Goal: Task Accomplishment & Management: Complete application form

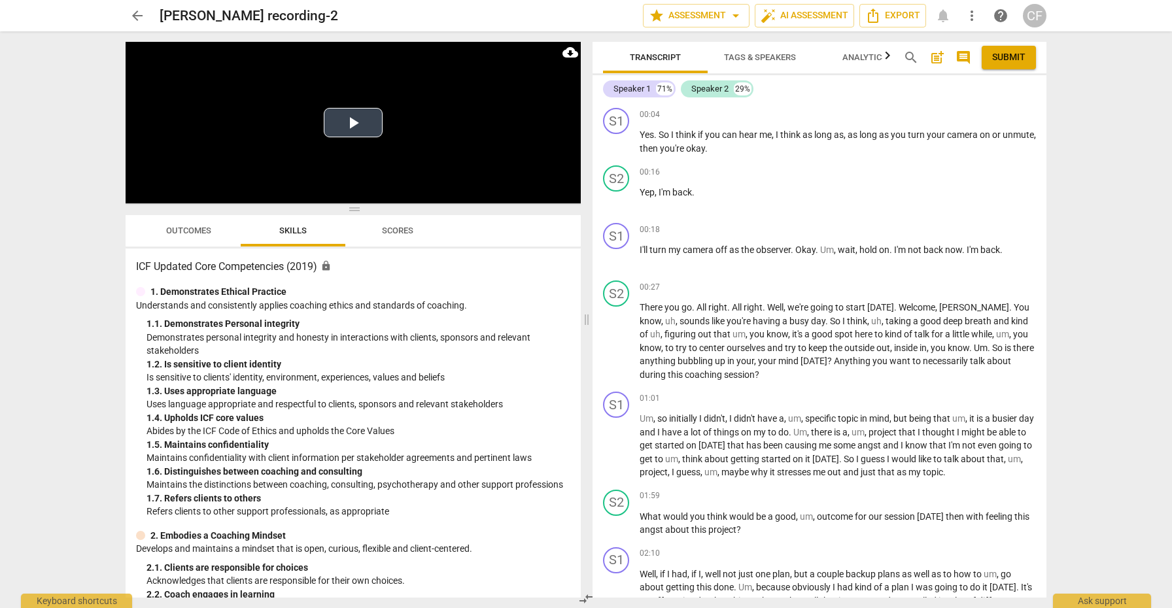
click at [345, 94] on video at bounding box center [353, 123] width 455 height 162
click at [348, 122] on button "Play Video" at bounding box center [353, 122] width 59 height 29
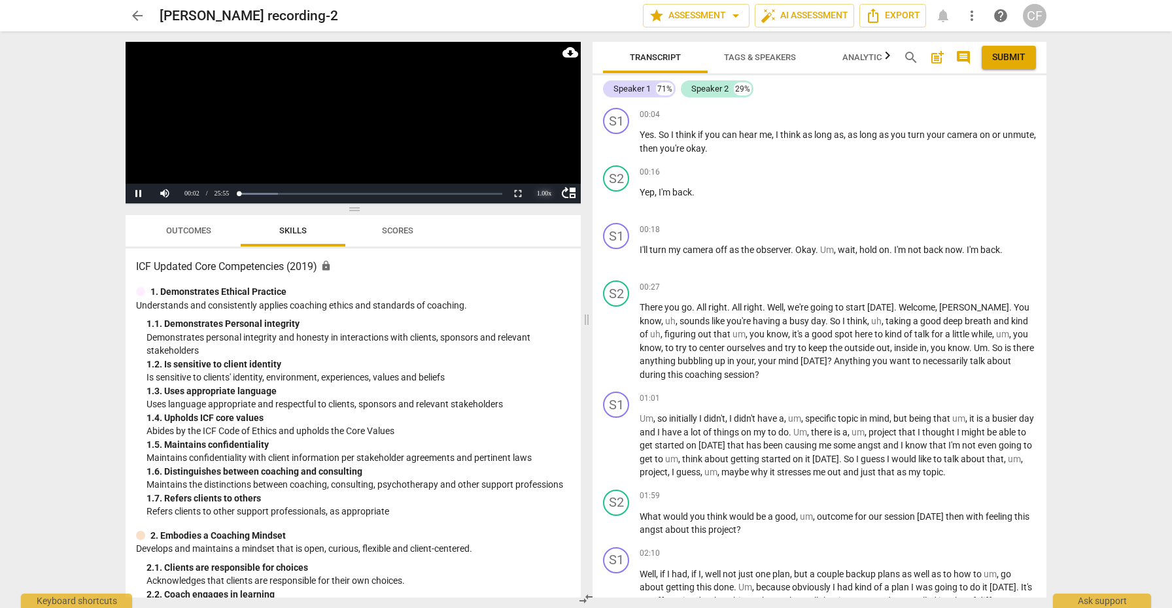
click at [547, 192] on div "1.00 x" at bounding box center [544, 194] width 26 height 20
click at [546, 147] on li "1.25x" at bounding box center [544, 148] width 26 height 14
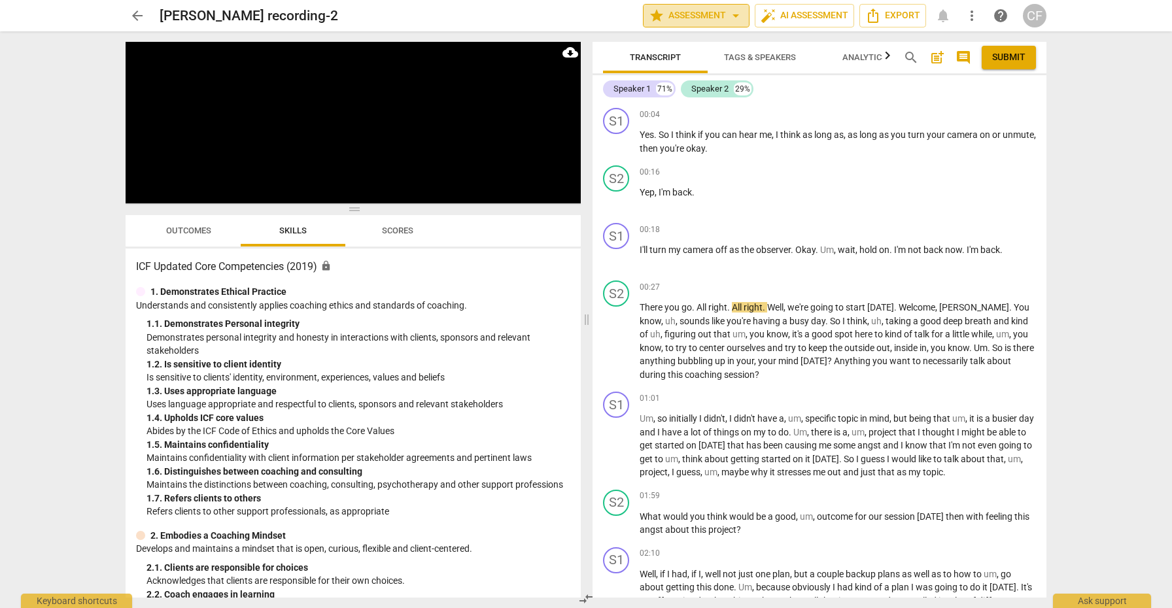
click at [733, 16] on span "arrow_drop_down" at bounding box center [736, 16] width 16 height 16
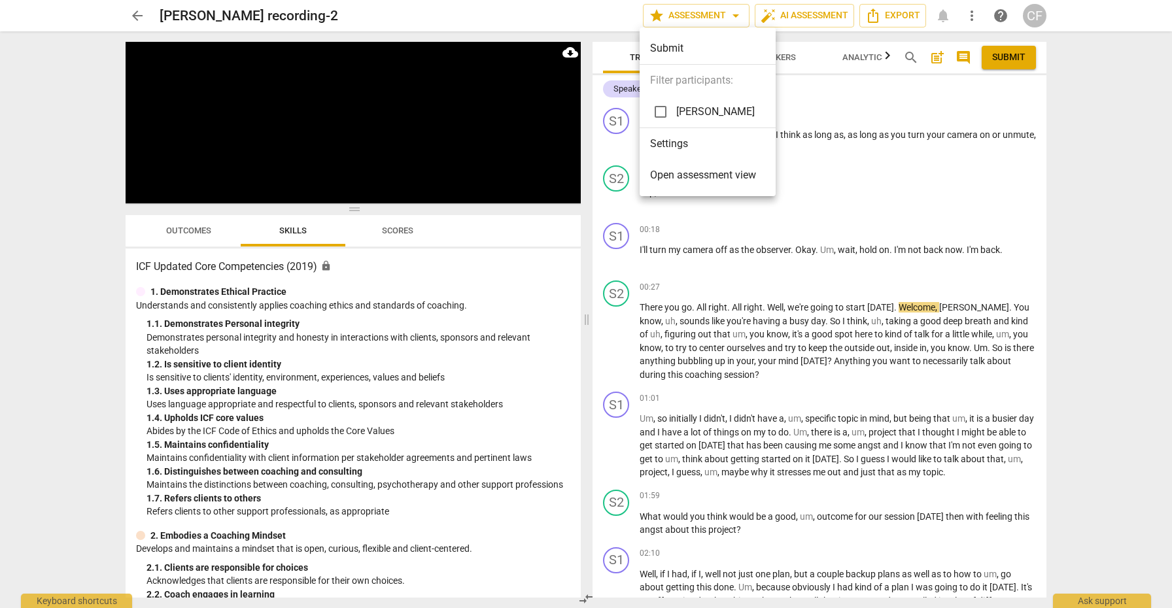
click at [658, 111] on input "checkbox" at bounding box center [660, 111] width 31 height 31
checkbox input "true"
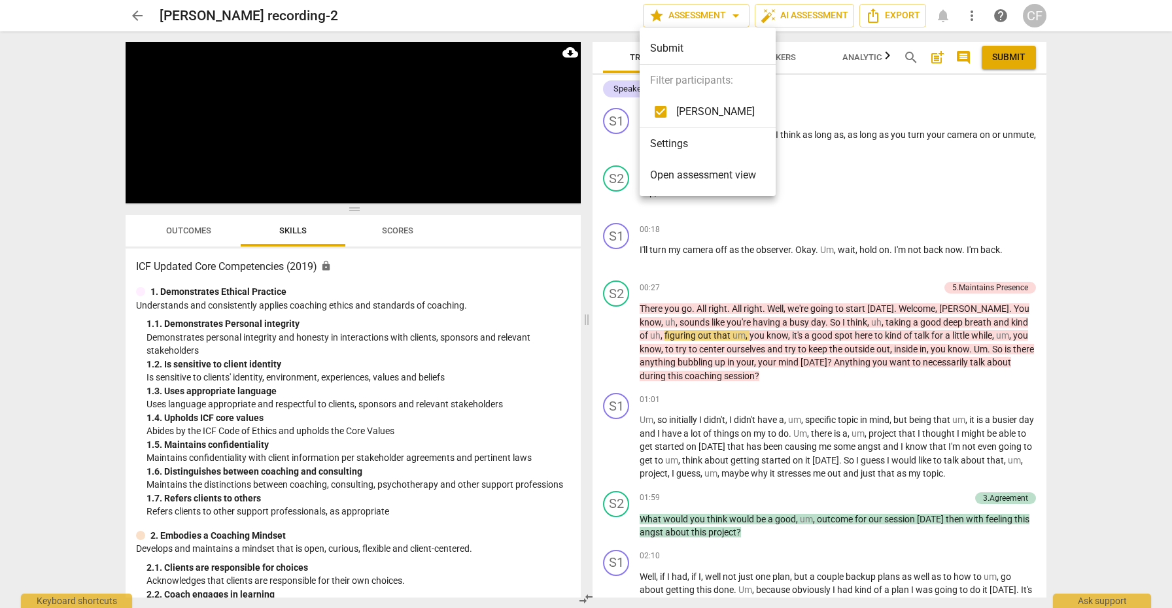
click at [857, 208] on div at bounding box center [586, 304] width 1172 height 608
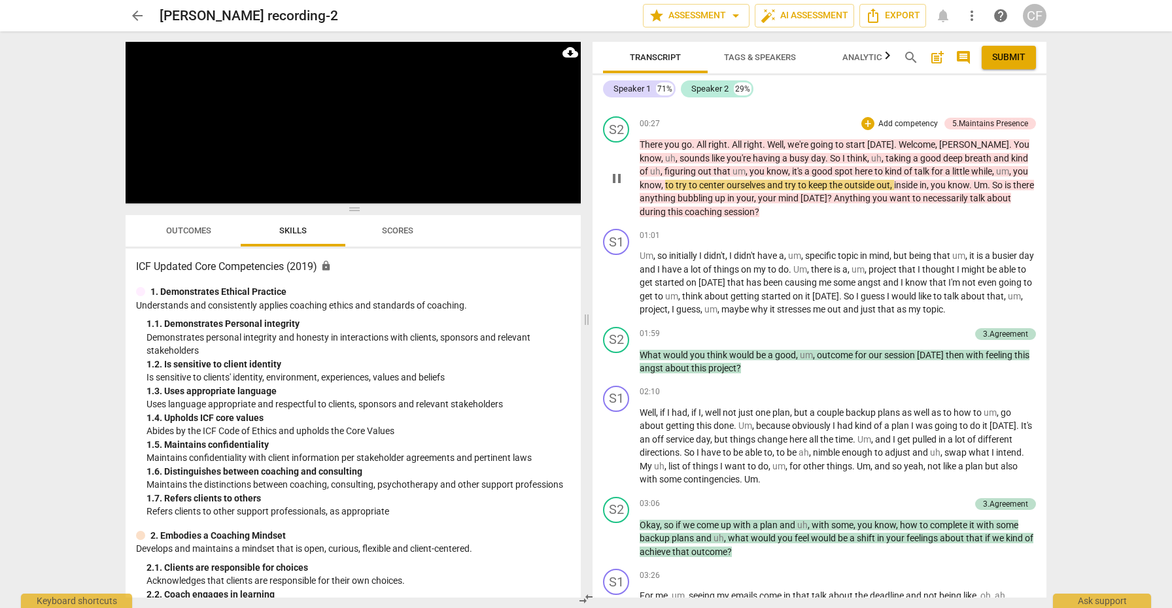
scroll to position [169, 0]
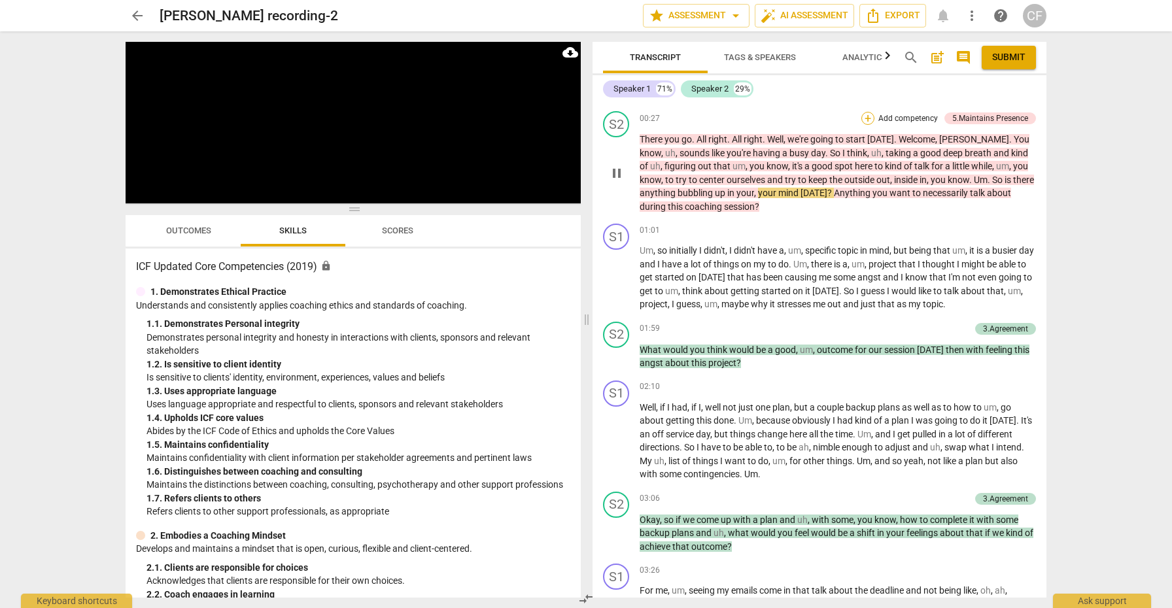
click at [863, 116] on div "+" at bounding box center [868, 118] width 13 height 13
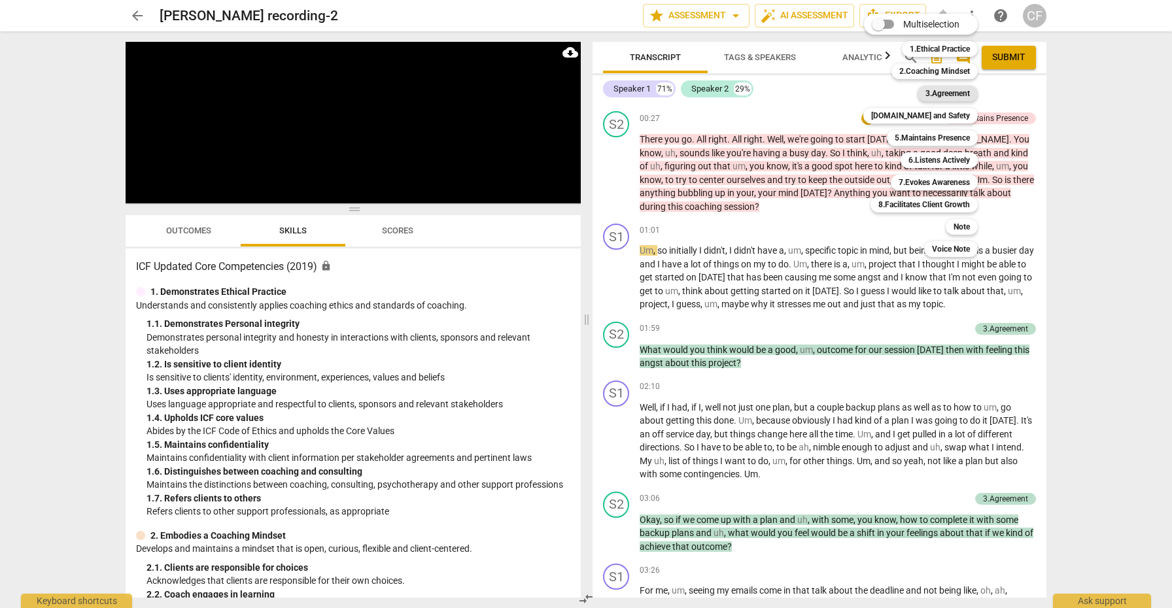
click at [949, 97] on b "3.Agreement" at bounding box center [948, 94] width 44 height 16
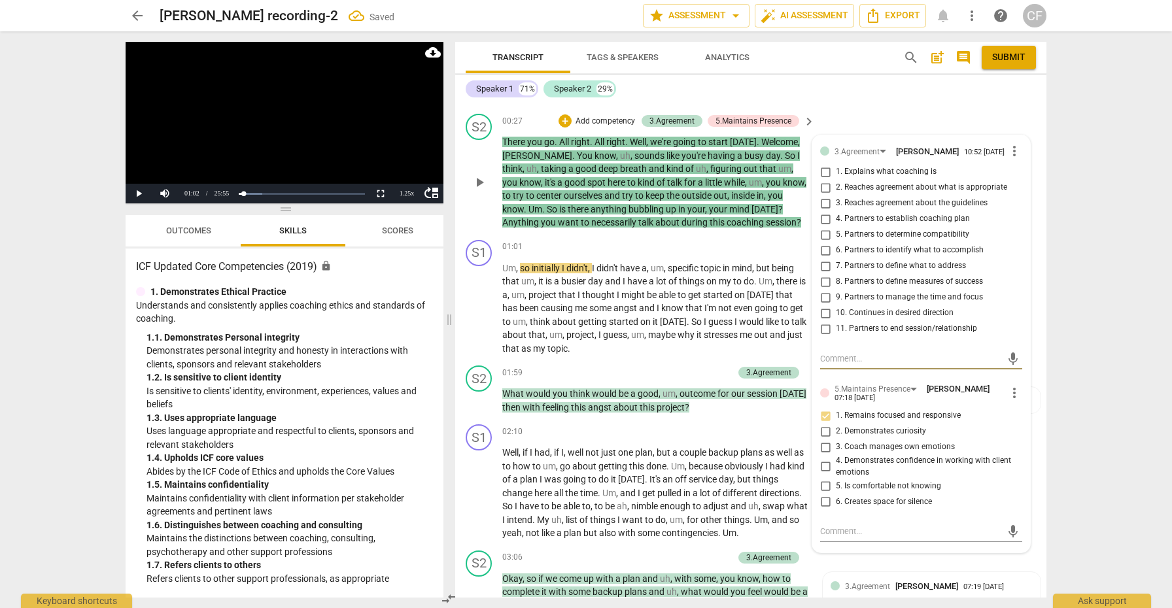
click at [822, 263] on input "7. Partners to define what to address" at bounding box center [825, 266] width 21 height 16
checkbox input "true"
click at [480, 306] on span "play_arrow" at bounding box center [480, 309] width 16 height 16
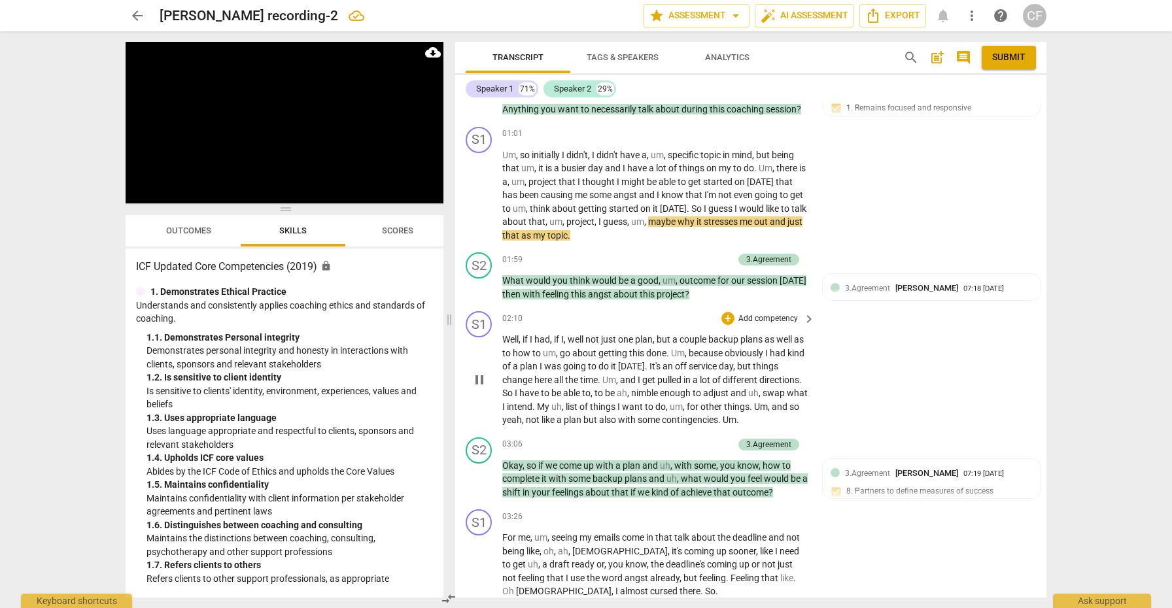
scroll to position [286, 0]
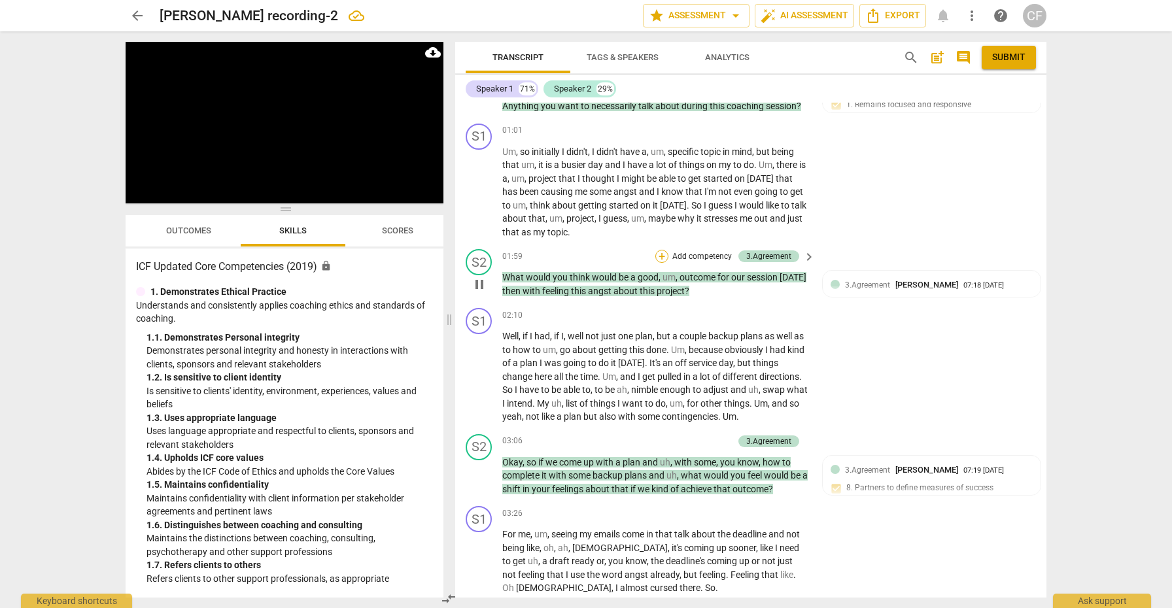
click at [660, 253] on div "+" at bounding box center [662, 256] width 13 height 13
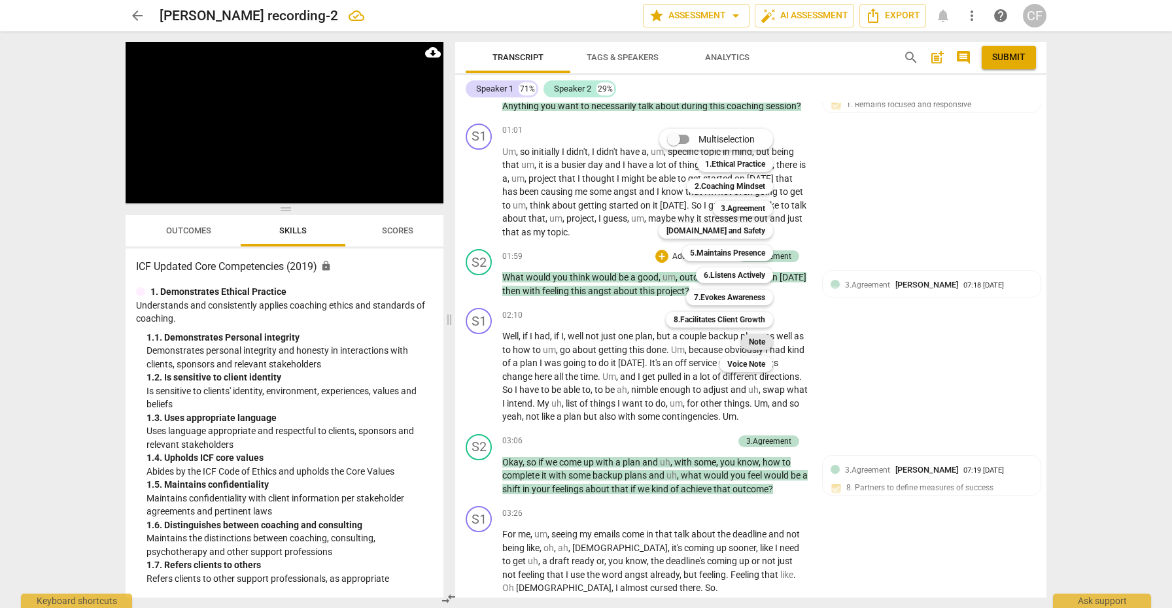
click at [748, 338] on div "Note" at bounding box center [757, 342] width 32 height 16
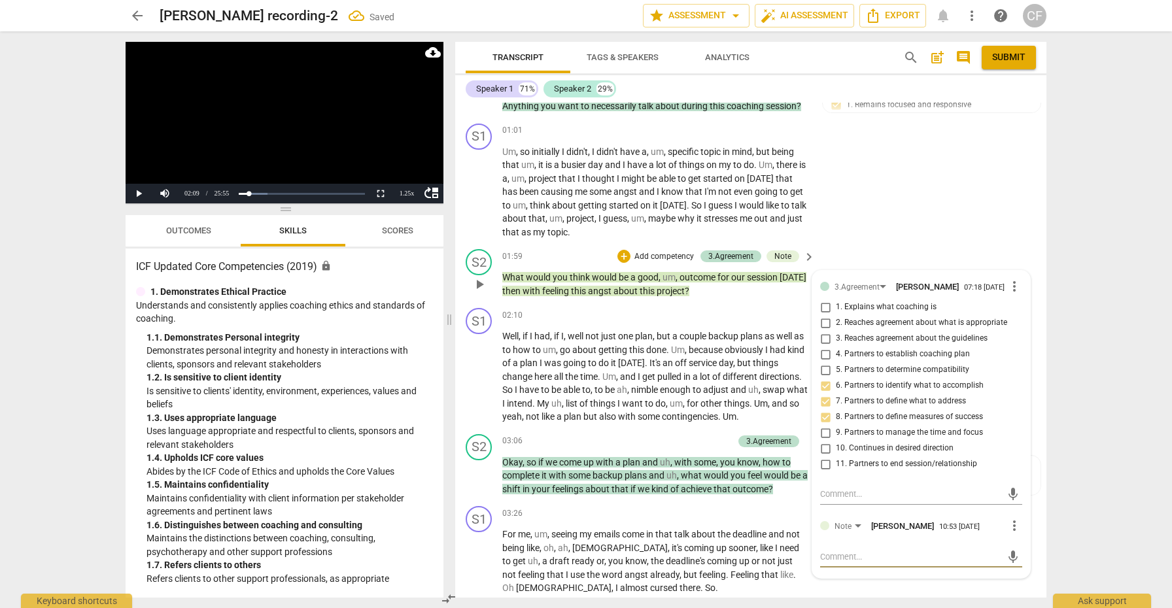
click at [875, 556] on textarea at bounding box center [910, 557] width 181 height 12
type textarea "c"
type textarea "ce"
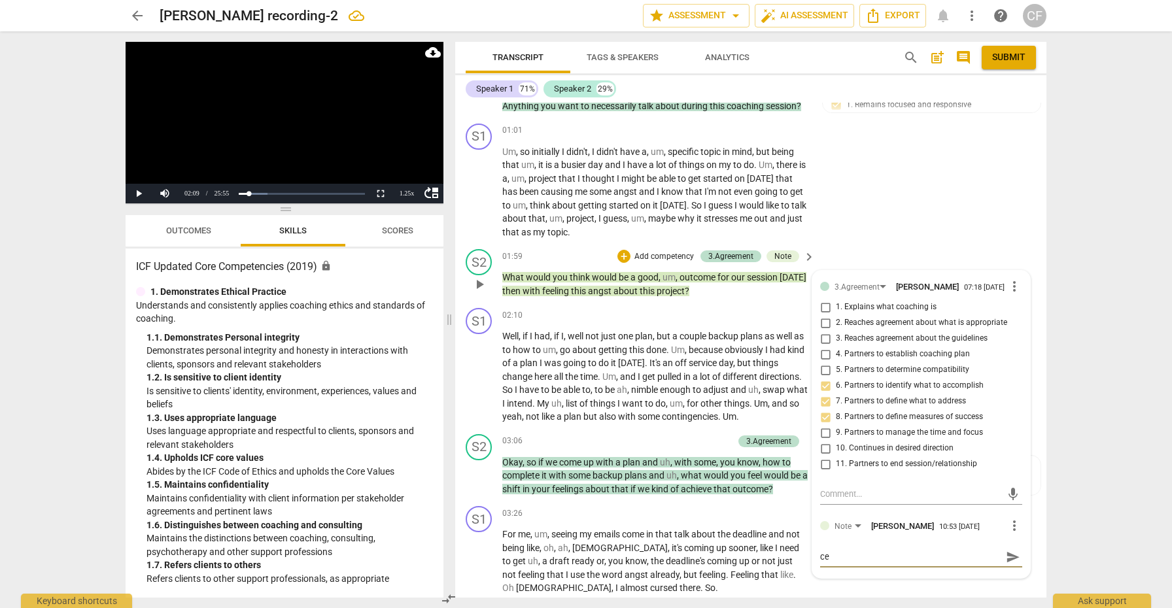
type textarea "cer"
type textarea "cert"
type textarea "certa"
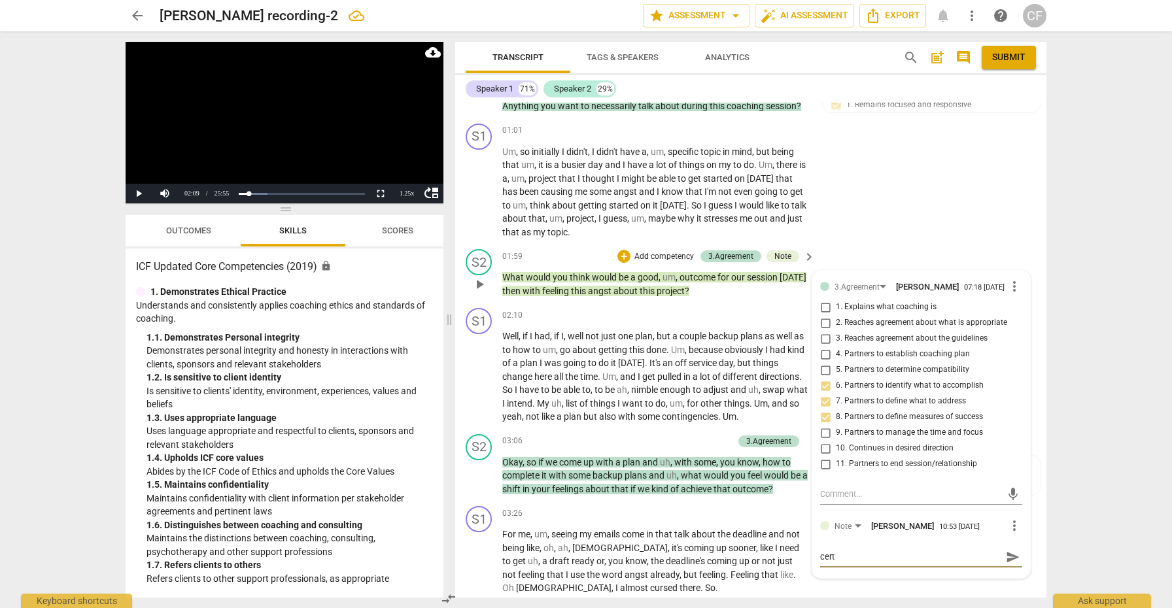
type textarea "certa"
type textarea "certai"
type textarea "certain"
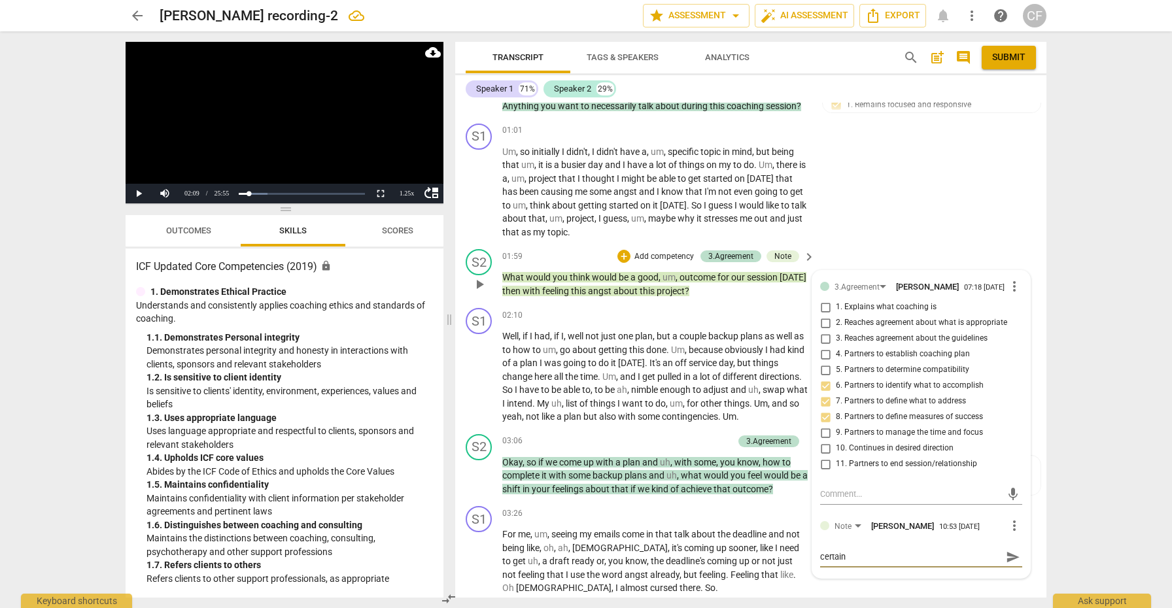
type textarea "certainl"
type textarea "certainly"
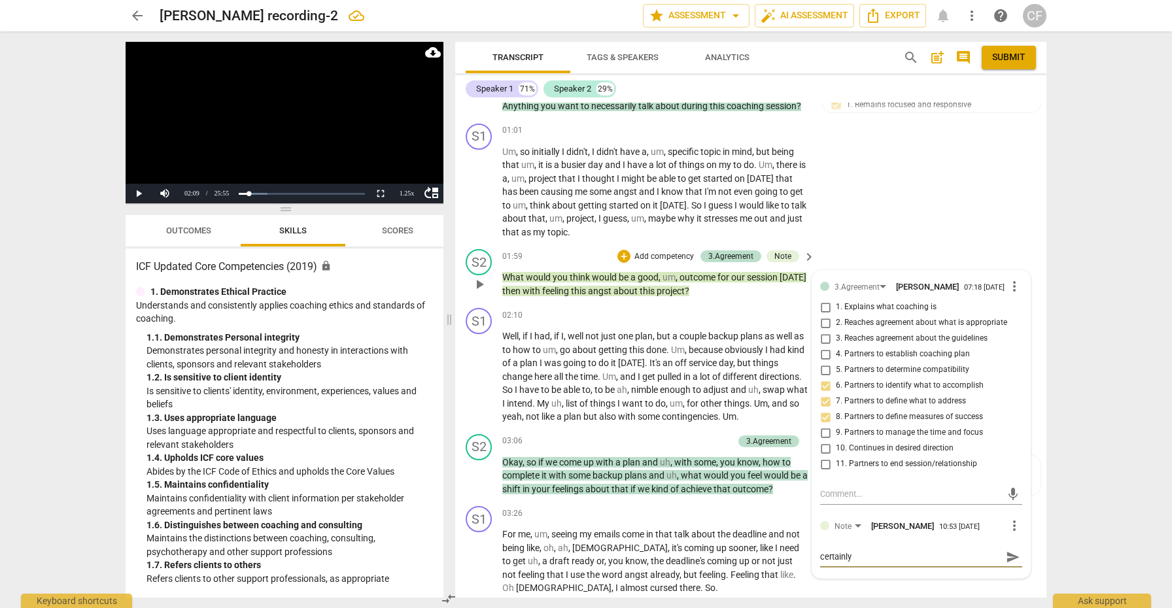
type textarea "certainly"
type textarea "certainly f"
type textarea "certainly fi"
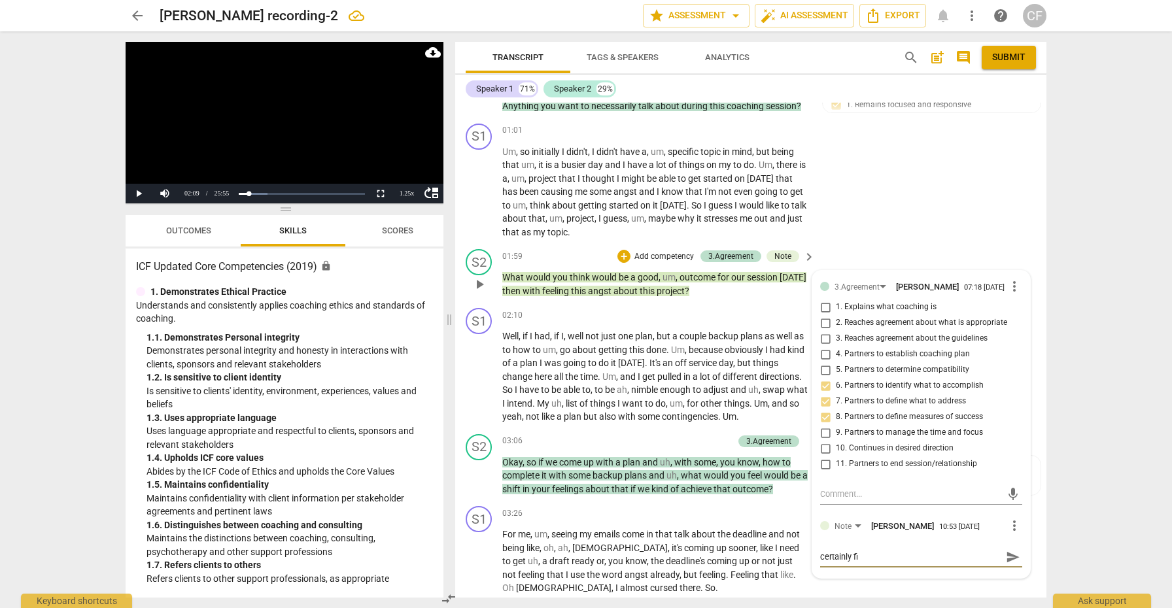
type textarea "certainly fin"
type textarea "certainly fine"
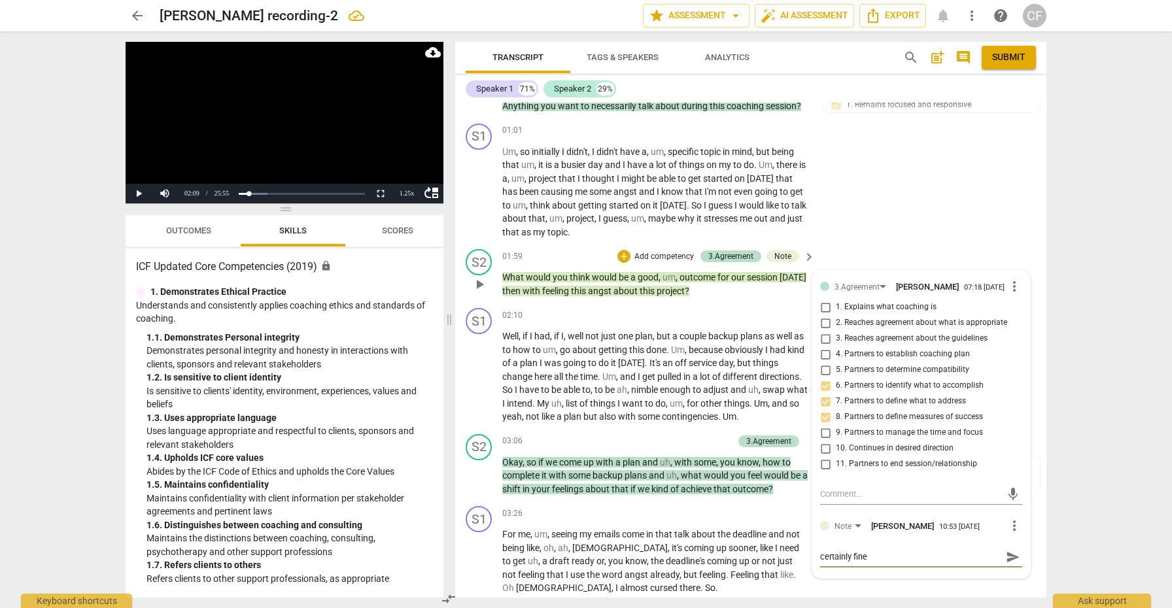
type textarea "certainly fine"
type textarea "certainly fine t"
type textarea "certainly fine to"
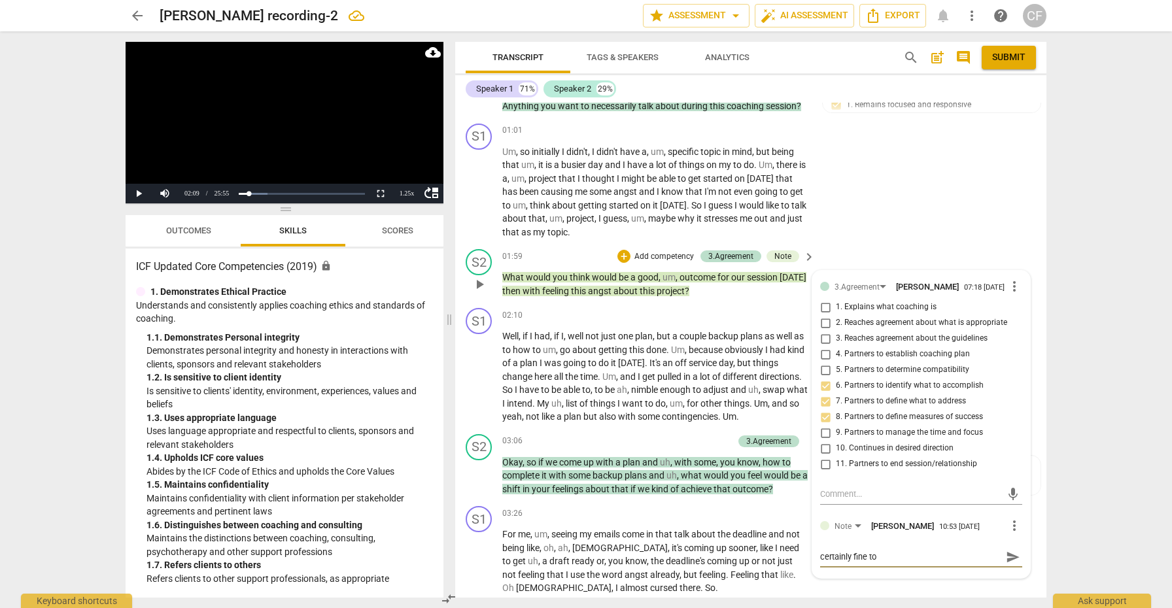
type textarea "certainly fine to"
type textarea "certainly fine to m"
type textarea "certainly fine to mo"
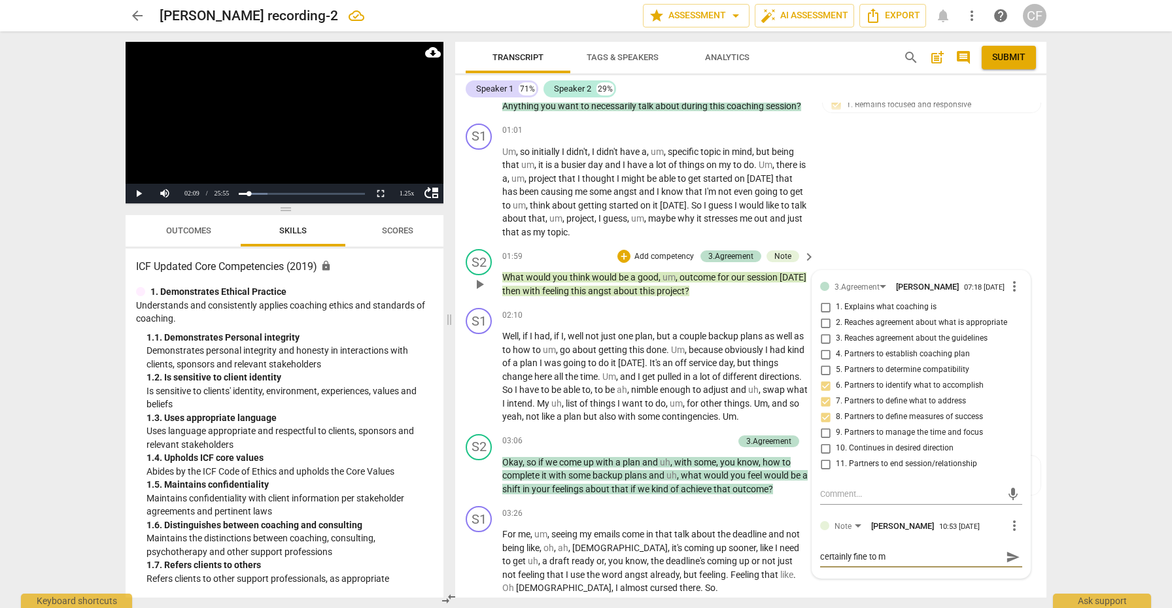
type textarea "certainly fine to mo"
type textarea "certainly fine to mov"
type textarea "certainly fine to move"
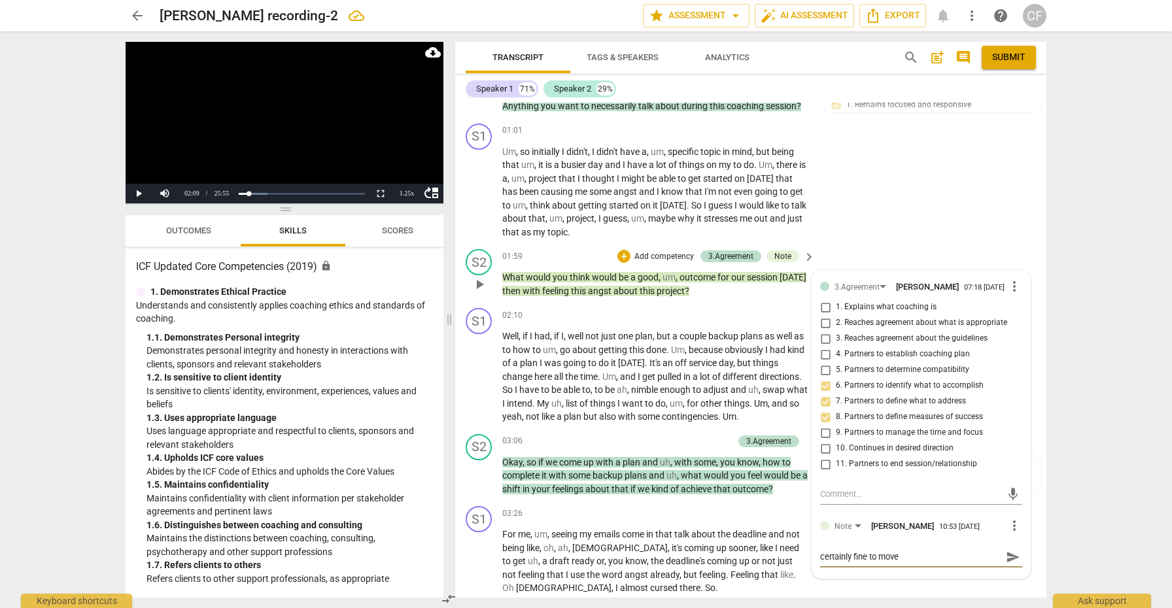
type textarea "certainly fine to move"
type textarea "certainly fine to move o"
type textarea "certainly fine to move on"
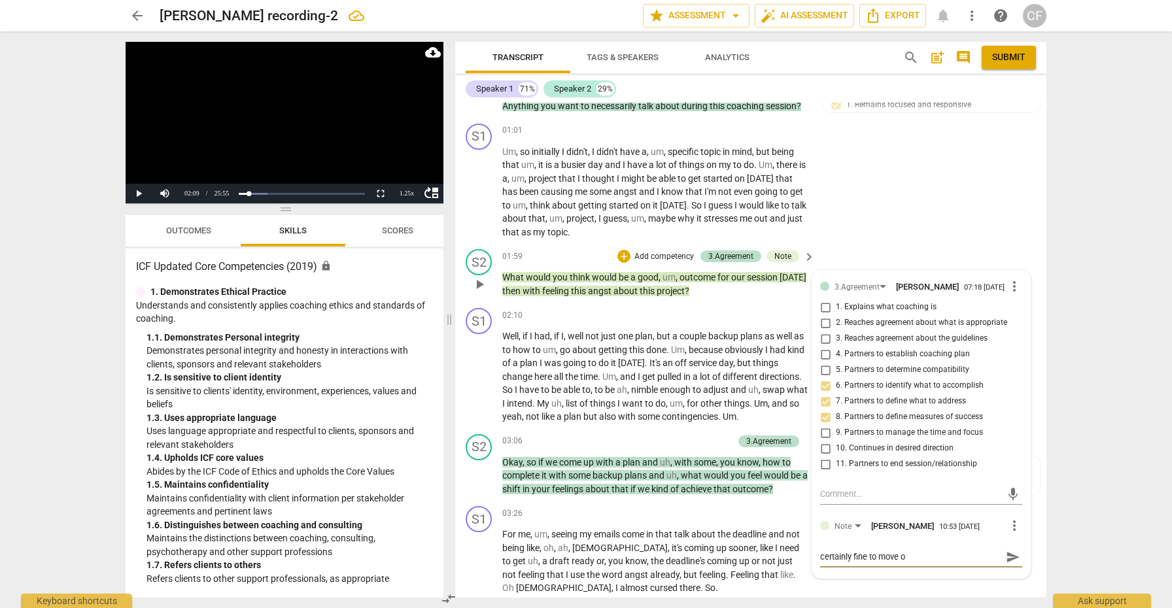
type textarea "certainly fine to move on"
type textarea "certainly fine to move on t"
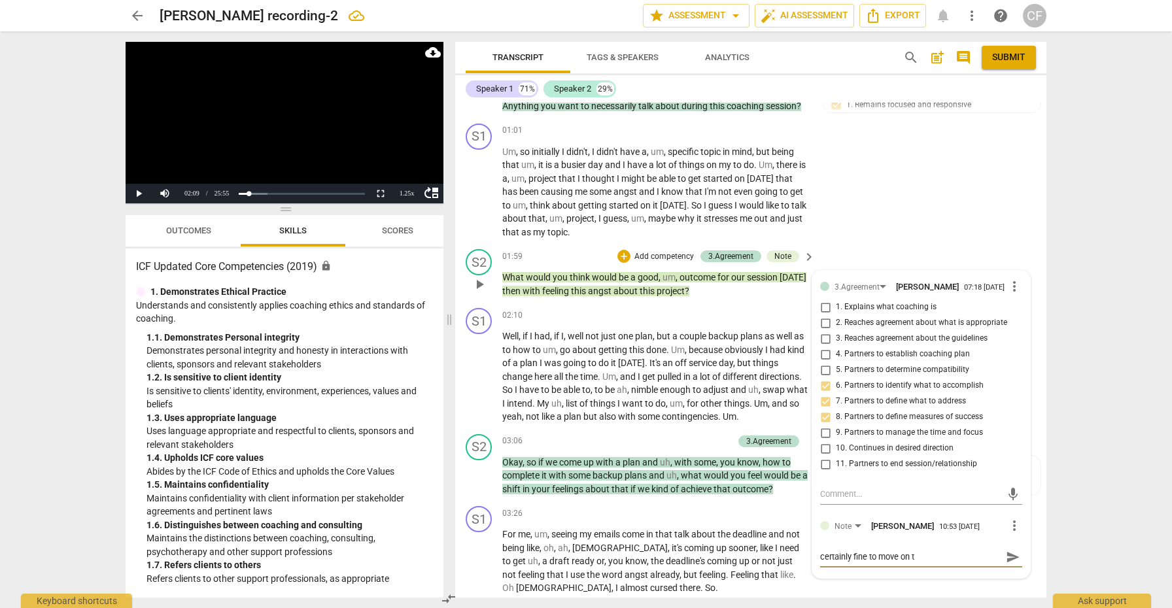
type textarea "certainly fine to move on to"
type textarea "certainly fine to move on to t"
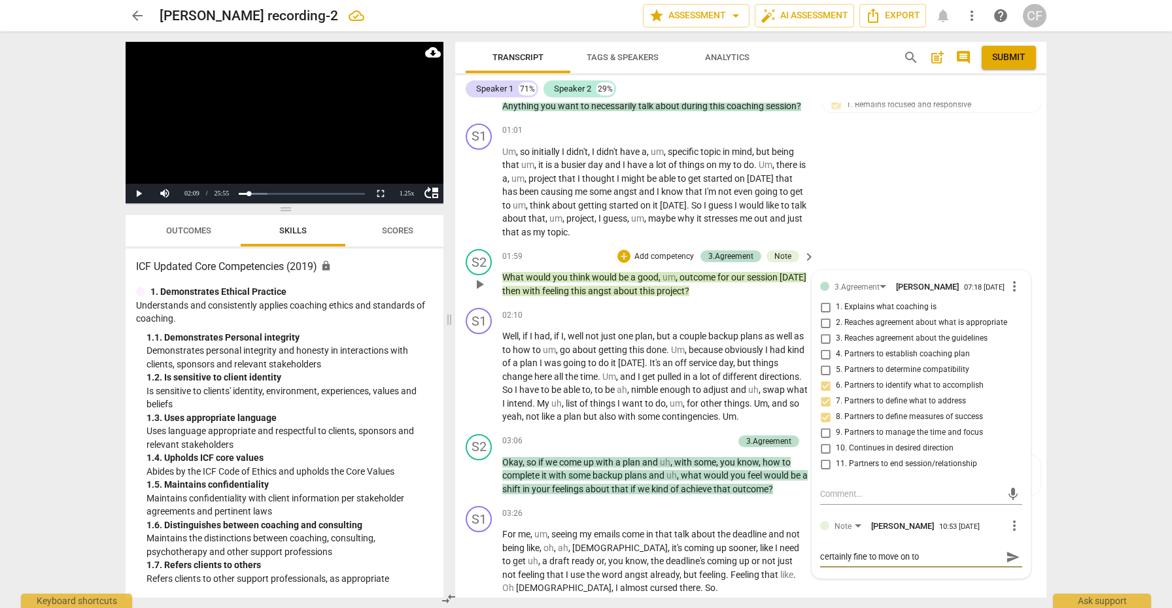
type textarea "certainly fine to move on to t"
type textarea "certainly fine to move on to th"
type textarea "certainly fine to move on to the"
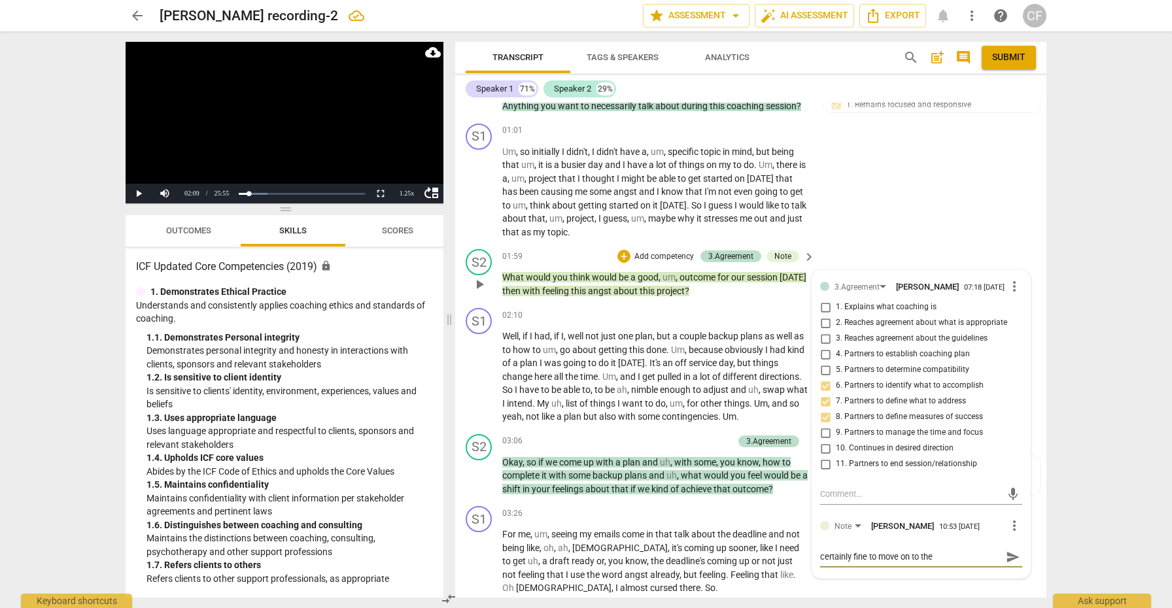
type textarea "certainly fine to move on to the"
type textarea "certainly fine to move on to the n"
type textarea "certainly fine to move on to the ne"
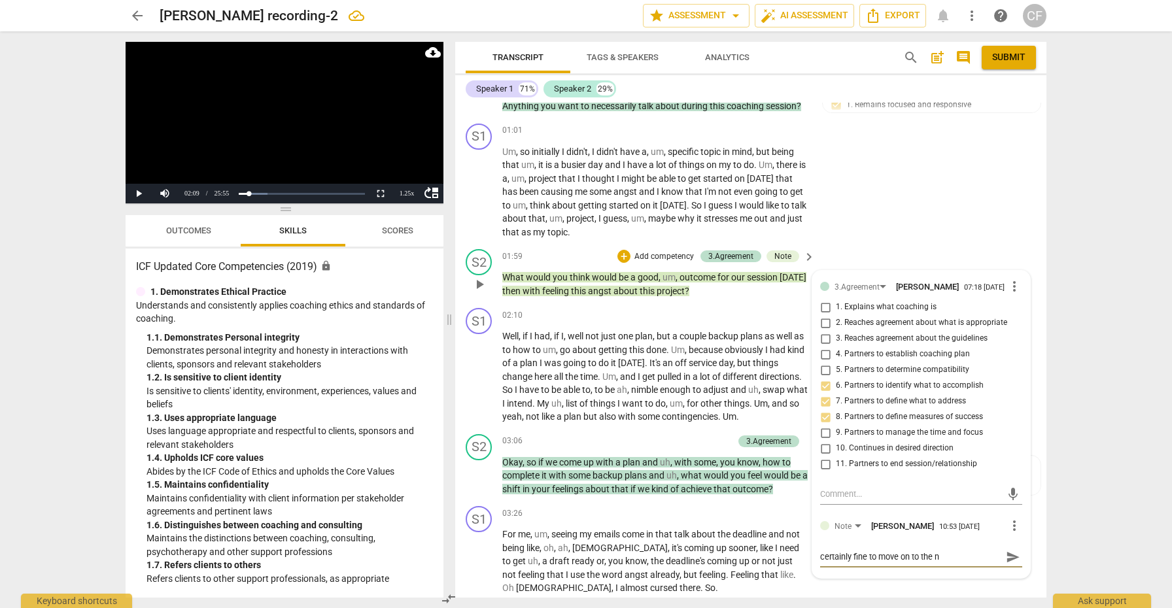
type textarea "certainly fine to move on to the ne"
type textarea "certainly fine to move on to the nex"
type textarea "certainly fine to move on to the next"
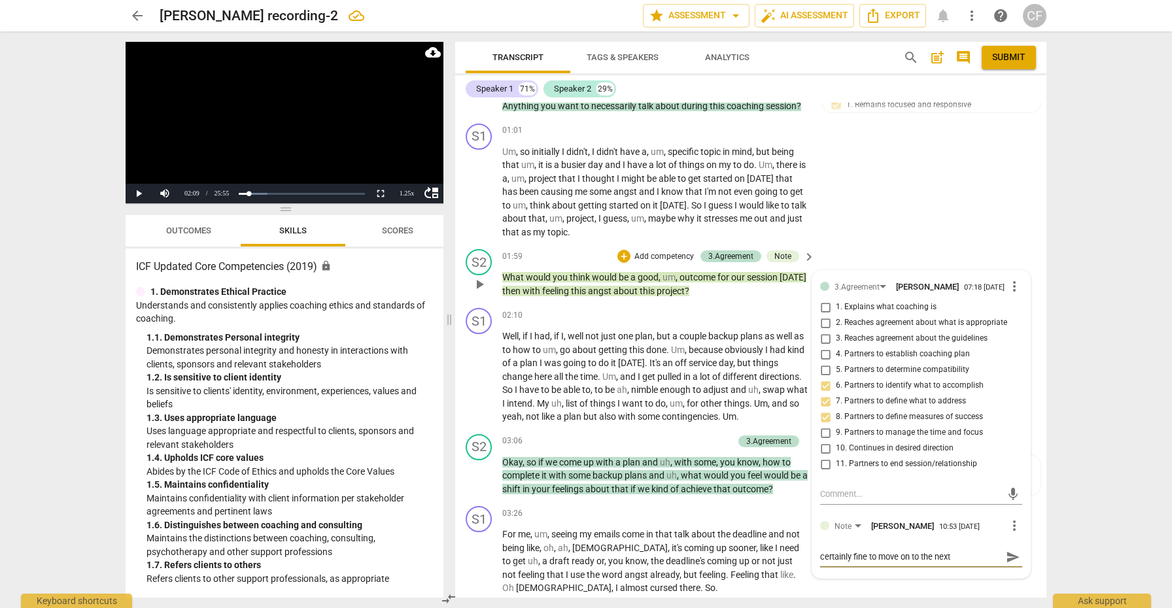
type textarea "certainly fine to move on to the next"
type textarea "certainly fine to move on to the next T"
type textarea "certainly fine to move on to the next TO"
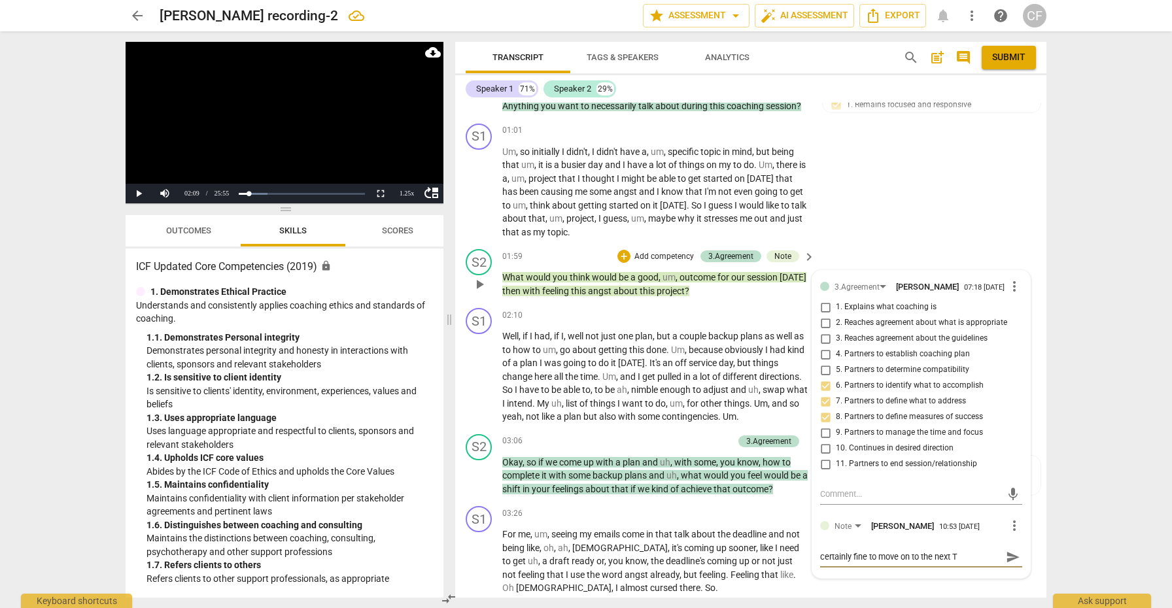
type textarea "certainly fine to move on to the next TO"
type textarea "certainly fine to move on to the next TOS"
type textarea "certainly fine to move on to the next [PERSON_NAME]"
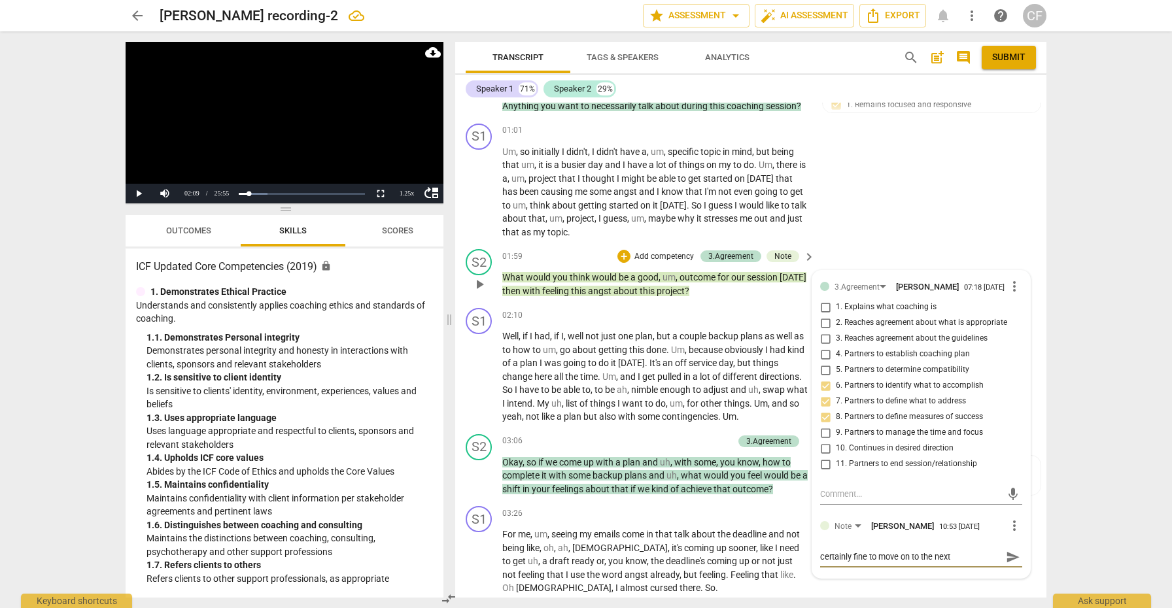
type textarea "certainly fine to move on to the next [PERSON_NAME]"
type textarea "certainly fine to move on to the next [PERSON_NAME] q"
type textarea "certainly fine to move on to the next [PERSON_NAME] qu"
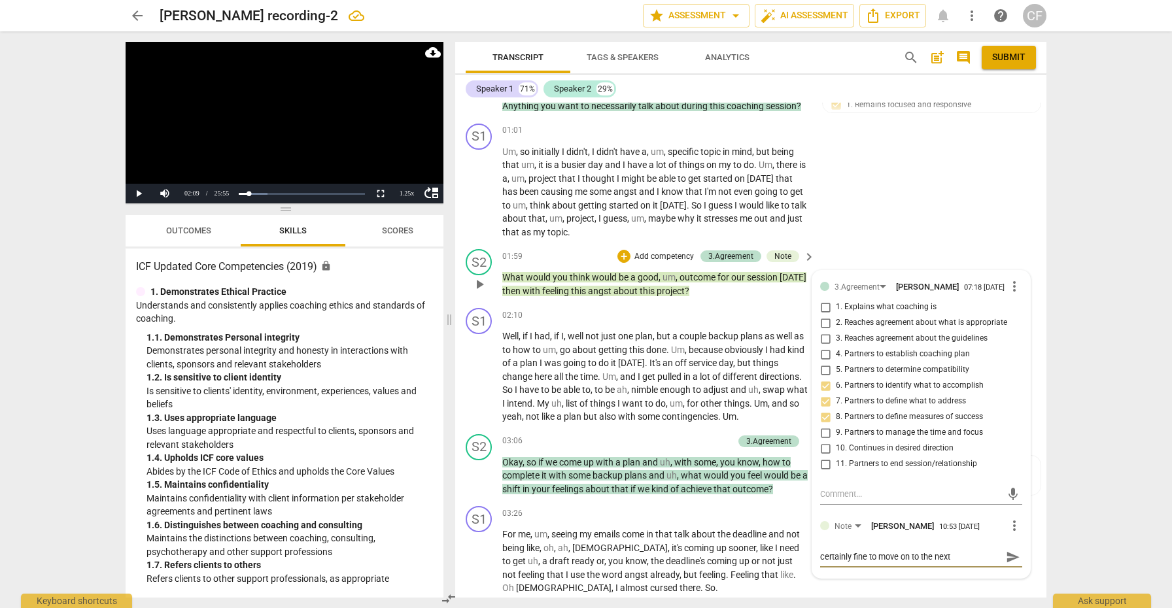
type textarea "certainly fine to move on to the next [PERSON_NAME] qu"
type textarea "certainly fine to move on to the next [PERSON_NAME] que"
type textarea "certainly fine to move on to the next [PERSON_NAME] ques"
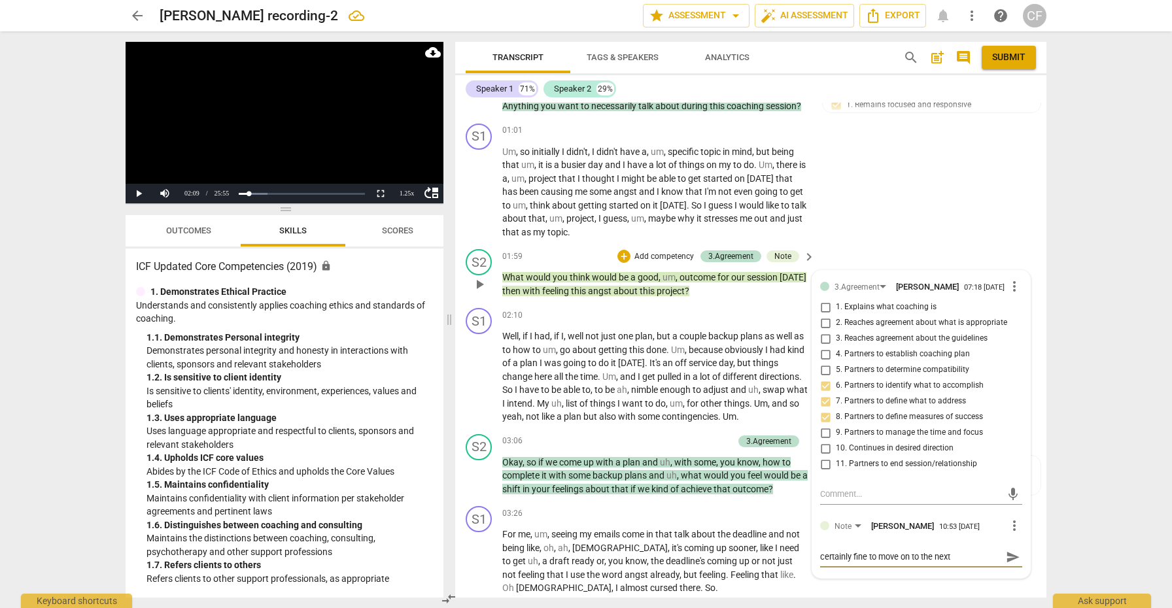
type textarea "certainly fine to move on to the next [PERSON_NAME] quest"
type textarea "certainly fine to move on to the next [PERSON_NAME] questi"
type textarea "certainly fine to move on to the next [PERSON_NAME] questio"
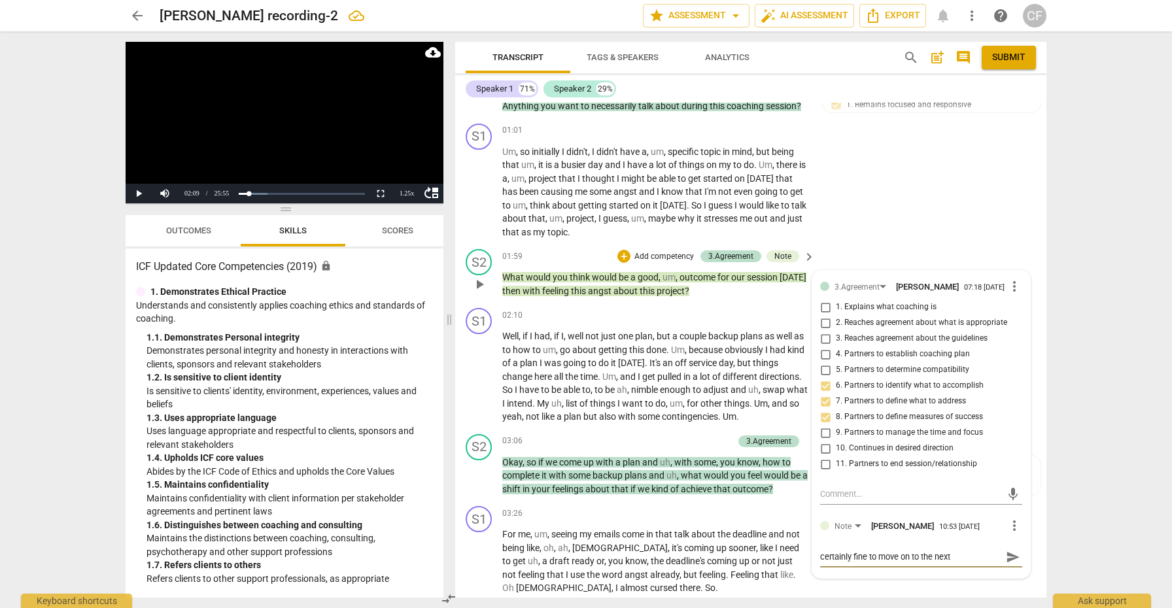
type textarea "certainly fine to move on to the next [PERSON_NAME] questio"
type textarea "certainly fine to move on to the next [PERSON_NAME] question"
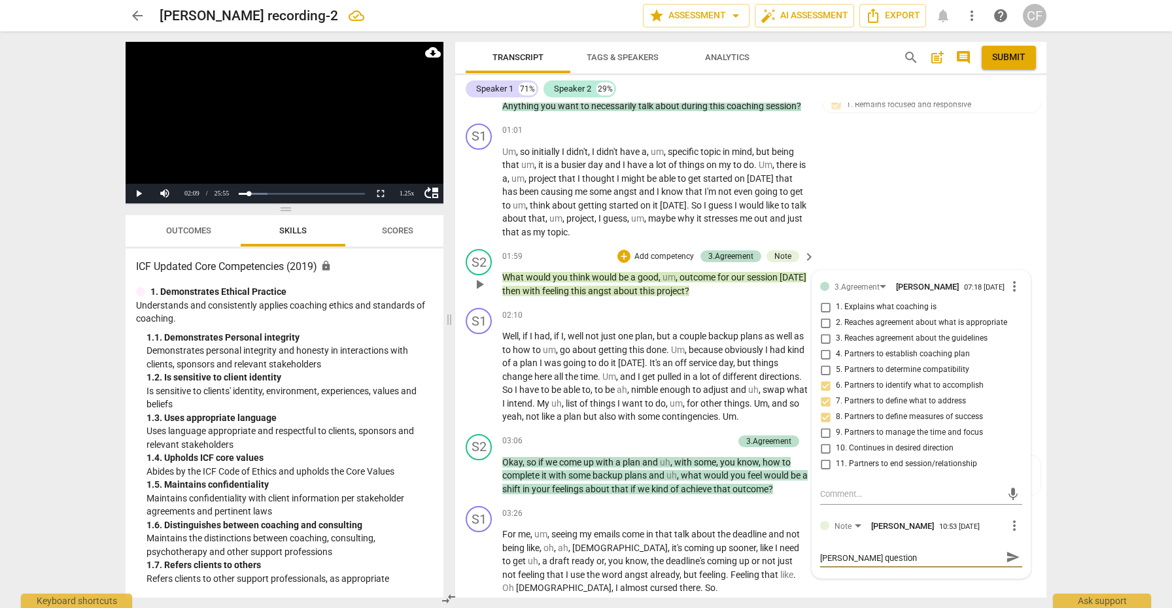
type textarea "certainly fine to move on to the next [PERSON_NAME] question"
type textarea "certainly fine to move on to the next [PERSON_NAME] question a"
type textarea "certainly fine to move on to the next [PERSON_NAME] question an"
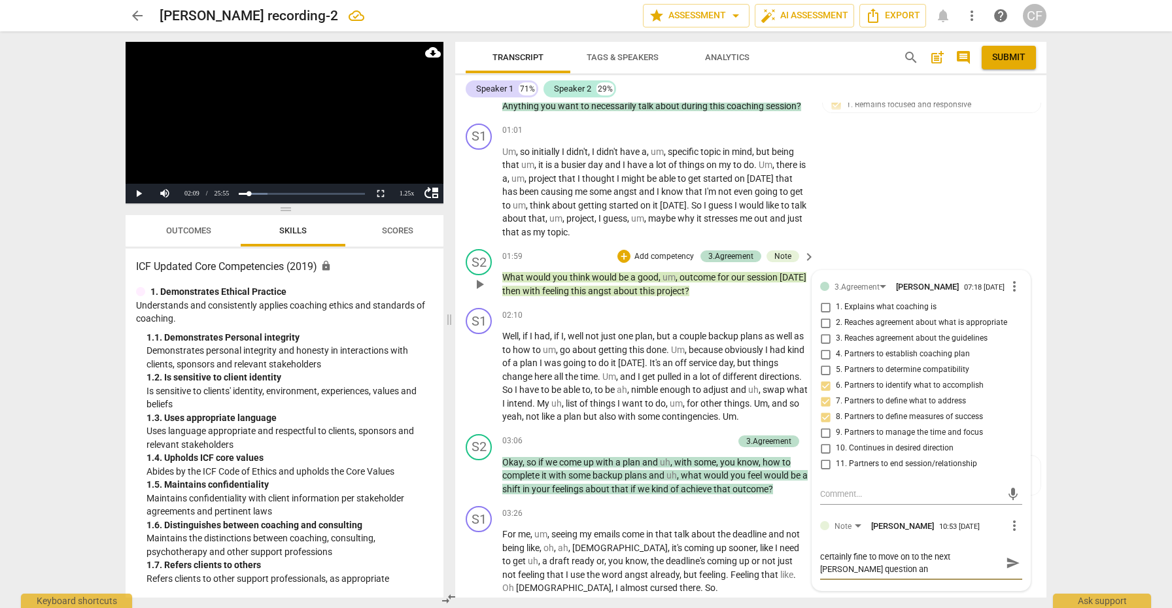
type textarea "certainly fine to move on to the next [PERSON_NAME] question and"
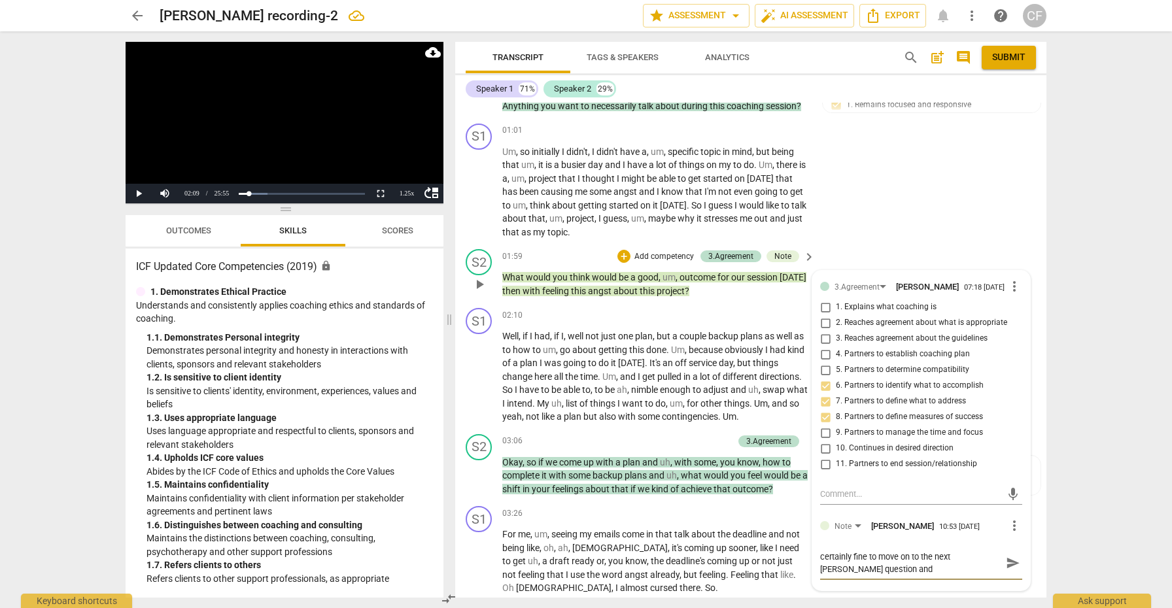
type textarea "certainly fine to move on to the next [PERSON_NAME] question and a"
type textarea "certainly fine to move on to the next [PERSON_NAME] question and al"
type textarea "certainly fine to move on to the next [PERSON_NAME] question and als"
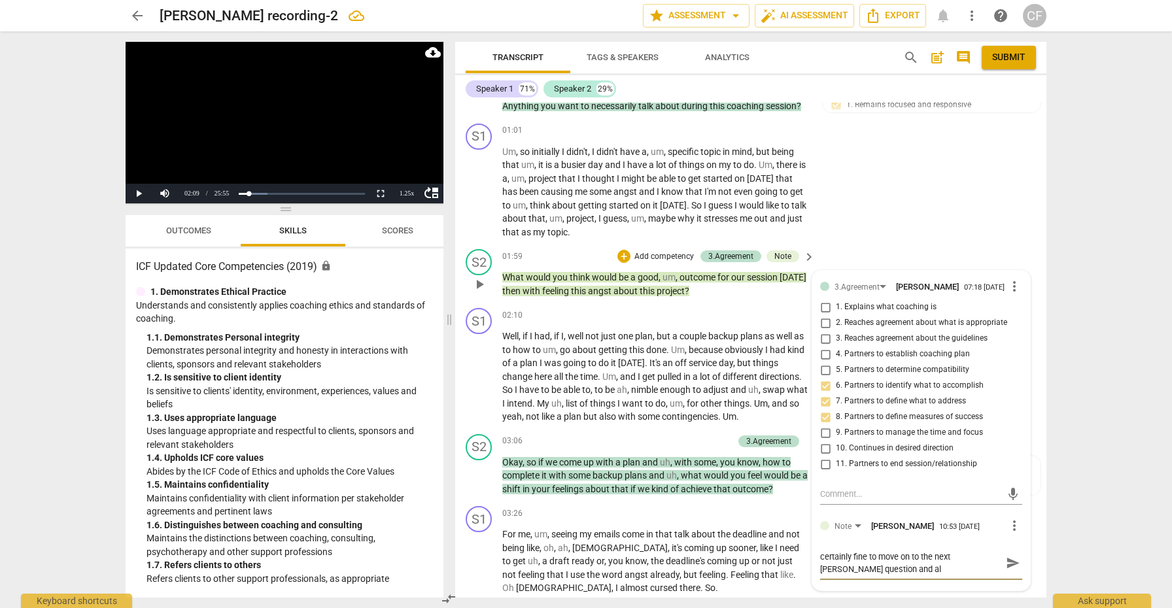
type textarea "certainly fine to move on to the next [PERSON_NAME] question and als"
type textarea "certainly fine to move on to the next [PERSON_NAME] question and al"
type textarea "certainly fine to move on to the next [PERSON_NAME] question and alw"
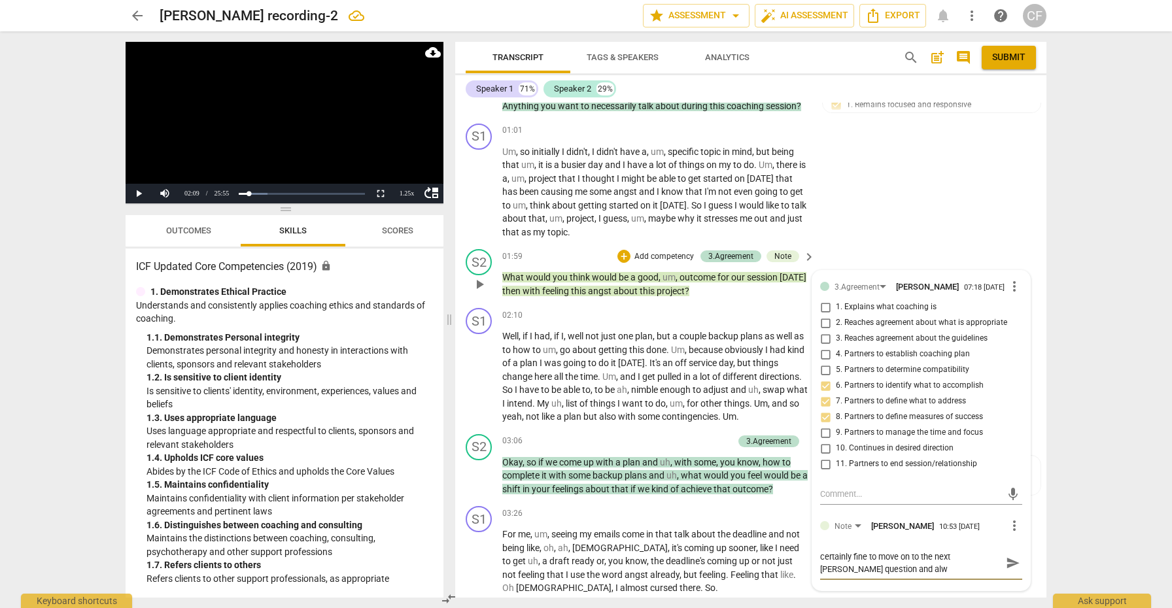
type textarea "certainly fine to move on to the next [PERSON_NAME] question and [PERSON_NAME]"
type textarea "certainly fine to move on to the next [PERSON_NAME] question and alwasy"
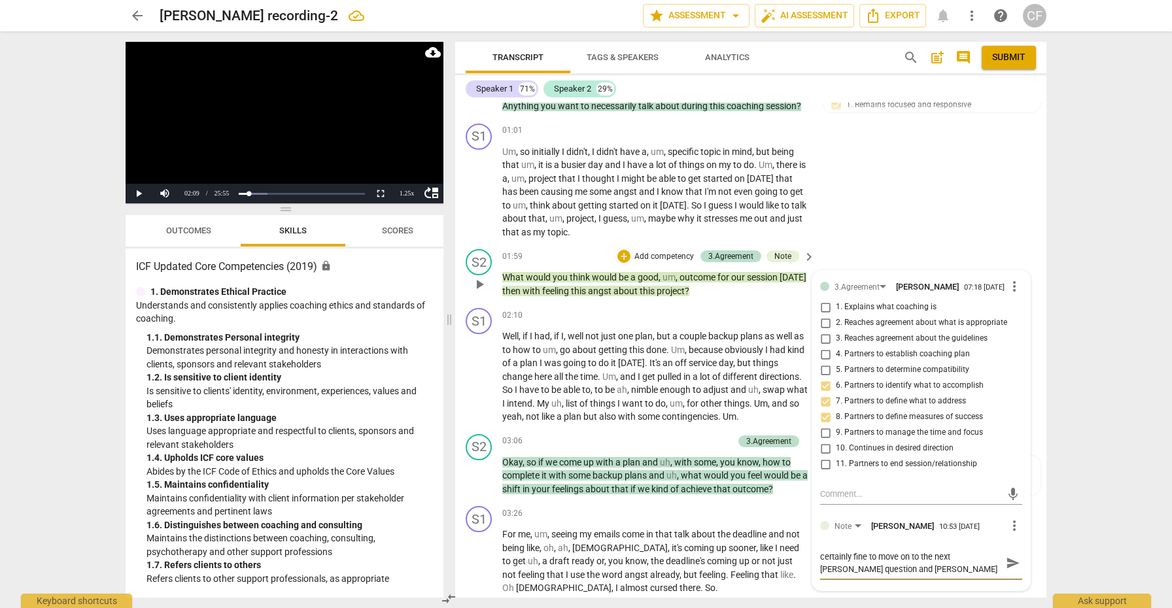
type textarea "certainly fine to move on to the next [PERSON_NAME] question and alwasy"
type textarea "certainly fine to move on to the next [PERSON_NAME] question and [PERSON_NAME]"
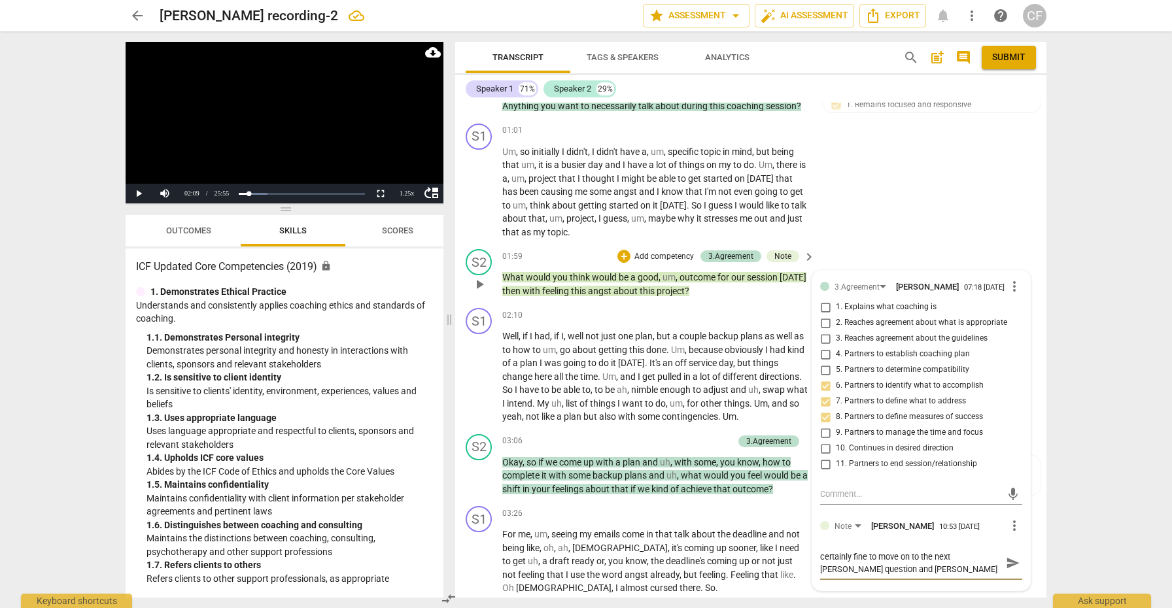
type textarea "certainly fine to move on to the next [PERSON_NAME] question and [PERSON_NAME]"
type textarea "certainly fine to move on to the next [PERSON_NAME] question and always"
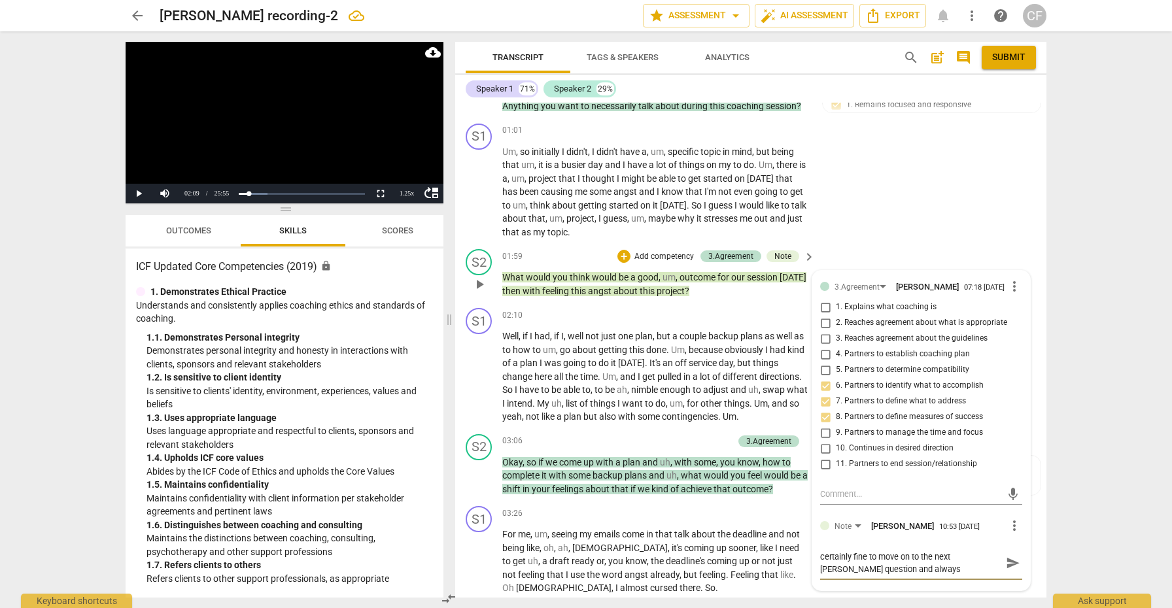
type textarea "certainly fine to move on to the next [PERSON_NAME] question and always"
type textarea "certainly fine to move on to the next [PERSON_NAME] question and always b"
type textarea "certainly fine to move on to the next [PERSON_NAME] question and always be"
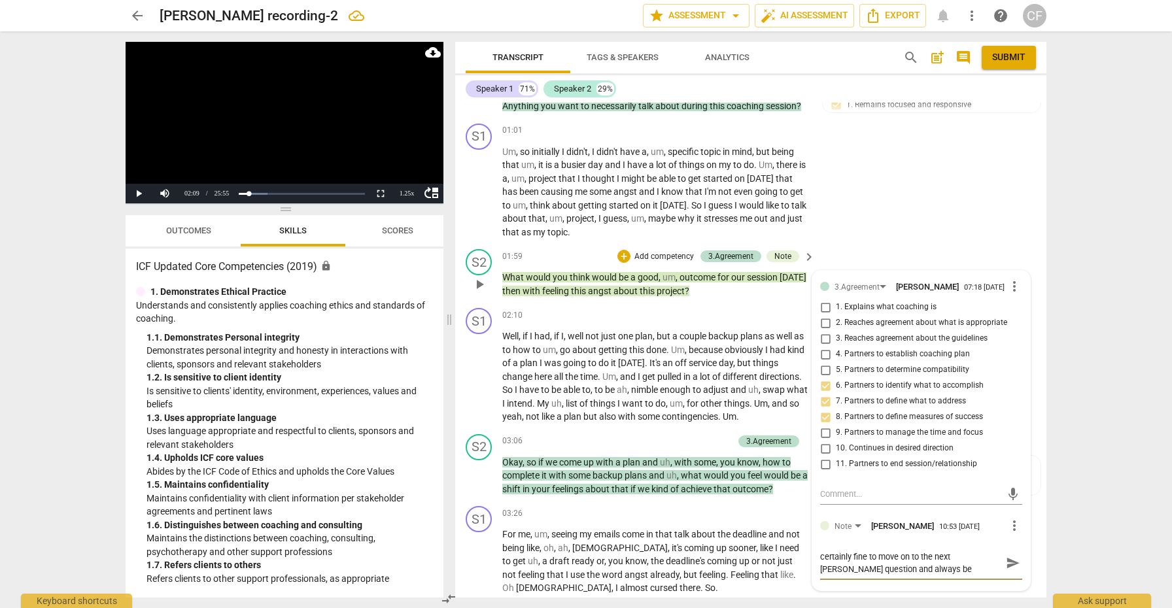
type textarea "certainly fine to move on to the next [PERSON_NAME] question and always bes"
type textarea "certainly fine to move on to the next [PERSON_NAME] question and always best"
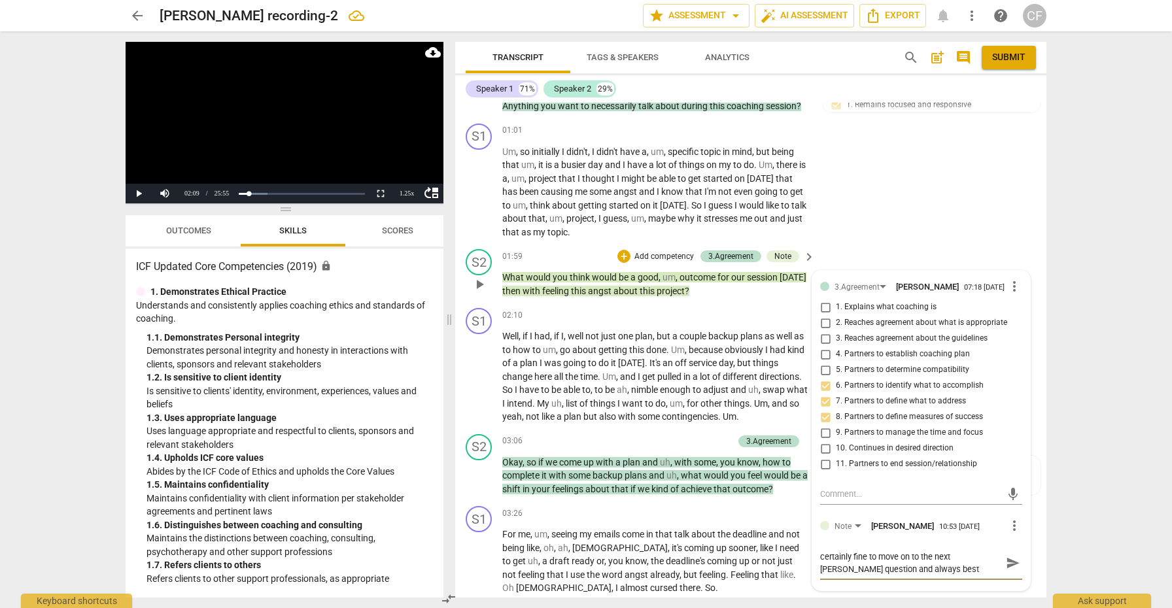
type textarea "certainly fine to move on to the next [PERSON_NAME] question and always best"
type textarea "certainly fine to move on to the next [PERSON_NAME] question and always best b"
type textarea "certainly fine to move on to the next [PERSON_NAME] question and always best"
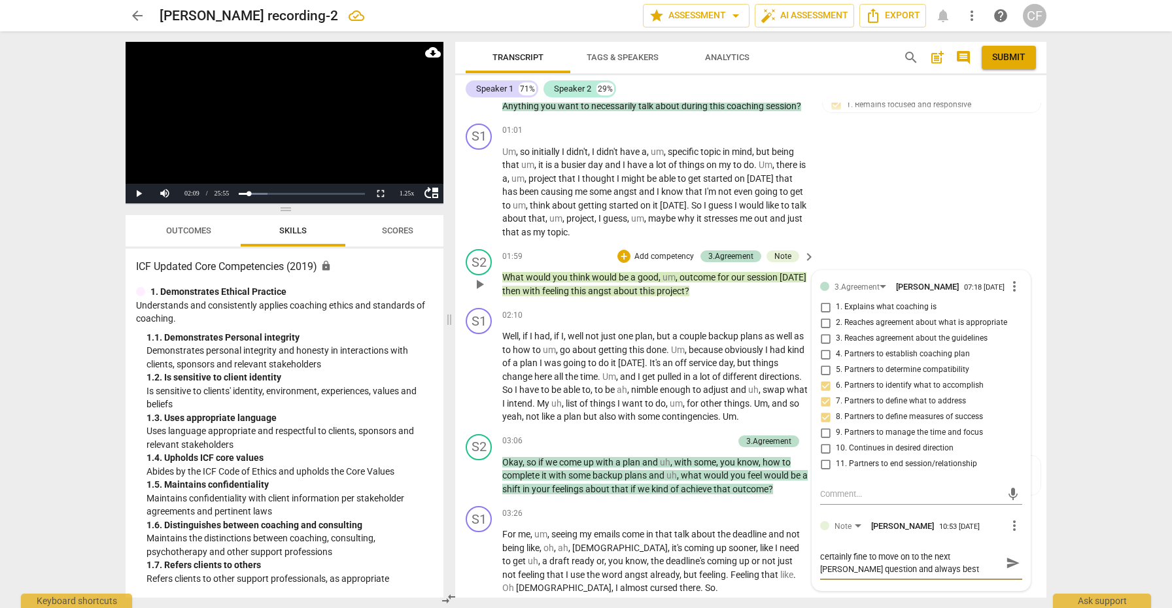
type textarea "certainly fine to move on to the next [PERSON_NAME] question and always best p"
type textarea "certainly fine to move on to the next [PERSON_NAME] question and always best pr"
type textarea "certainly fine to move on to the next [PERSON_NAME] question and always best pra"
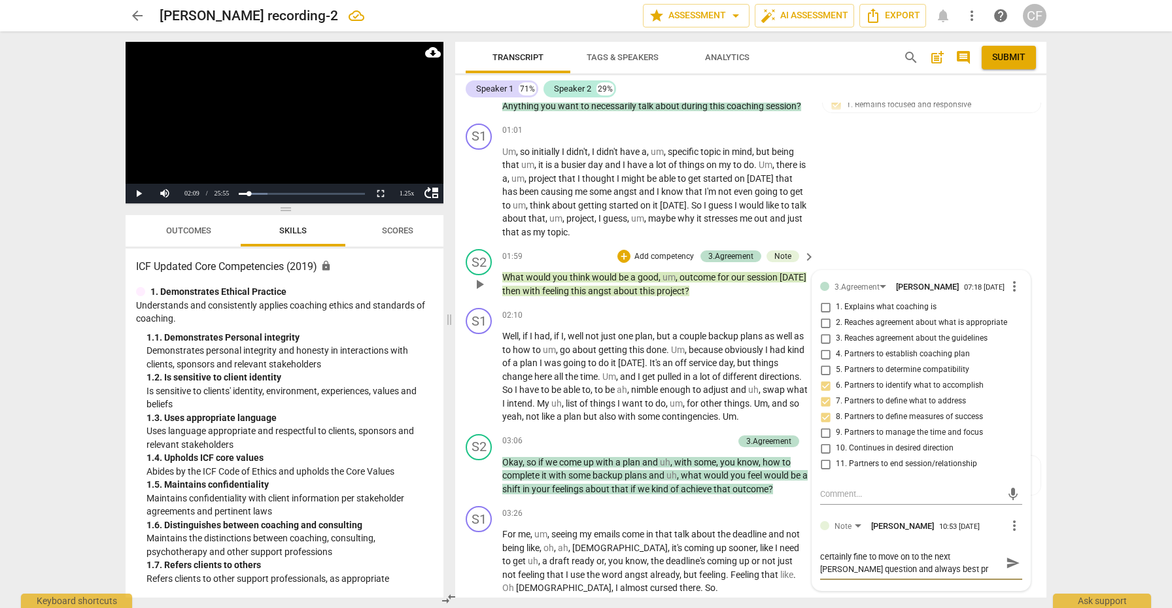
type textarea "certainly fine to move on to the next [PERSON_NAME] question and always best pra"
type textarea "certainly fine to move on to the next [PERSON_NAME] question and always best pr…"
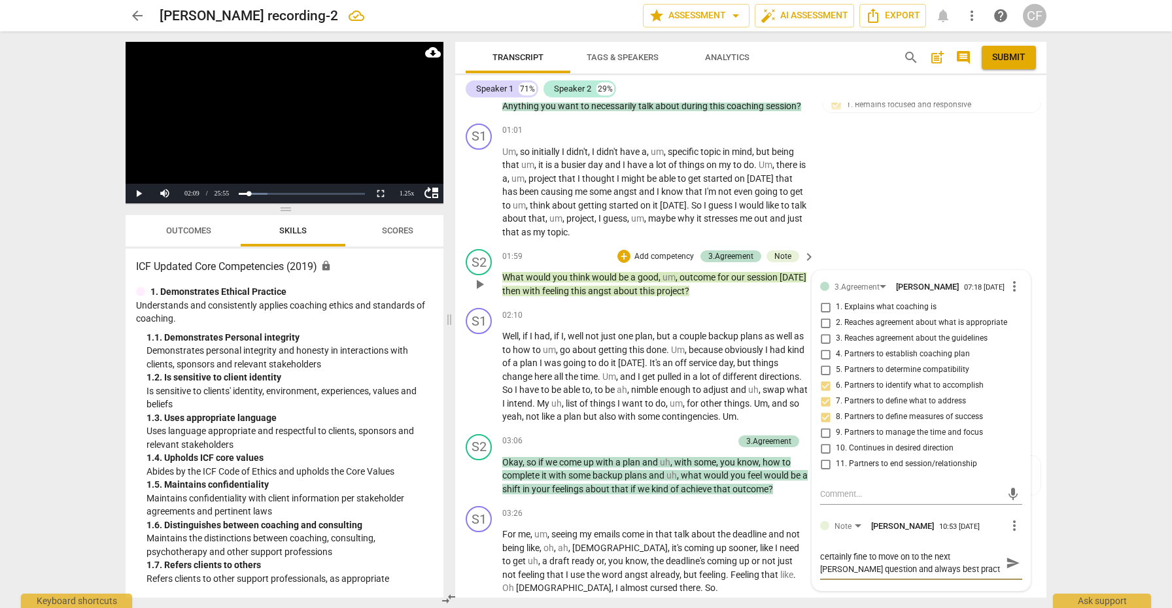
type textarea "certainly fine to move on to the next [PERSON_NAME] question and always best pr…"
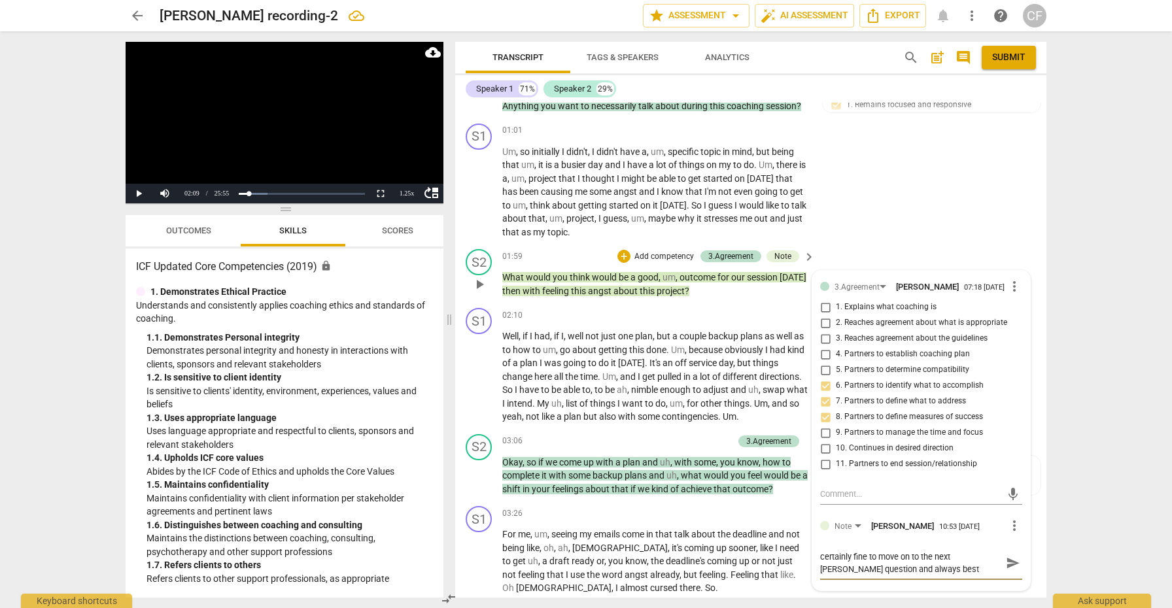
type textarea "certainly fine to move on to the next [PERSON_NAME] question and always best pr…"
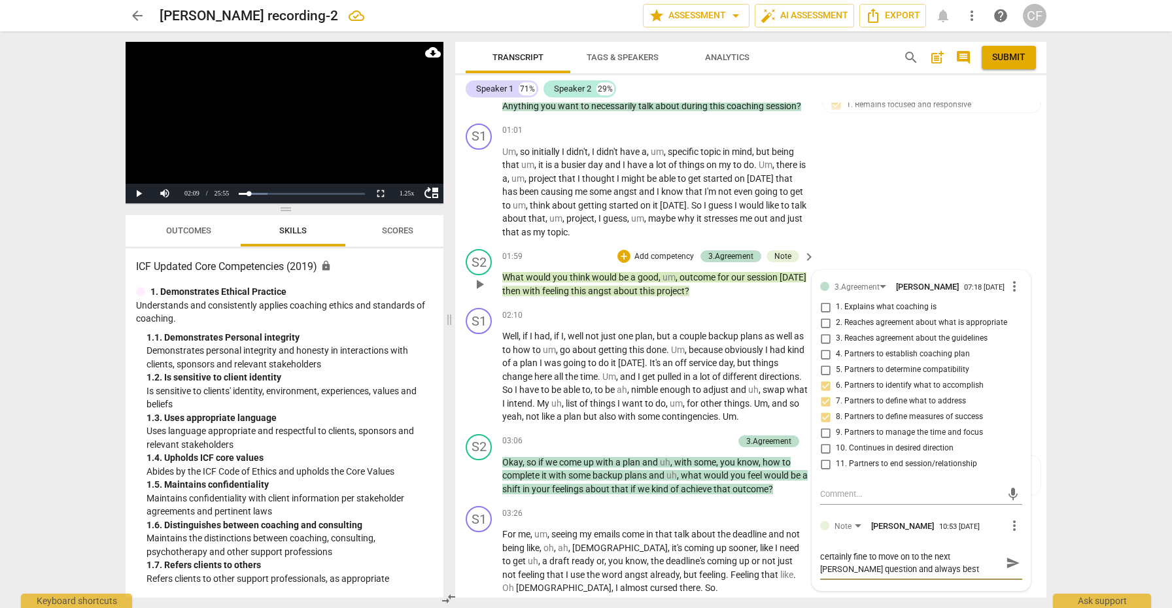
type textarea "certainly fine to move on to the next [PERSON_NAME] question and always best pr…"
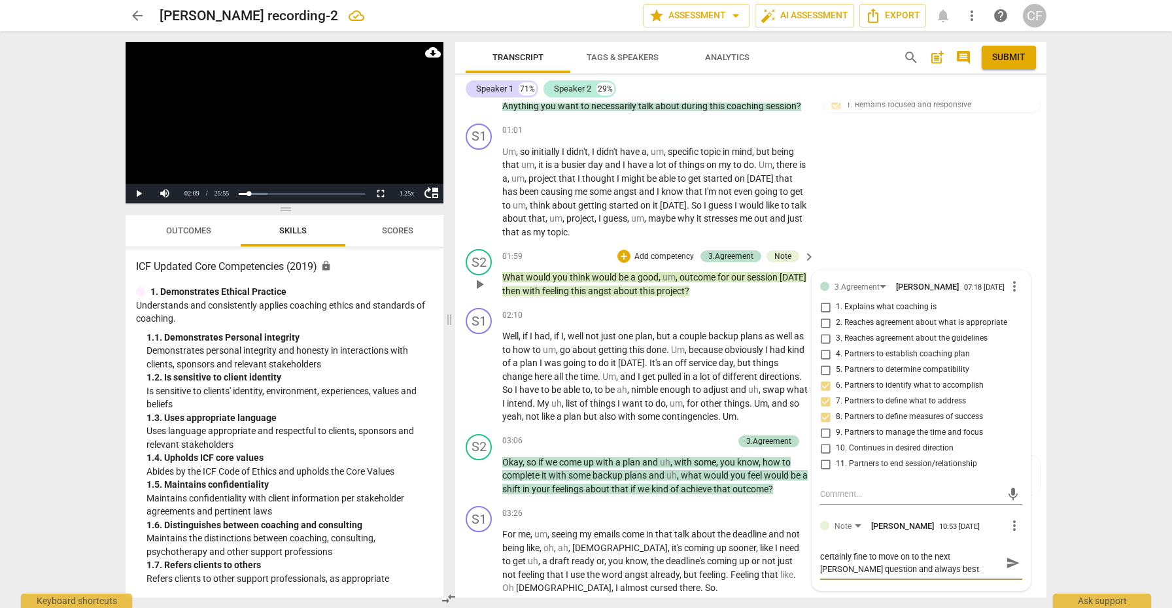
type textarea "certainly fine to move on to the next [PERSON_NAME] question and always best pr…"
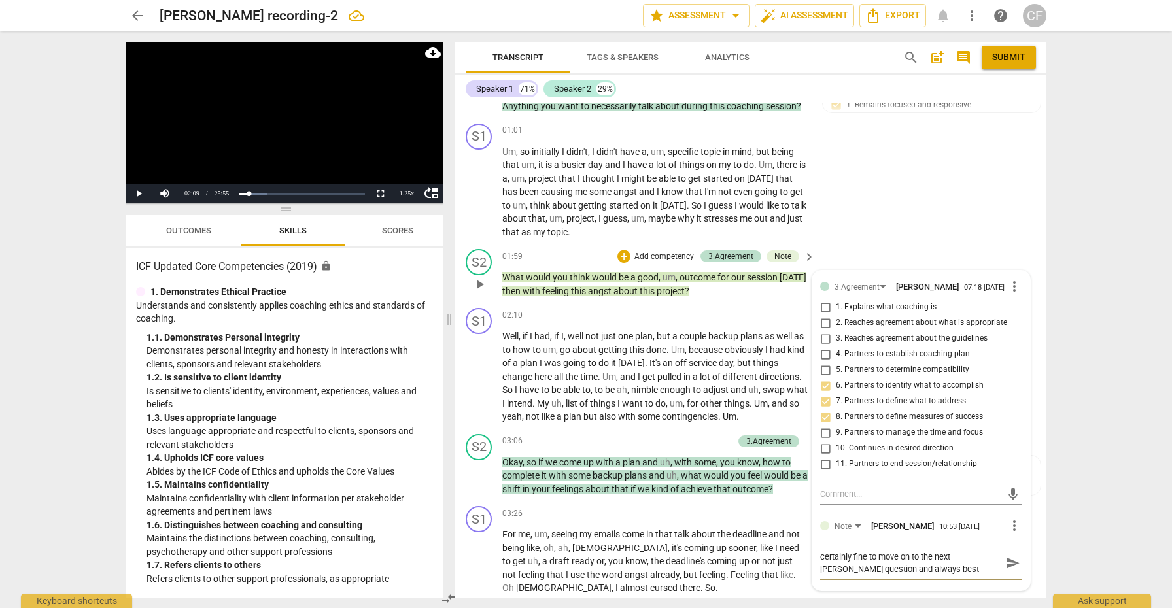
type textarea "certainly fine to move on to the next [PERSON_NAME] question and always best pr…"
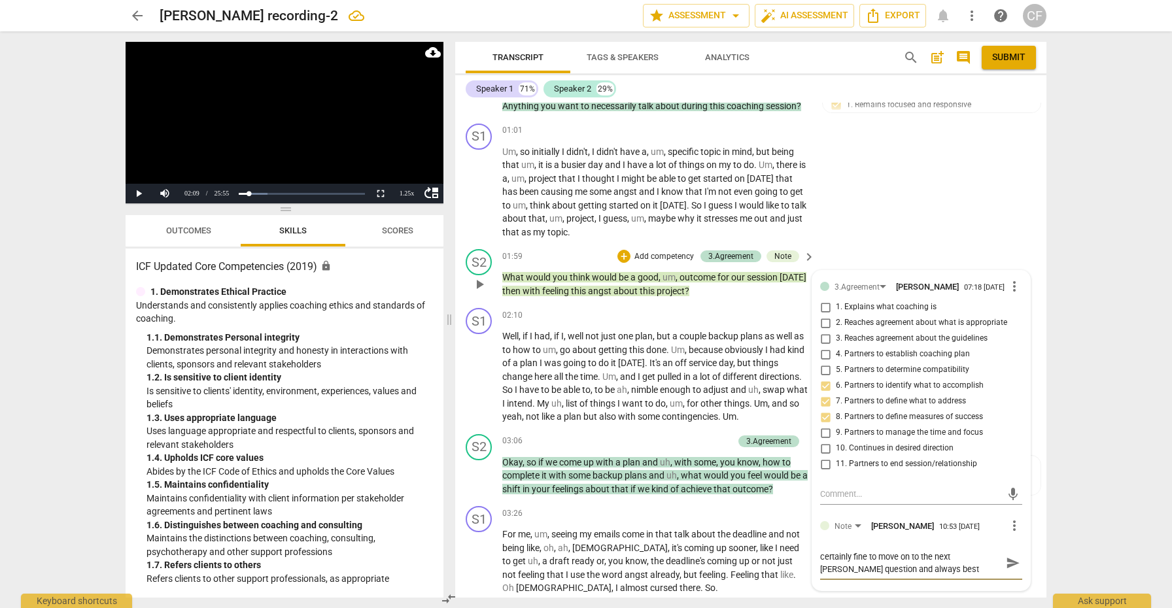
type textarea "certainly fine to move on to the next [PERSON_NAME] question and always best pr…"
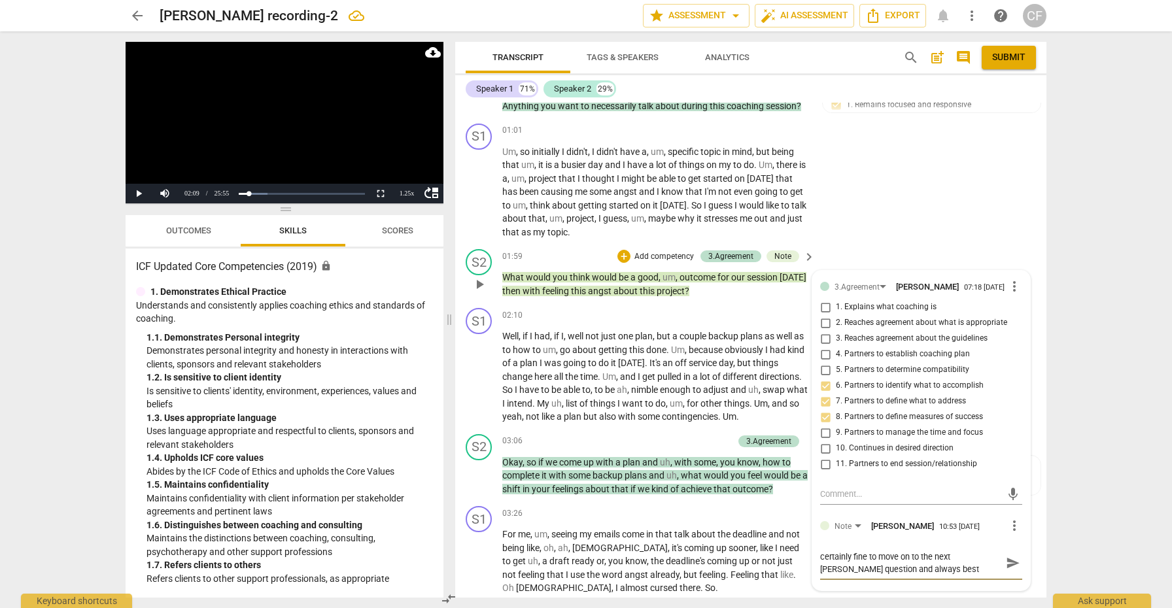
type textarea "certainly fine to move on to the next [PERSON_NAME] question and always best pr…"
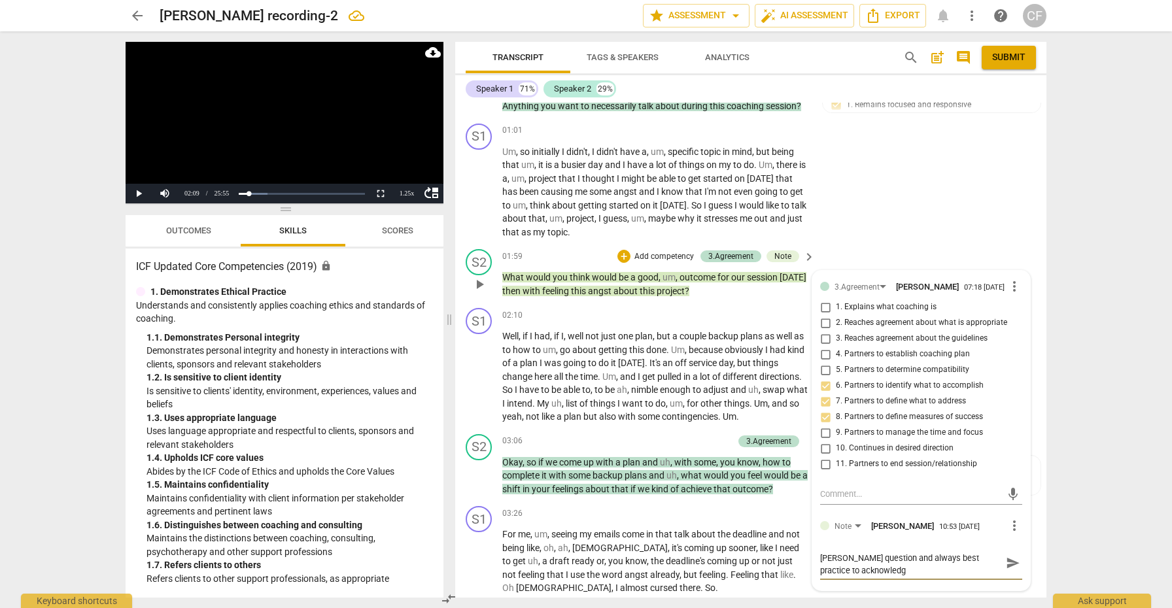
type textarea "certainly fine to move on to the next [PERSON_NAME] question and always best pr…"
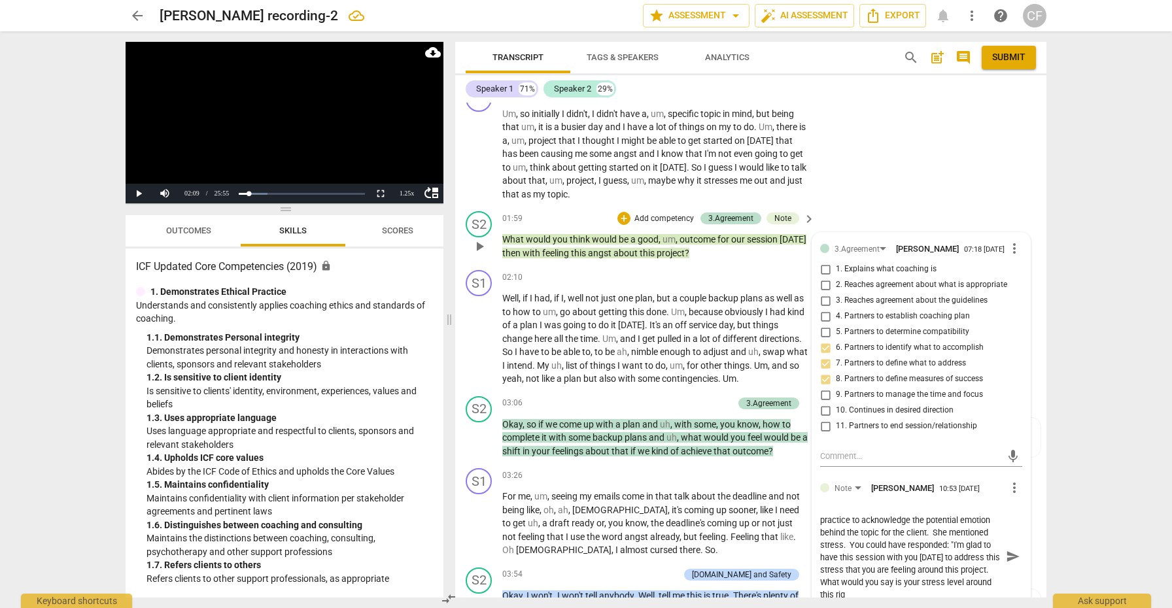
scroll to position [335, 0]
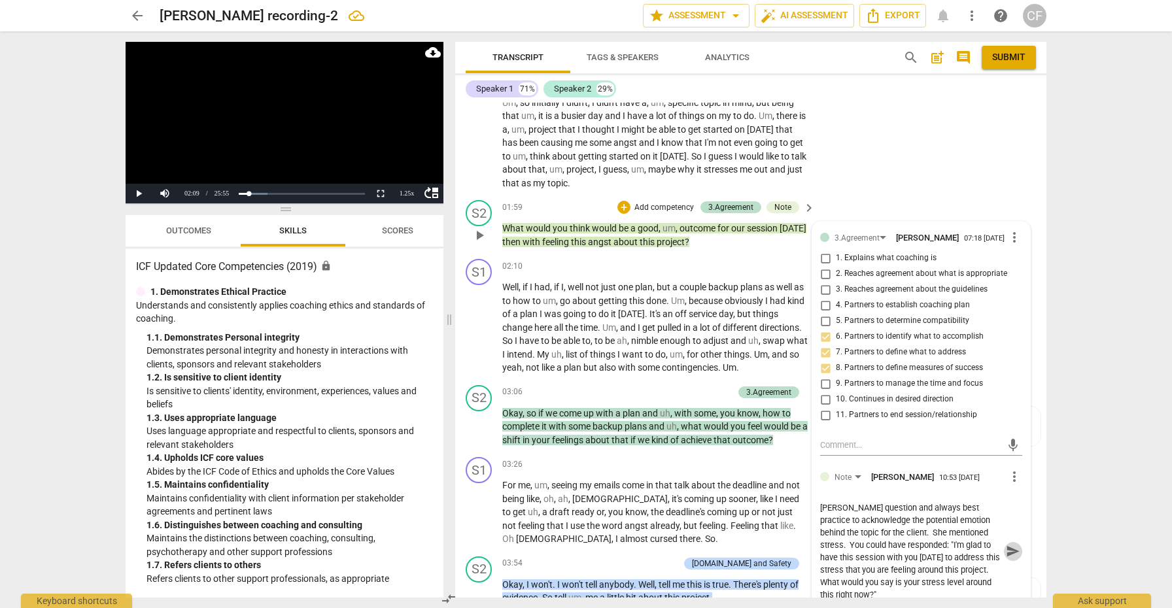
click at [1013, 552] on span "send" at bounding box center [1013, 551] width 14 height 14
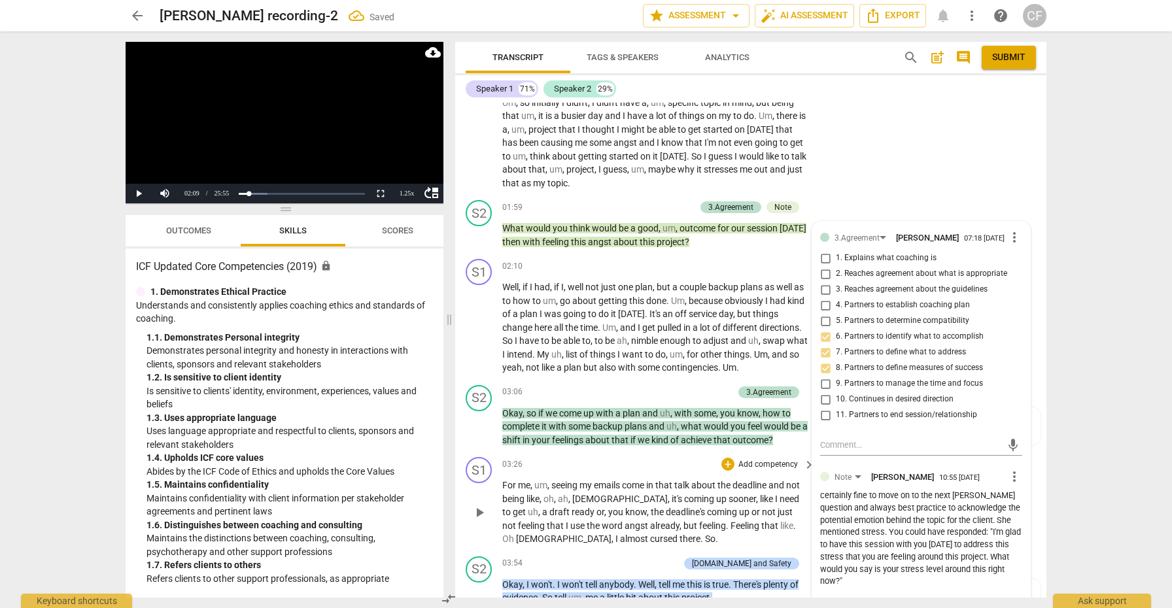
scroll to position [0, 0]
click at [480, 323] on span "play_arrow" at bounding box center [480, 328] width 16 height 16
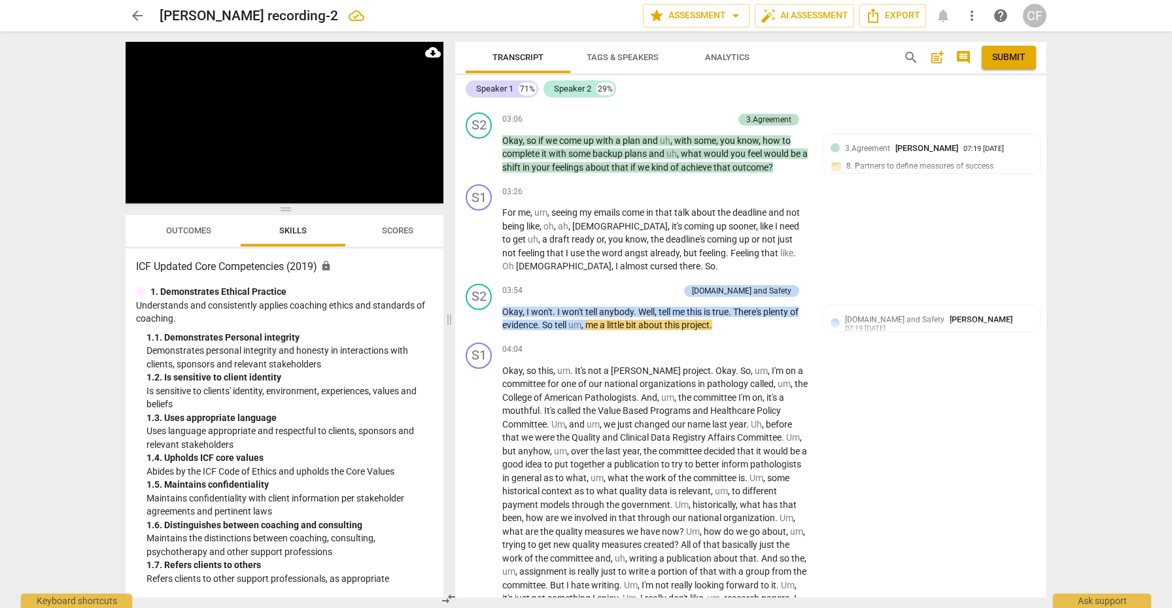
scroll to position [641, 0]
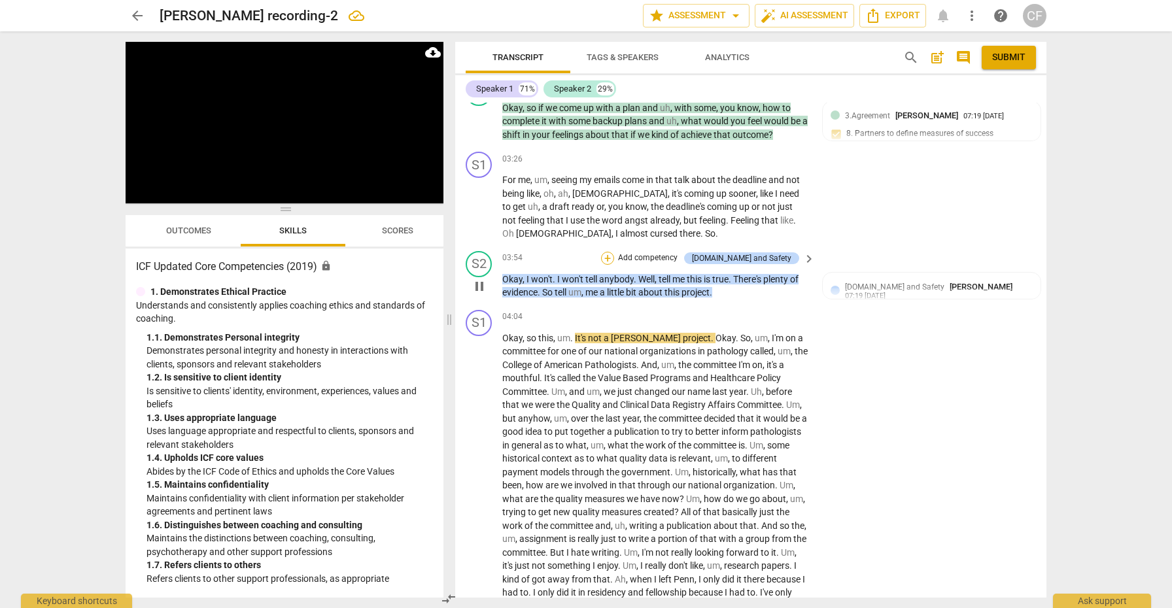
click at [614, 255] on div "+" at bounding box center [607, 258] width 13 height 13
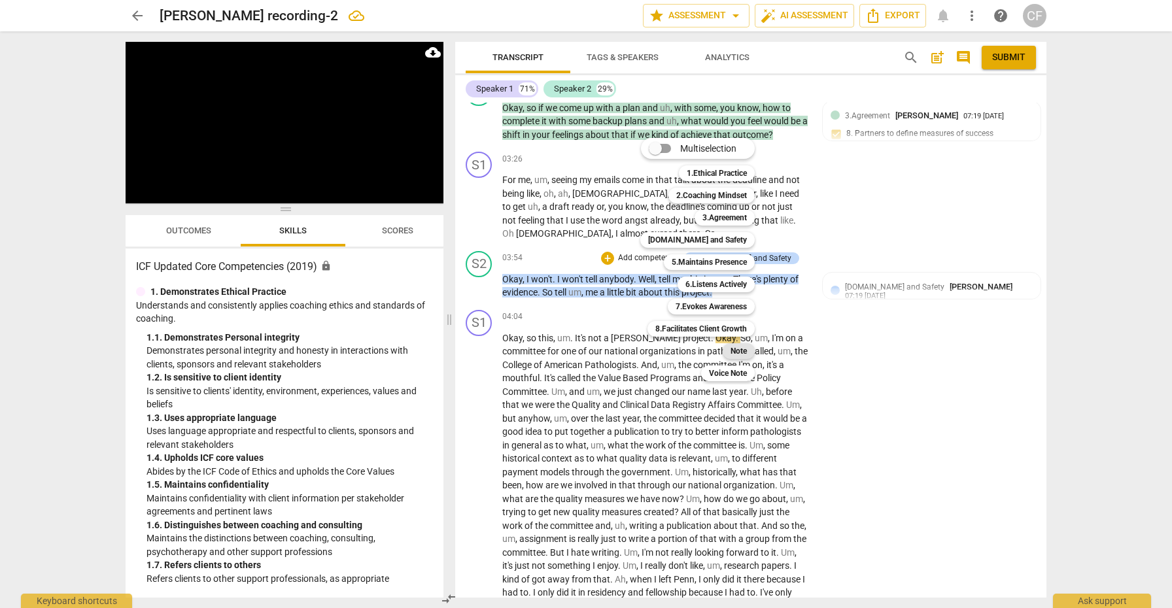
click at [740, 353] on b "Note" at bounding box center [739, 351] width 16 height 16
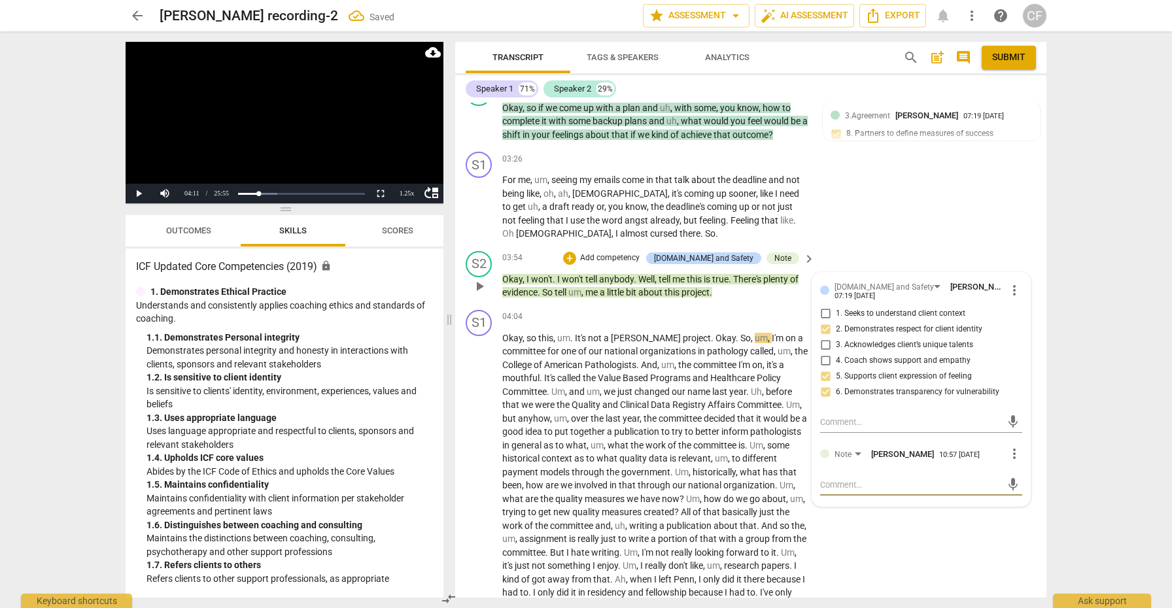
click at [875, 486] on textarea at bounding box center [910, 485] width 181 height 12
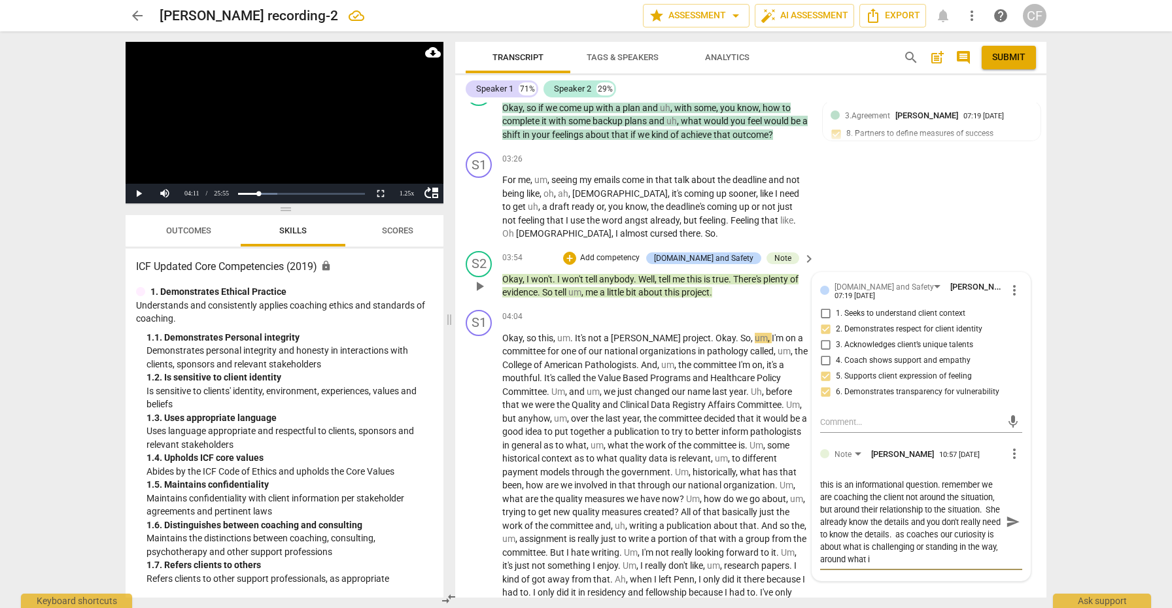
scroll to position [11, 0]
click at [1011, 524] on span "send" at bounding box center [1013, 522] width 14 height 14
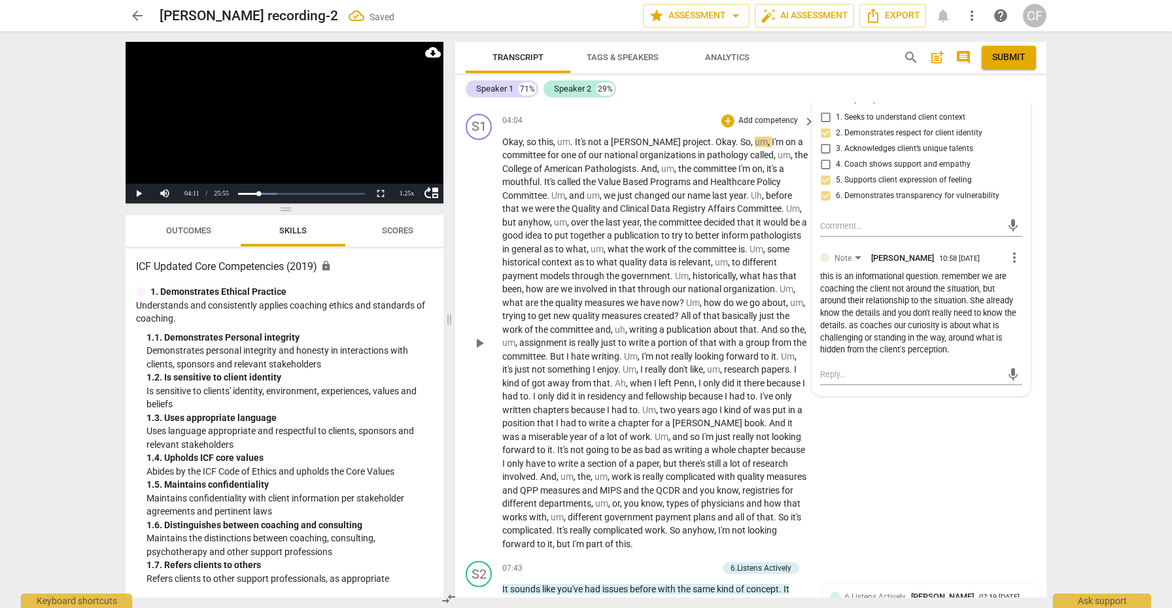
scroll to position [838, 0]
click at [962, 348] on div "this is an informational question. remember we are coaching the client not arou…" at bounding box center [921, 313] width 202 height 86
click at [1010, 263] on span "more_vert" at bounding box center [1015, 257] width 16 height 16
click at [1015, 261] on li "Edit" at bounding box center [1024, 257] width 45 height 25
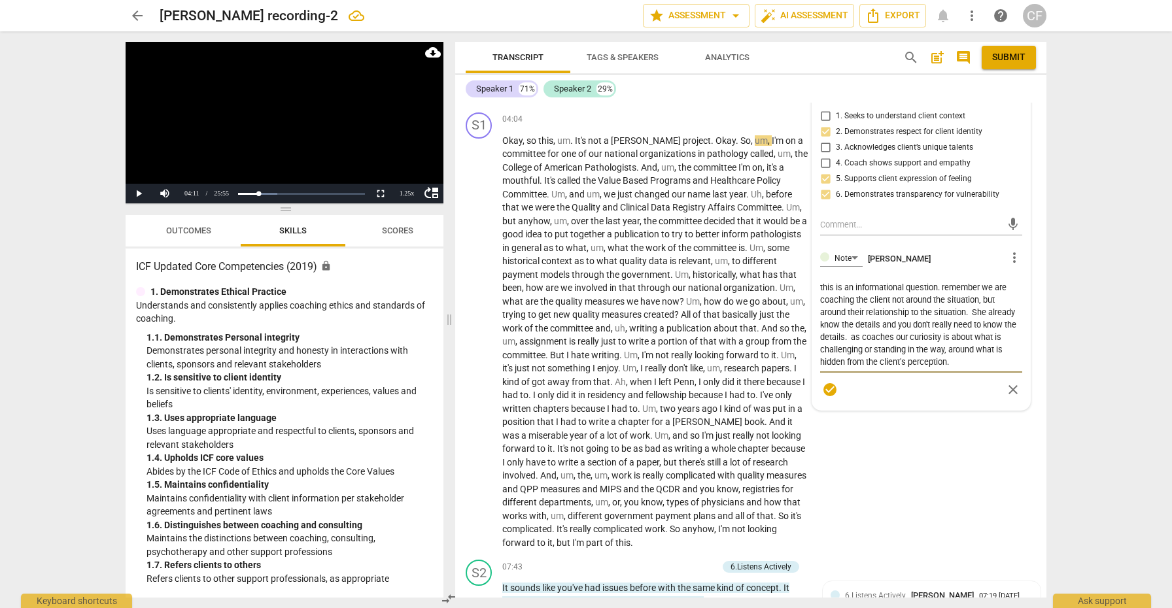
click at [986, 364] on textarea "this is an informational question. remember we are coaching the client not arou…" at bounding box center [921, 324] width 202 height 87
click at [945, 377] on textarea "this is an informational question. remember we are coaching the client not arou…" at bounding box center [921, 330] width 202 height 99
click at [478, 346] on span "play_arrow" at bounding box center [480, 342] width 16 height 16
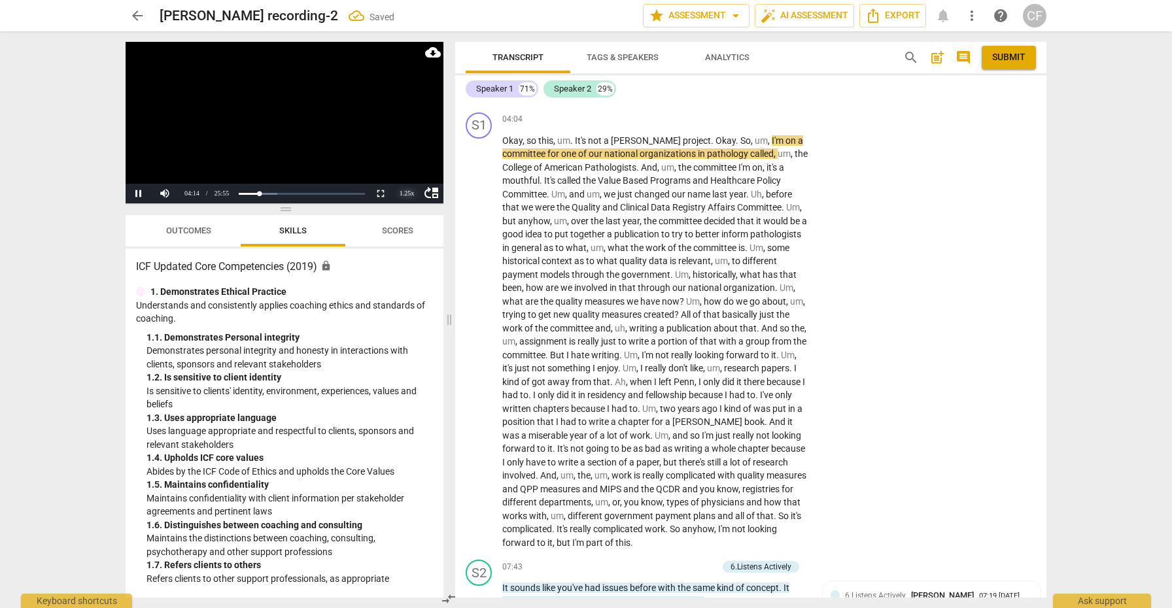
click at [410, 192] on div "1.25 x" at bounding box center [407, 194] width 26 height 20
click at [406, 163] on li "1.5x" at bounding box center [407, 163] width 26 height 14
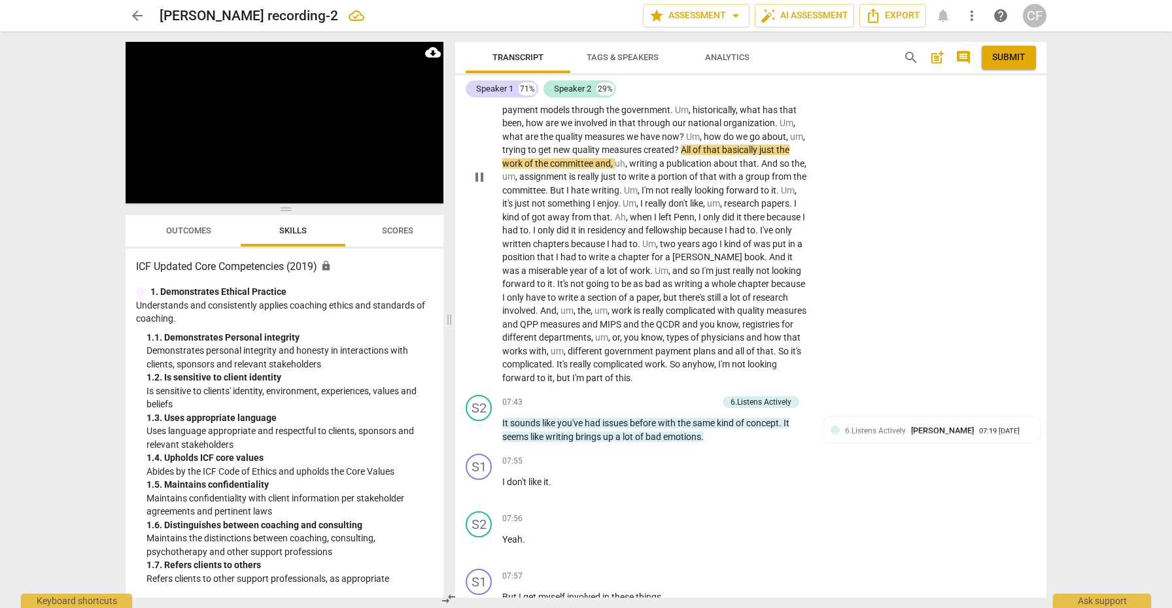
scroll to position [1010, 0]
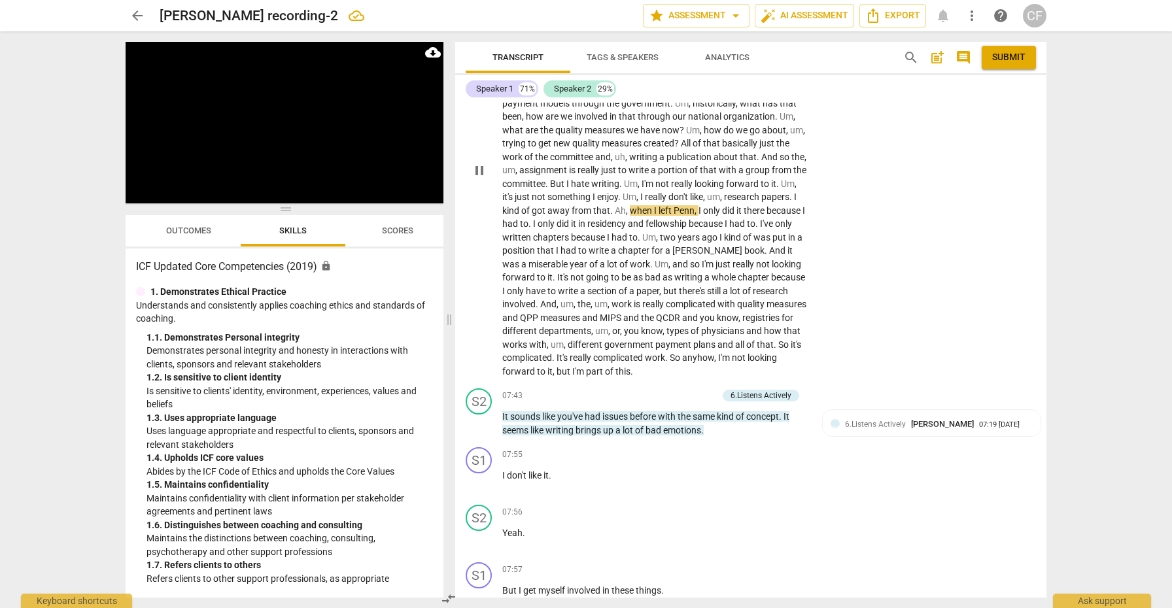
click at [484, 177] on span "pause" at bounding box center [480, 171] width 16 height 16
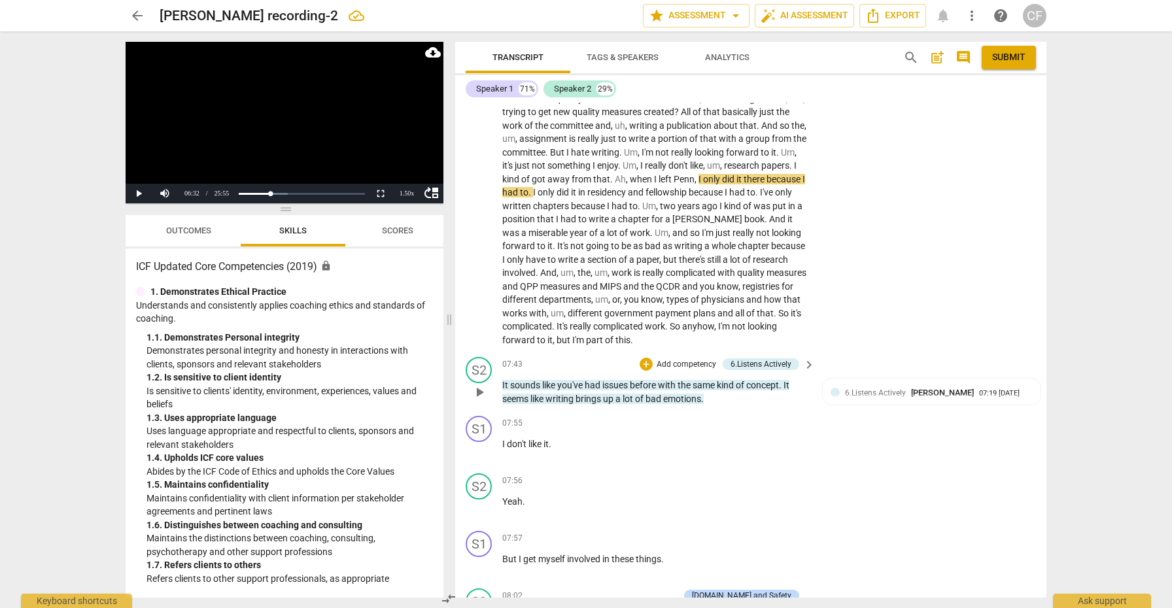
scroll to position [1047, 0]
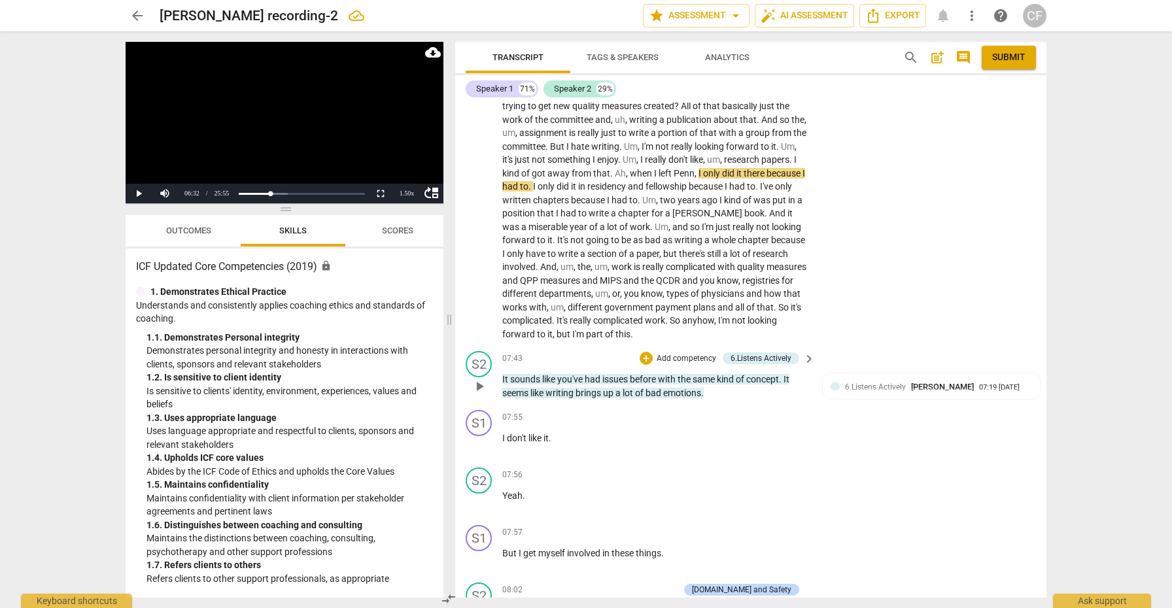
click at [478, 393] on span "play_arrow" at bounding box center [480, 387] width 16 height 16
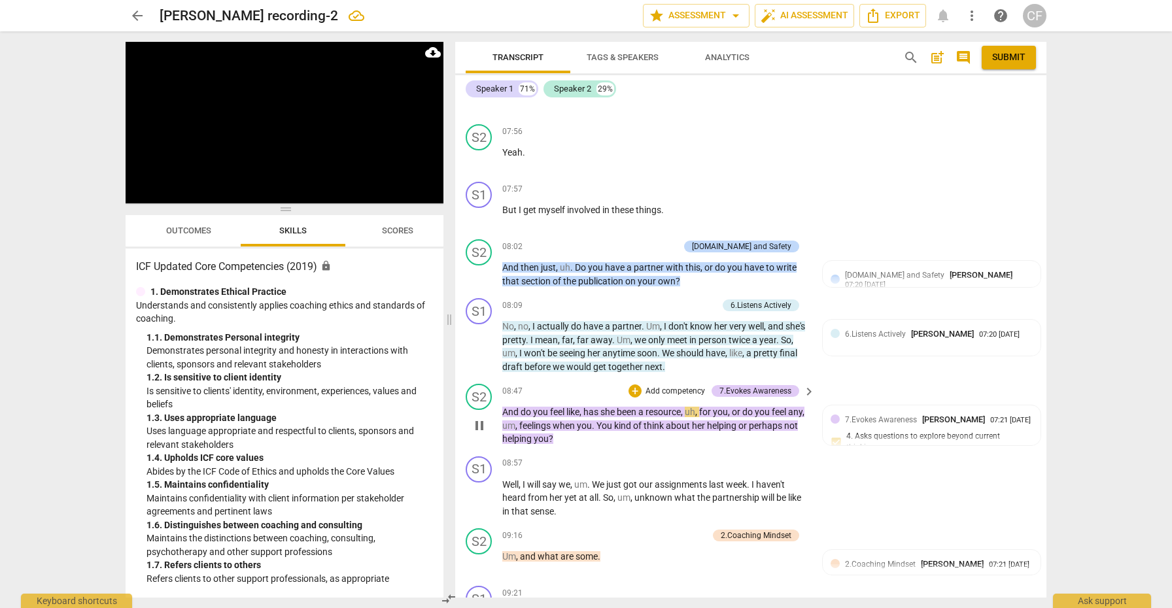
scroll to position [1410, 0]
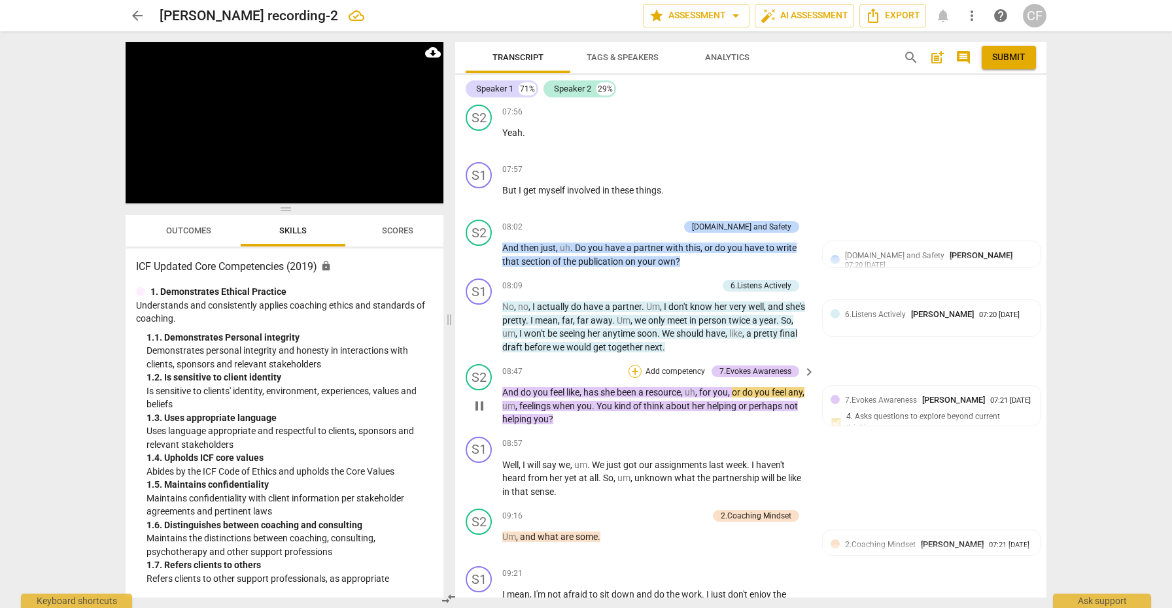
click at [635, 368] on div "+" at bounding box center [635, 371] width 13 height 13
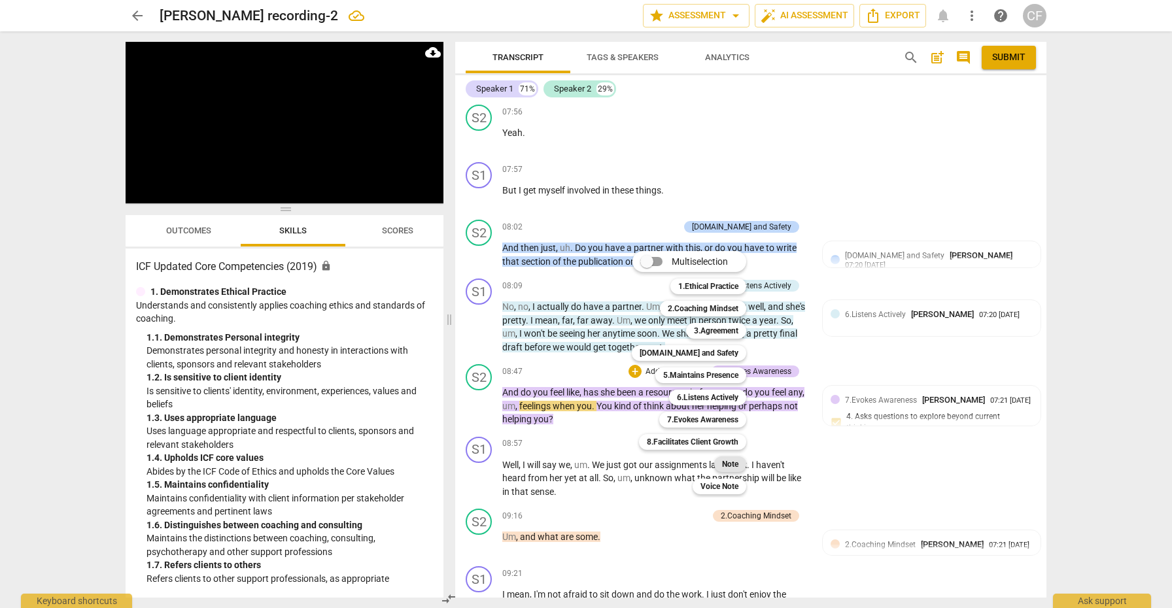
click at [738, 461] on b "Note" at bounding box center [730, 465] width 16 height 16
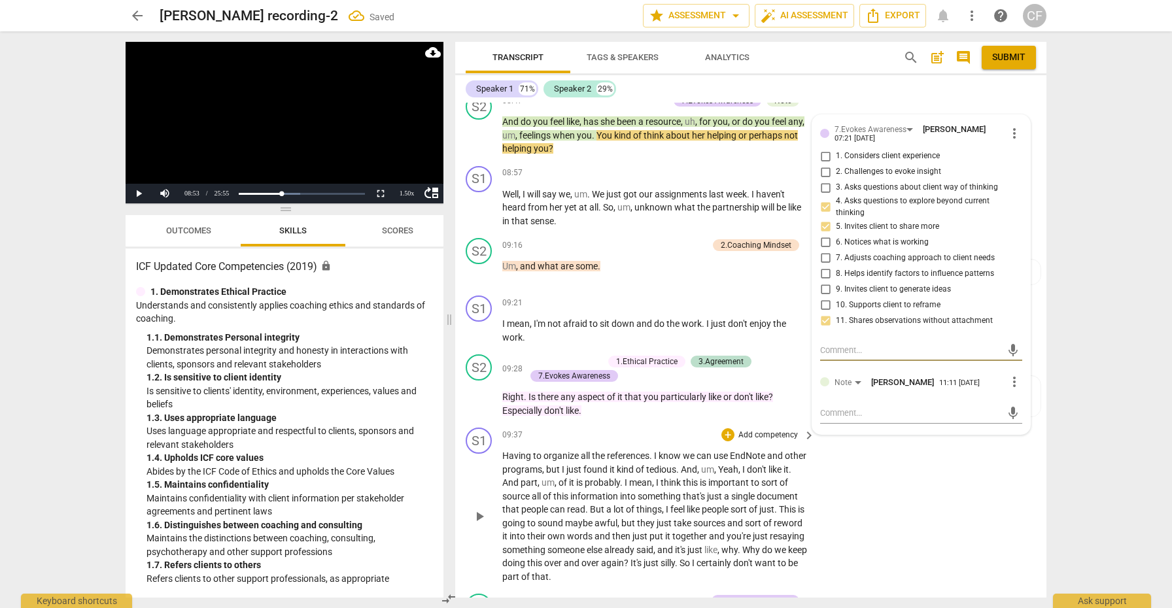
scroll to position [1731, 0]
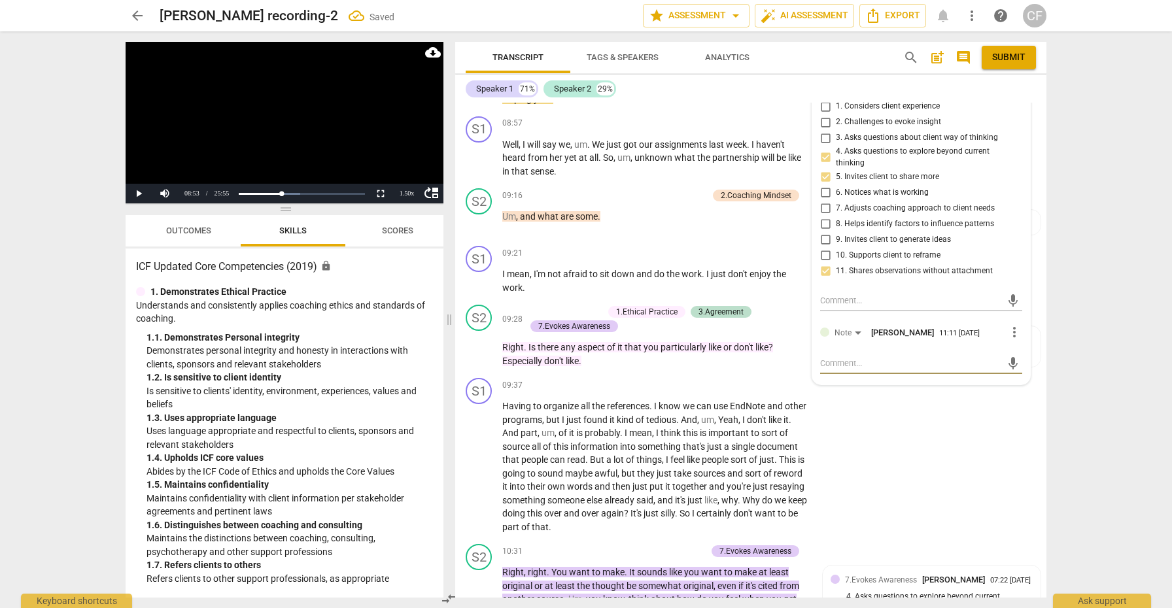
click at [858, 359] on textarea at bounding box center [910, 363] width 181 height 12
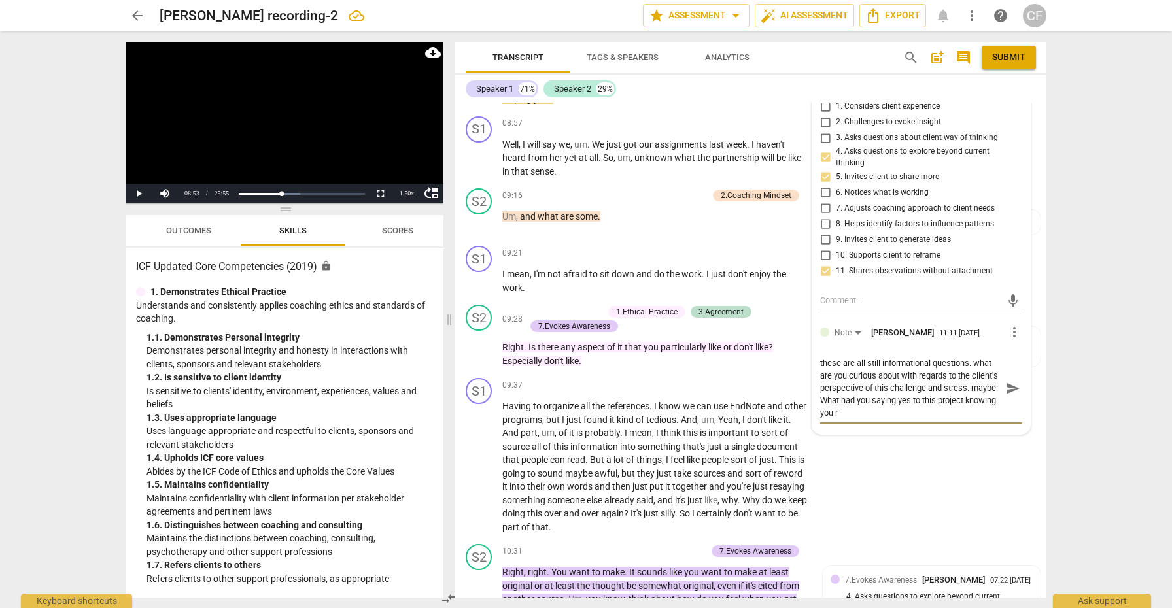
scroll to position [0, 0]
click at [1010, 388] on span "send" at bounding box center [1013, 388] width 14 height 14
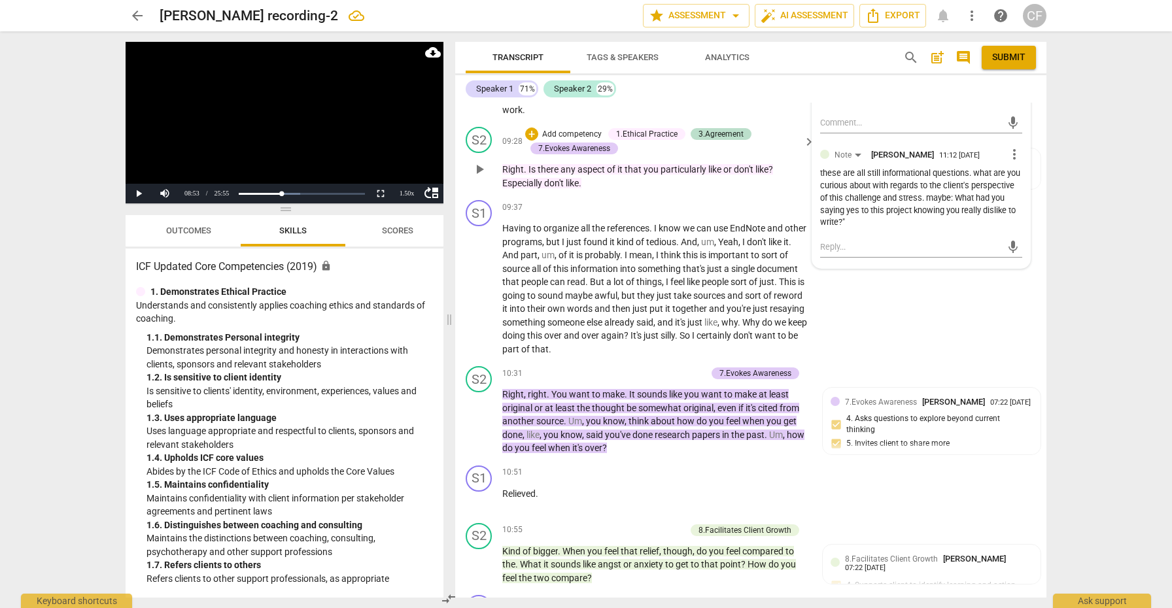
scroll to position [1905, 0]
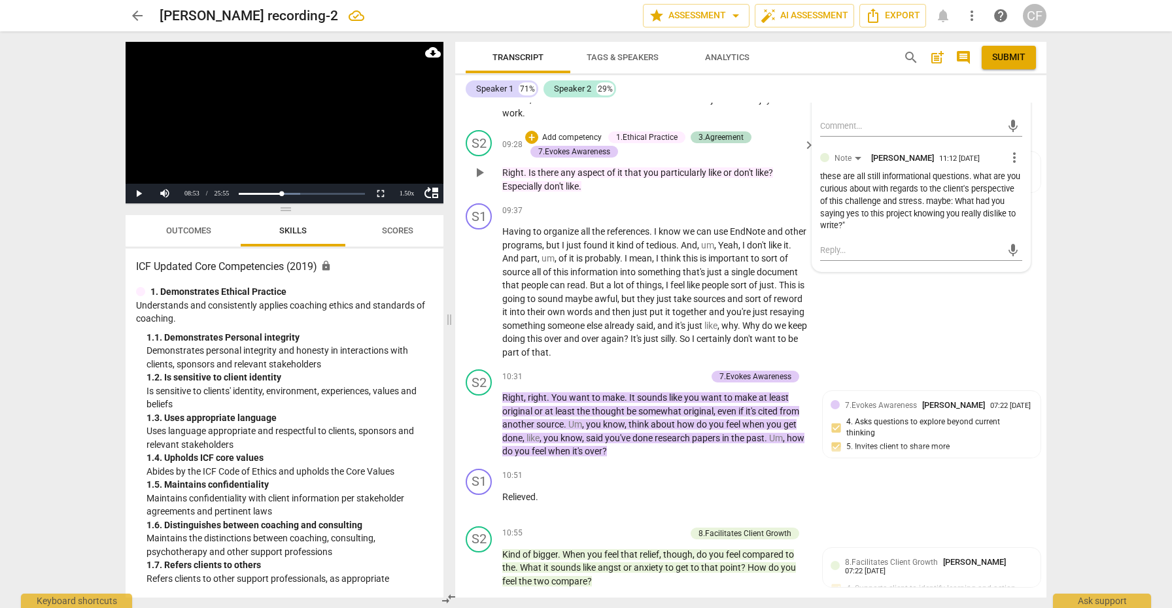
click at [635, 181] on p "Right . Is there any aspect of it that you particularly like or don't like ? Es…" at bounding box center [655, 179] width 306 height 27
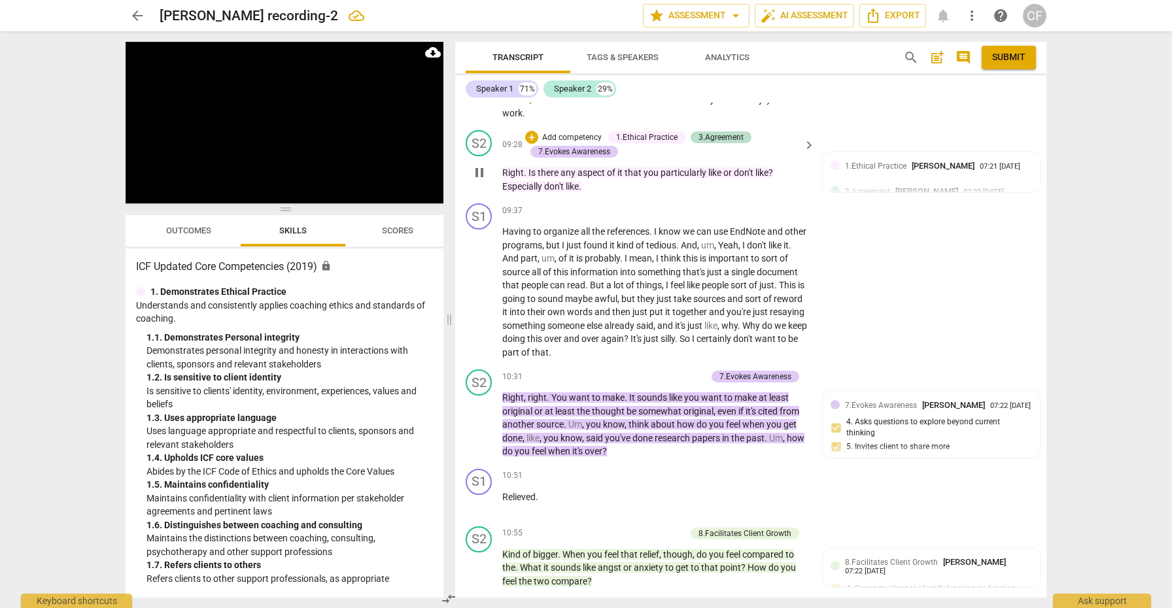
click at [648, 171] on span "you" at bounding box center [652, 172] width 17 height 10
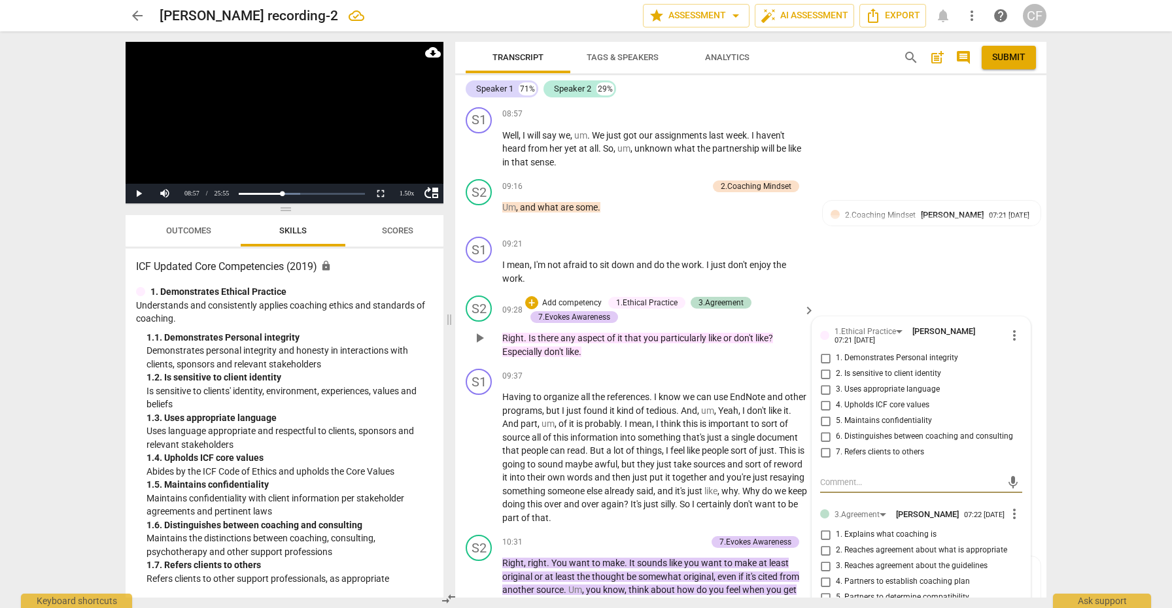
scroll to position [1757, 0]
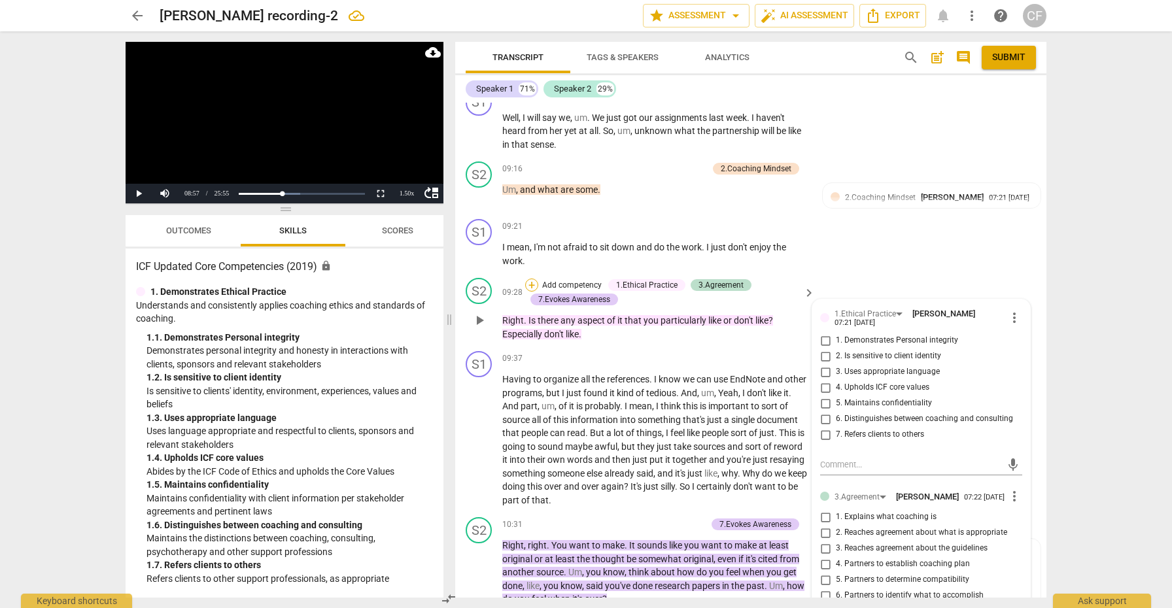
click at [531, 285] on div "+" at bounding box center [531, 285] width 13 height 13
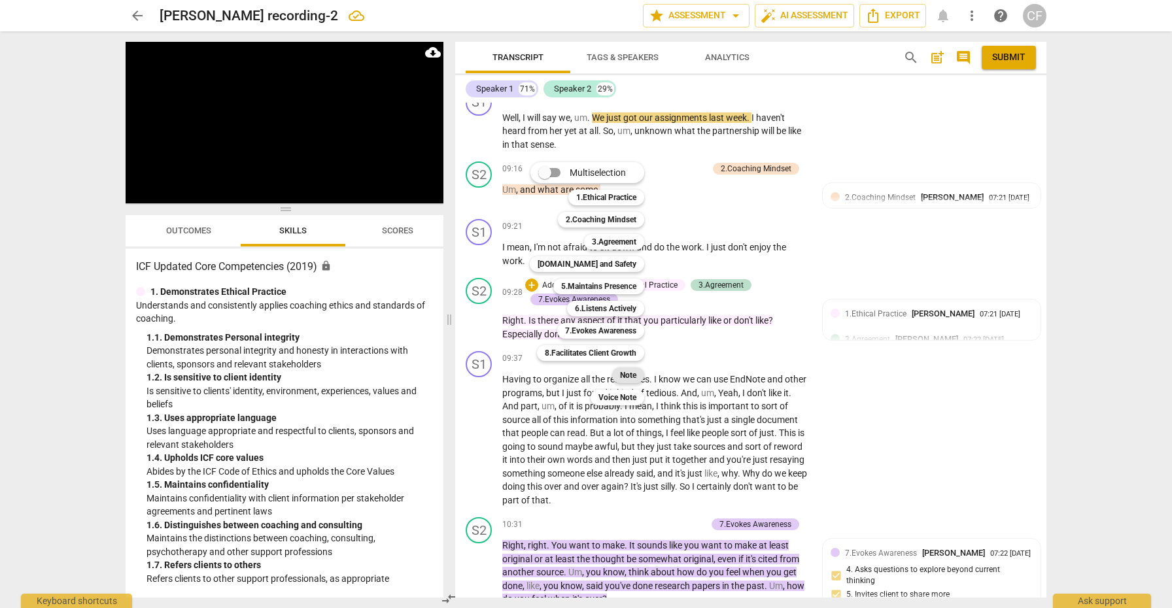
click at [622, 375] on b "Note" at bounding box center [628, 376] width 16 height 16
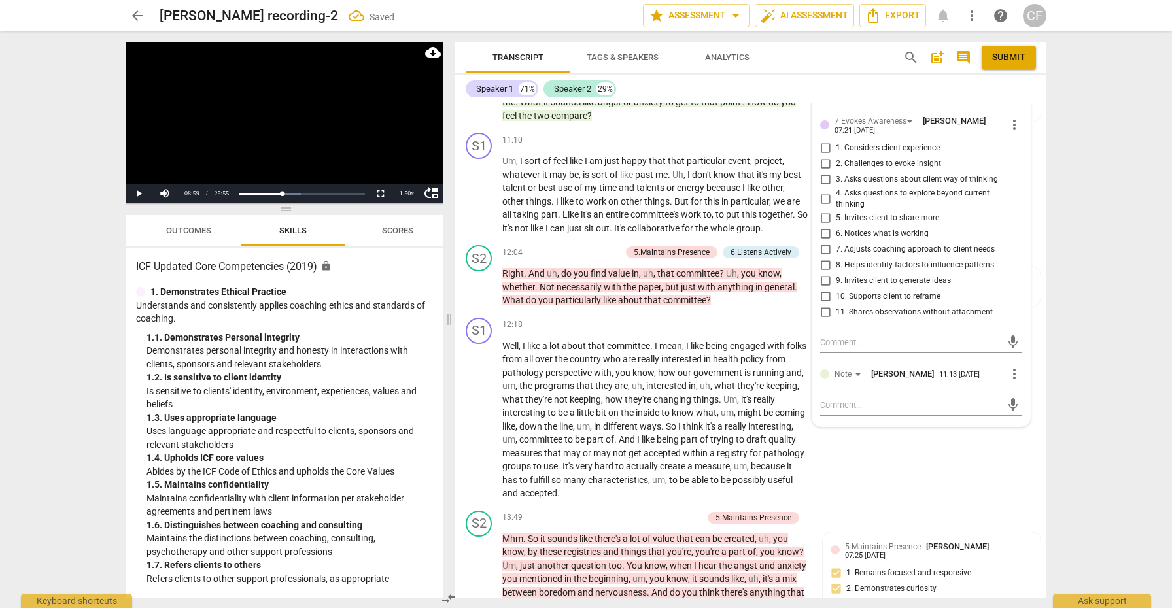
scroll to position [2376, 0]
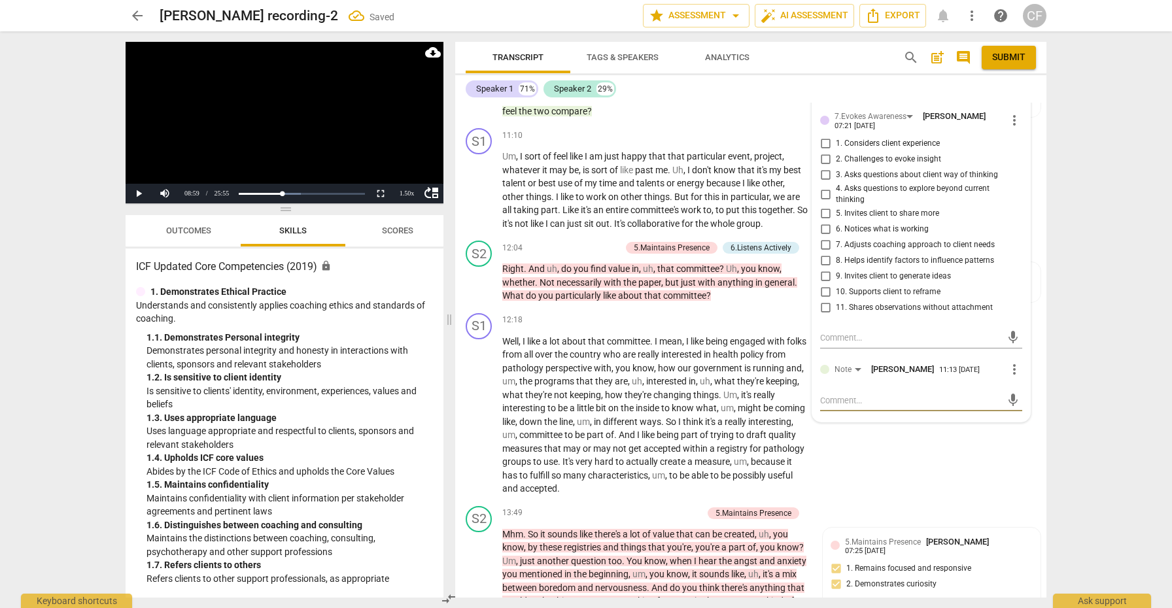
click at [867, 405] on textarea at bounding box center [910, 401] width 181 height 12
click at [853, 413] on textarea "yes, a better question around what is challgenging her" at bounding box center [910, 407] width 181 height 25
click at [1008, 404] on span "send" at bounding box center [1013, 400] width 14 height 14
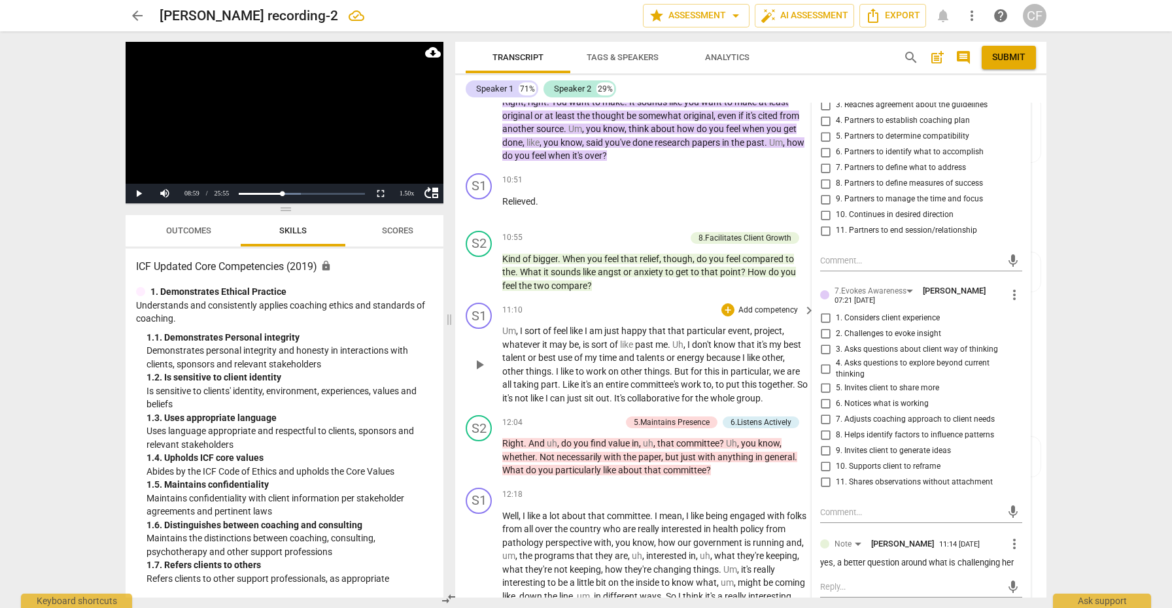
scroll to position [2204, 0]
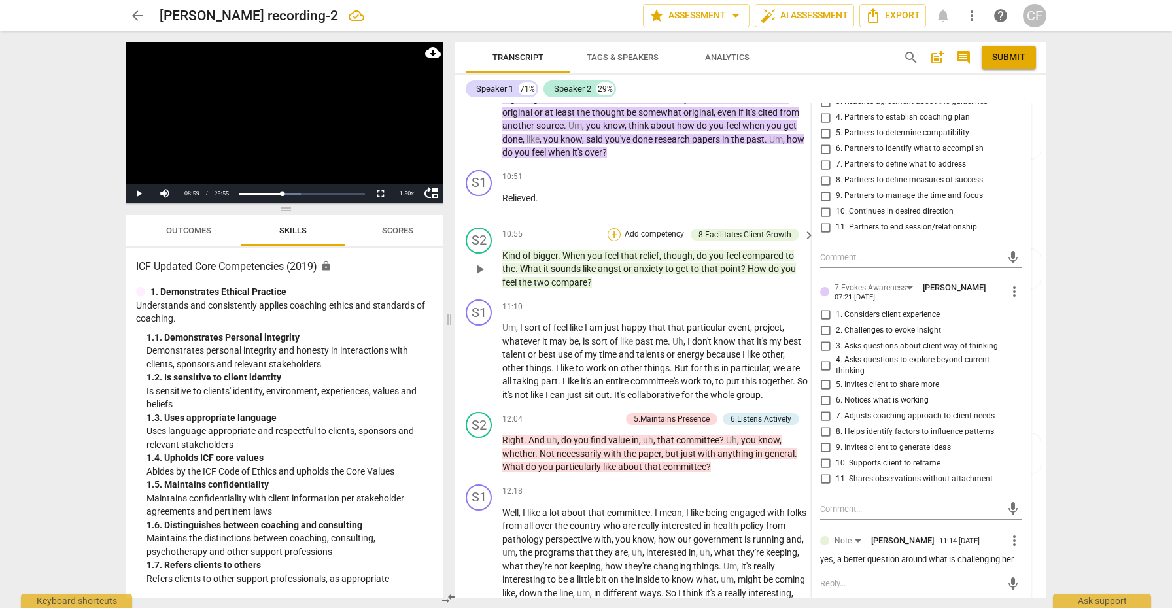
click at [609, 228] on div "+" at bounding box center [614, 234] width 13 height 13
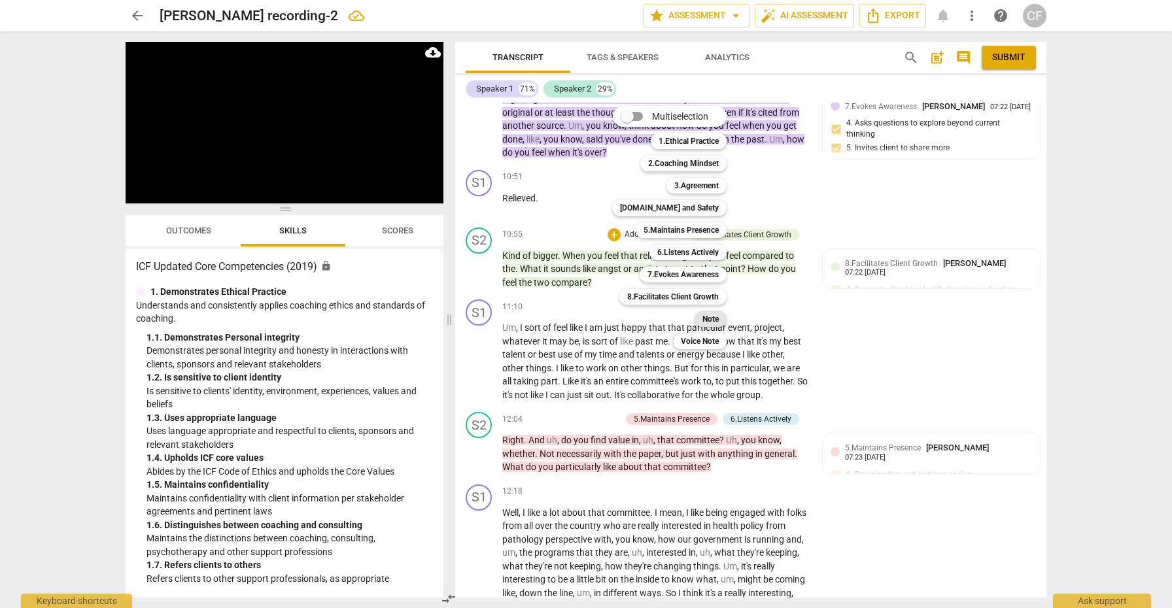
click at [716, 319] on b "Note" at bounding box center [711, 319] width 16 height 16
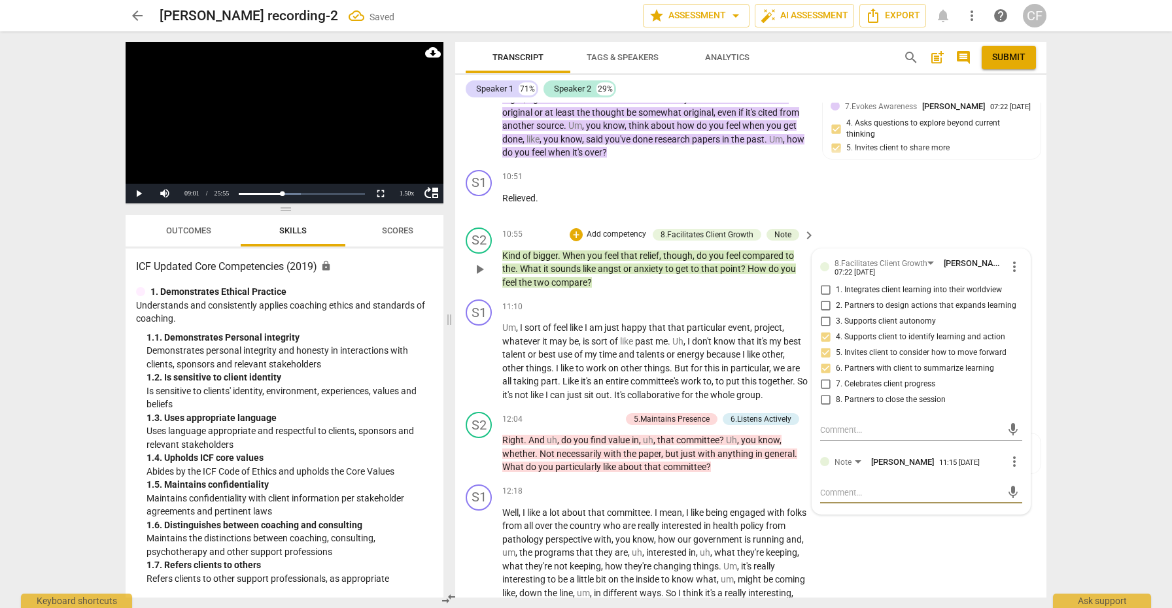
click at [878, 487] on textarea at bounding box center [910, 493] width 181 height 12
click at [1008, 494] on span "send" at bounding box center [1013, 499] width 14 height 14
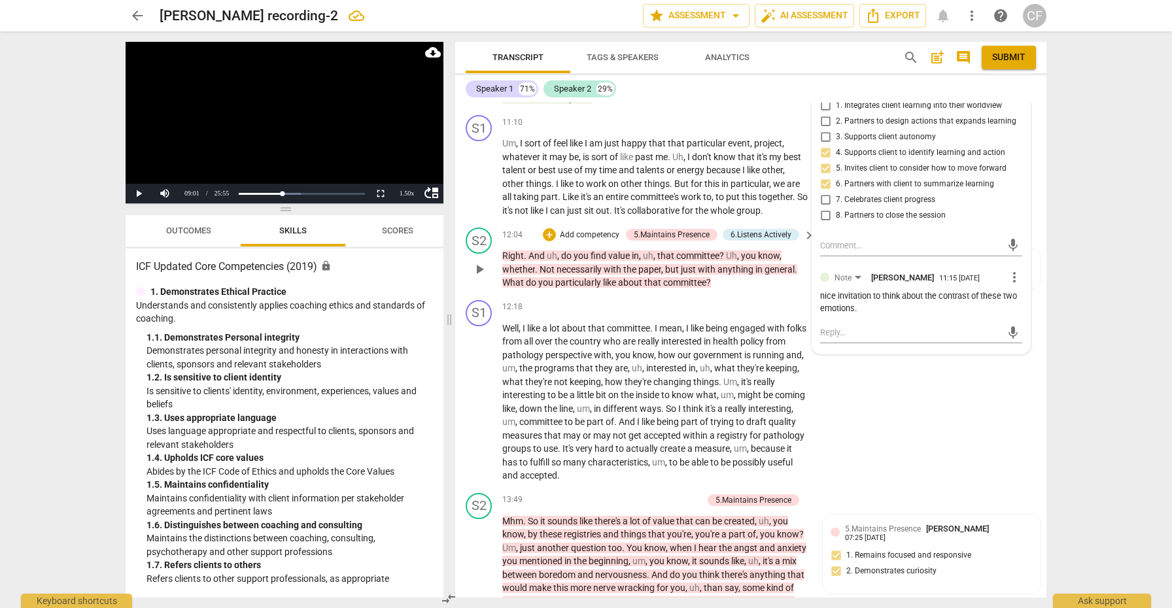
scroll to position [2397, 0]
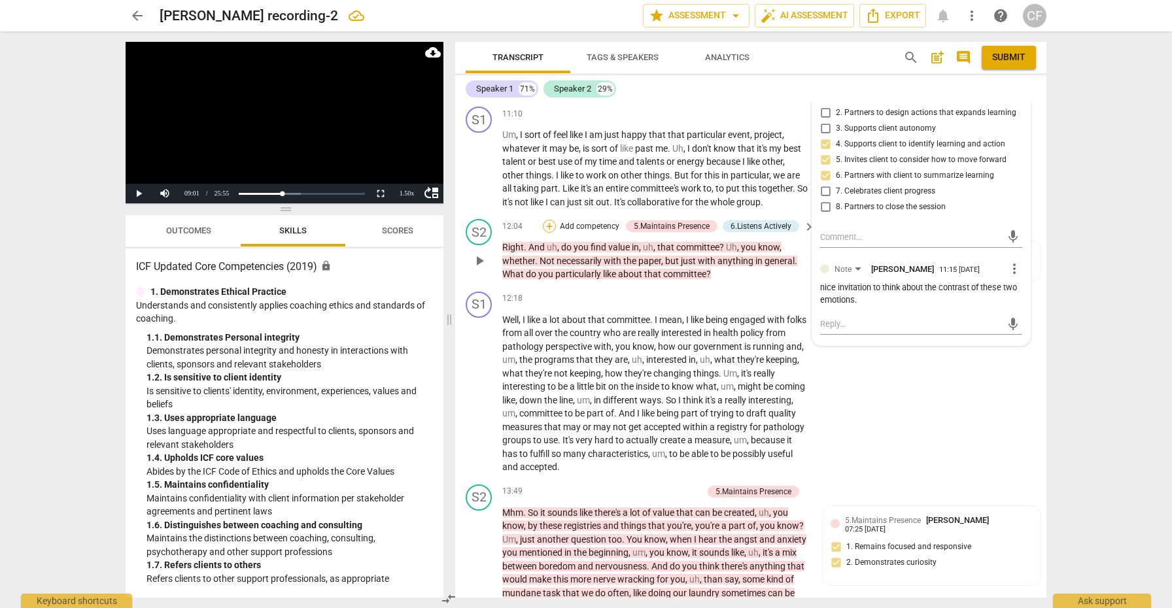
click at [549, 220] on div "+" at bounding box center [549, 226] width 13 height 13
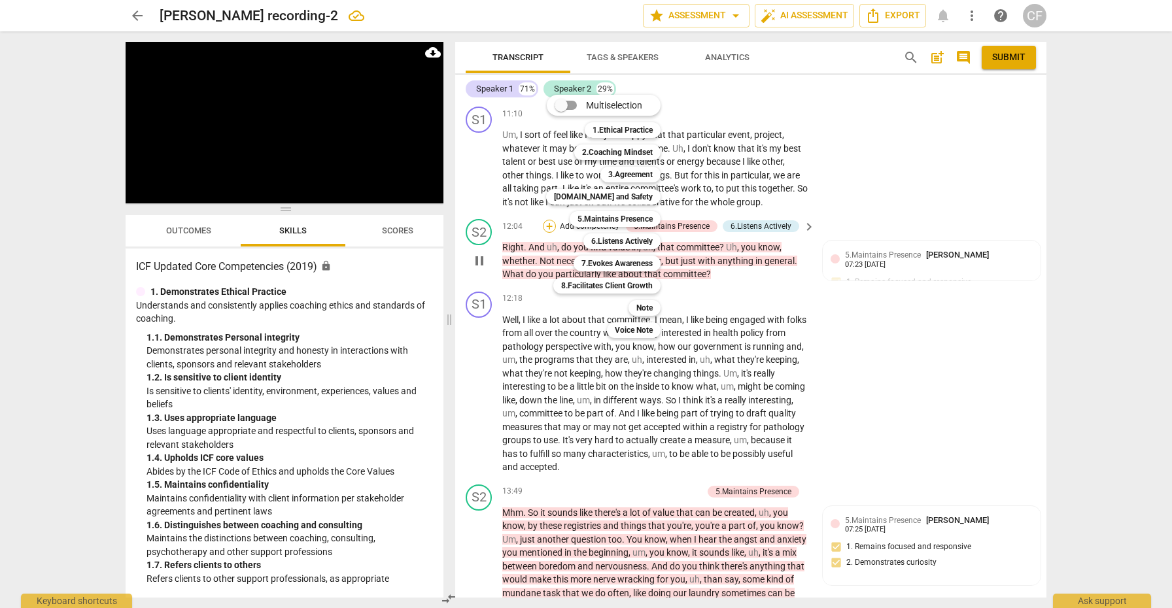
scroll to position [1767, 0]
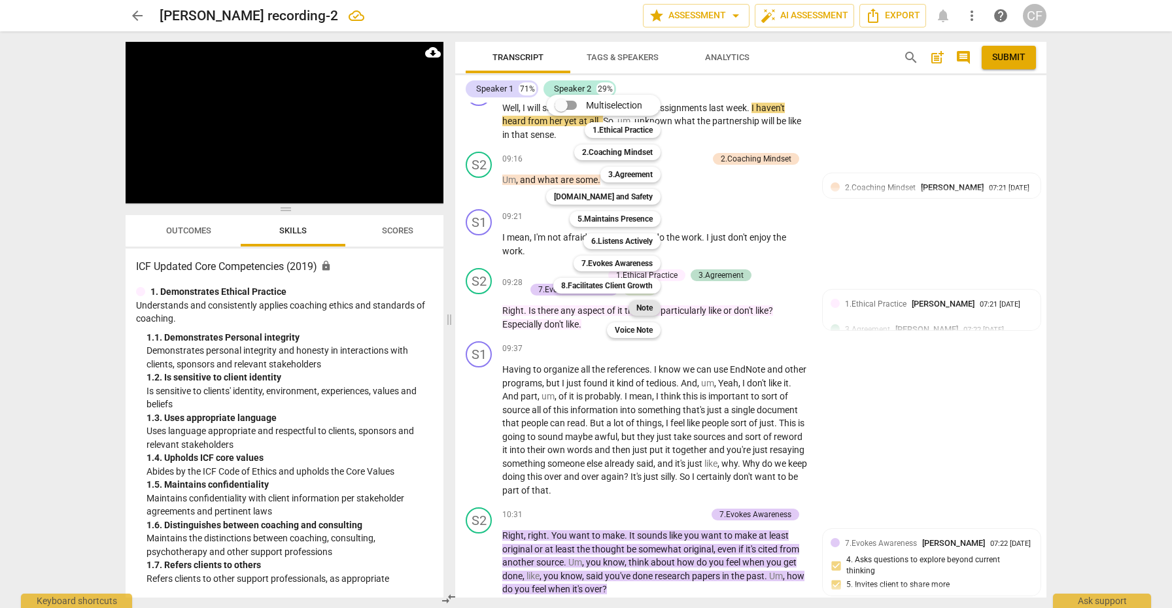
click at [654, 306] on div "Note" at bounding box center [645, 308] width 32 height 16
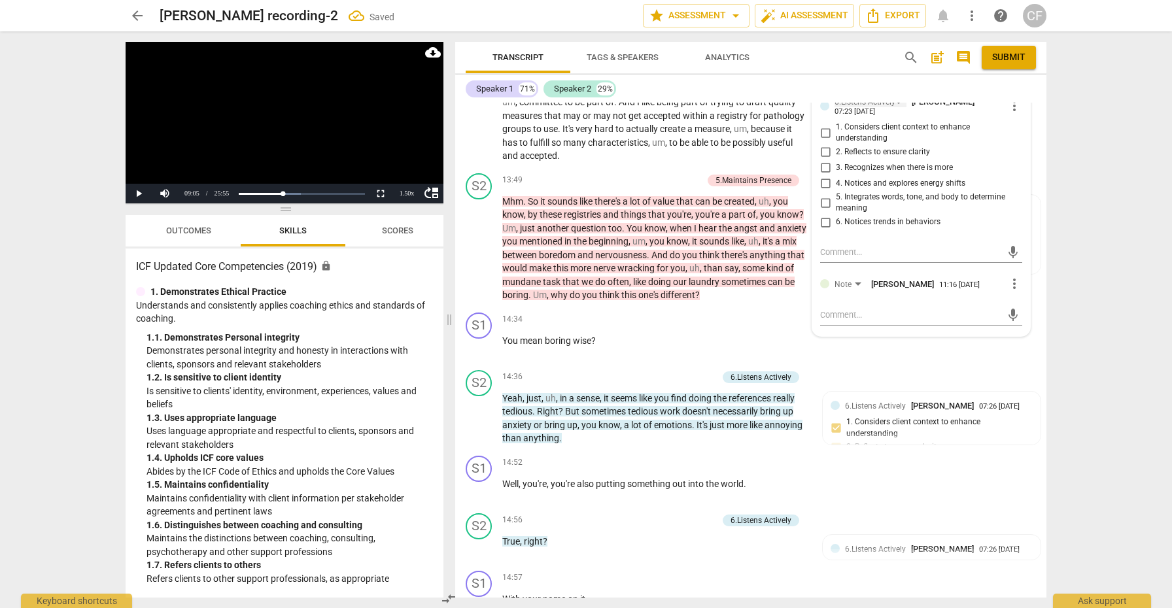
scroll to position [2747, 0]
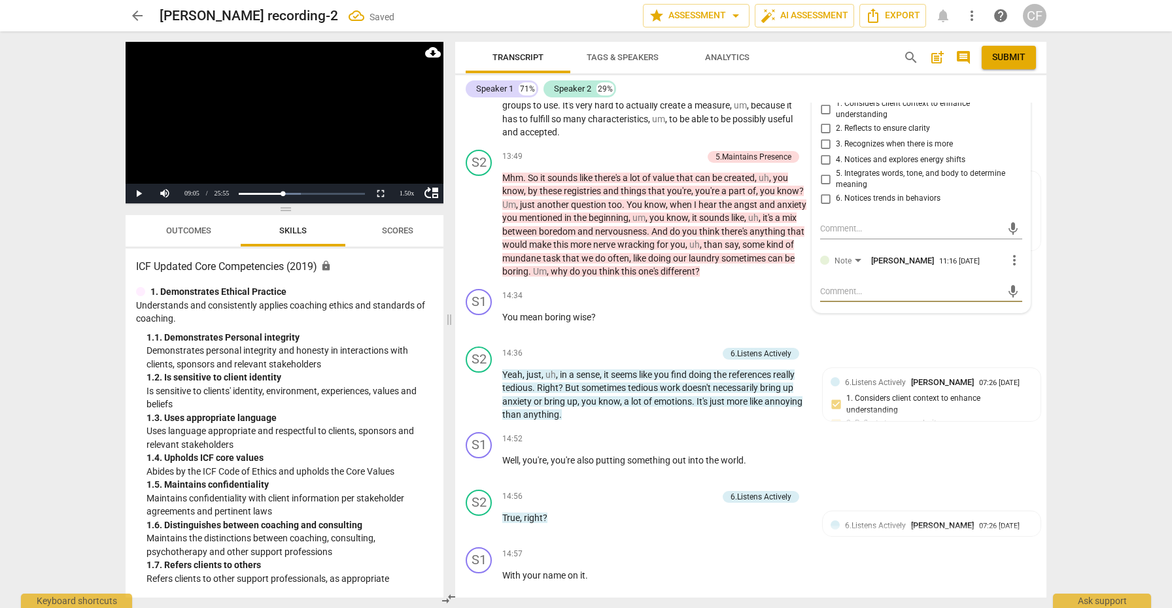
click at [857, 285] on textarea at bounding box center [910, 291] width 181 height 12
click at [1006, 297] on span "send" at bounding box center [1013, 304] width 14 height 14
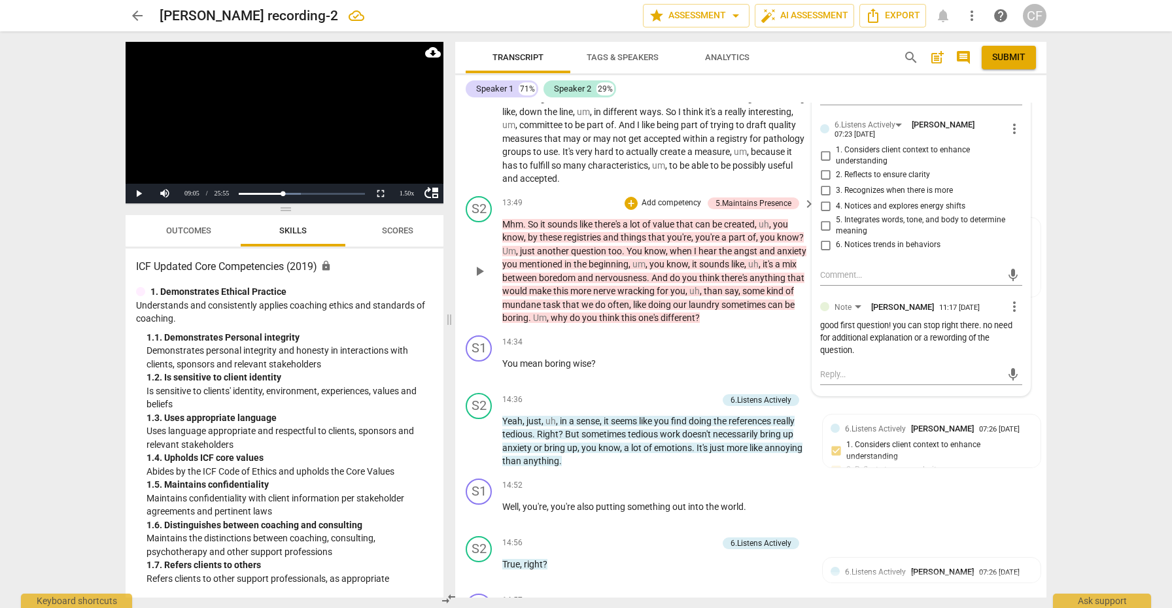
scroll to position [2708, 0]
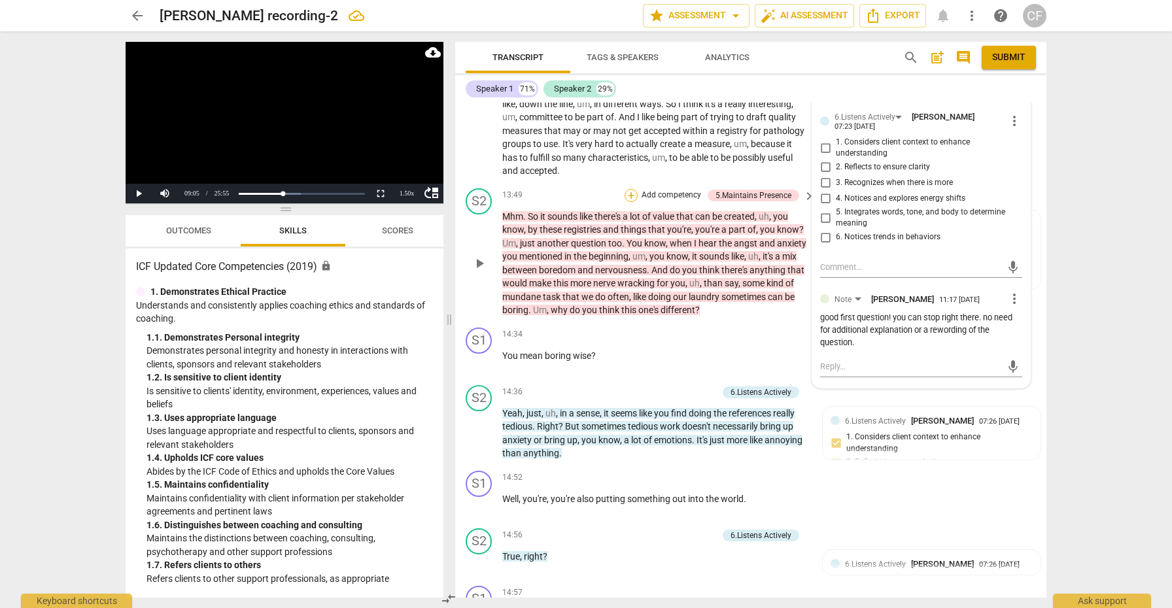
click at [631, 189] on div "+" at bounding box center [631, 195] width 13 height 13
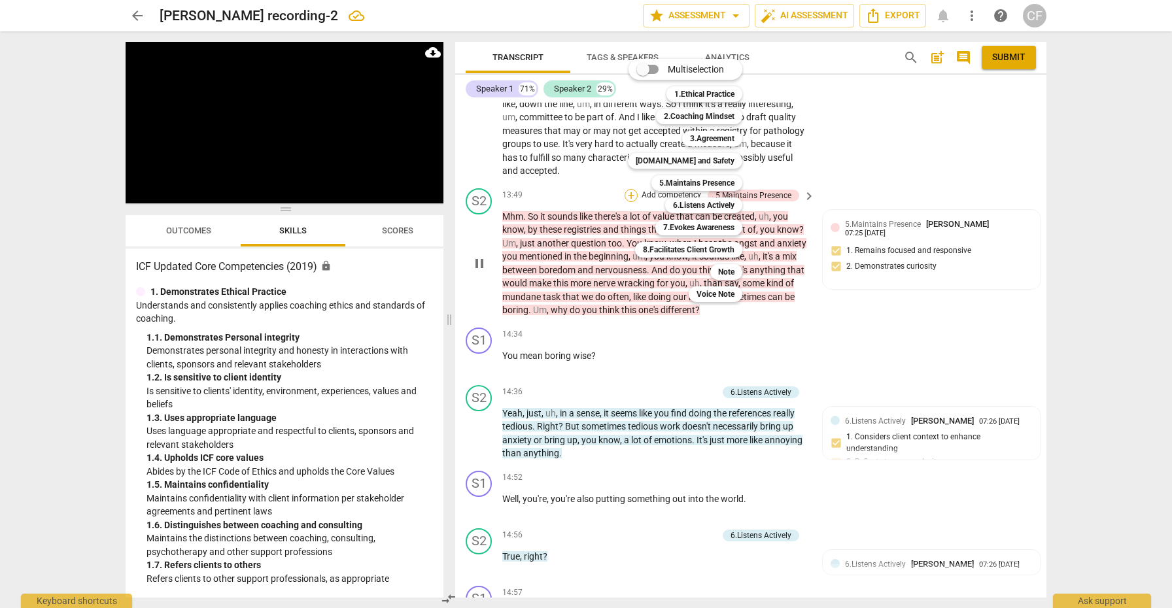
scroll to position [1780, 0]
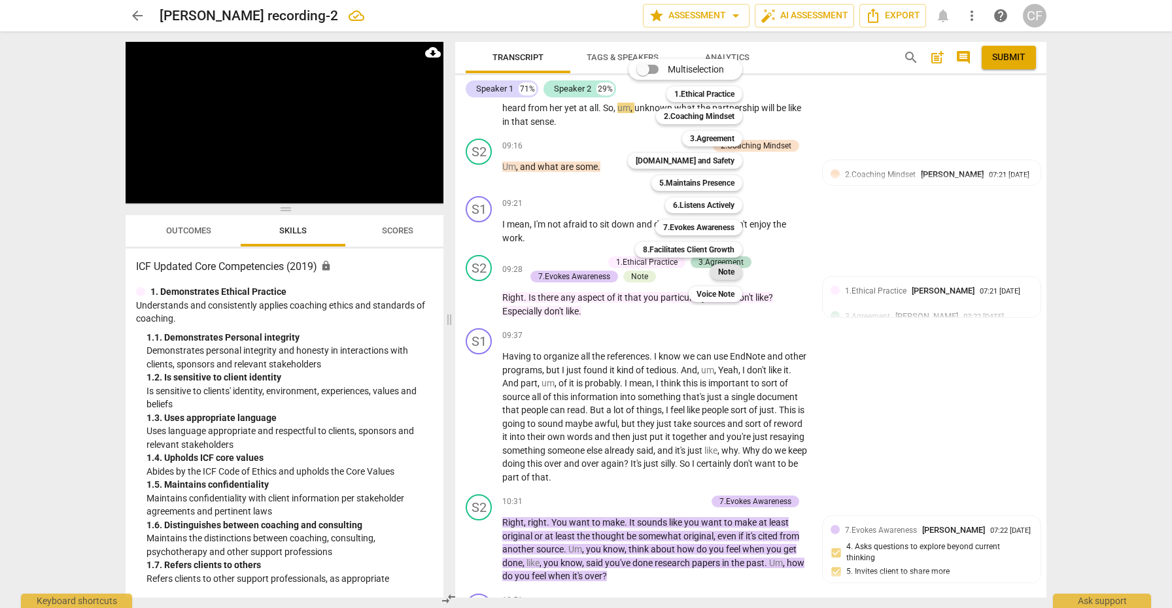
click at [730, 270] on b "Note" at bounding box center [726, 272] width 16 height 16
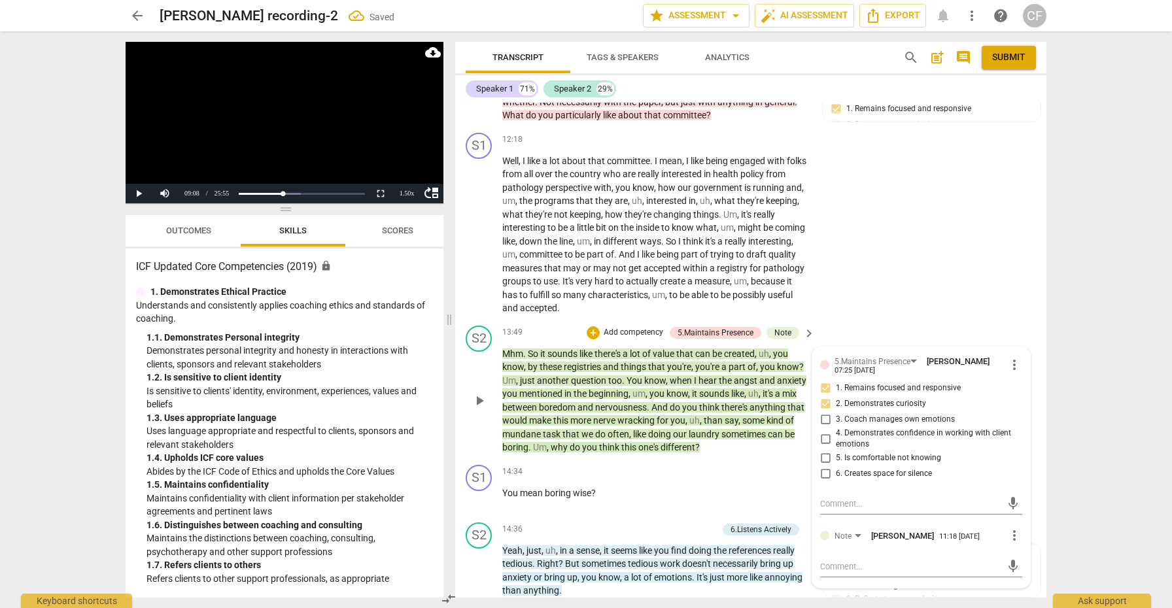
scroll to position [2594, 0]
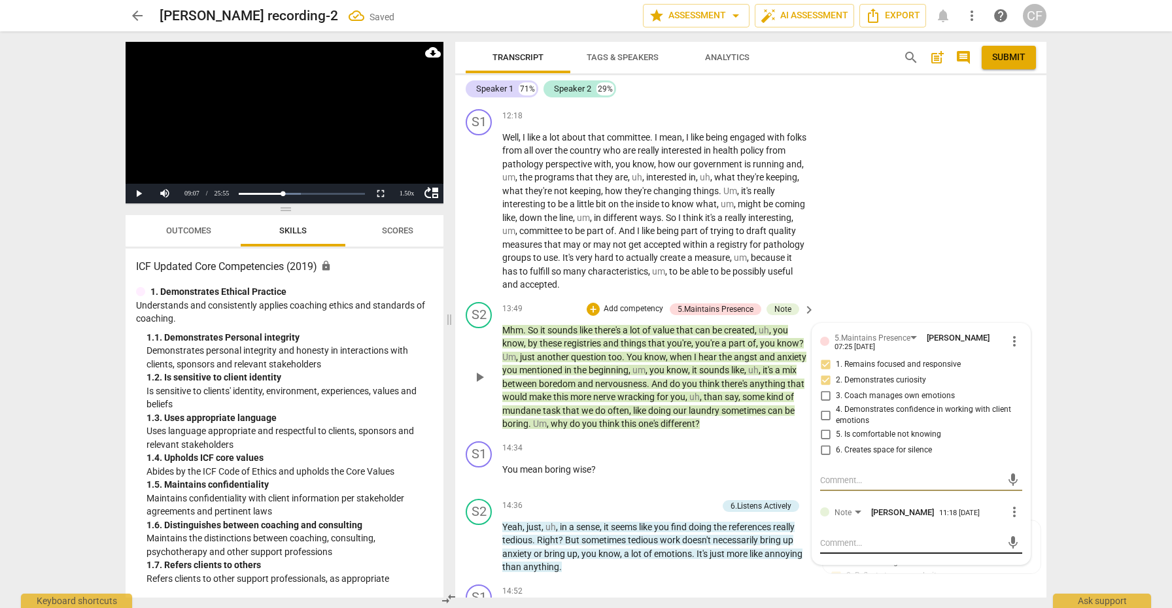
click at [857, 537] on textarea at bounding box center [910, 543] width 181 height 12
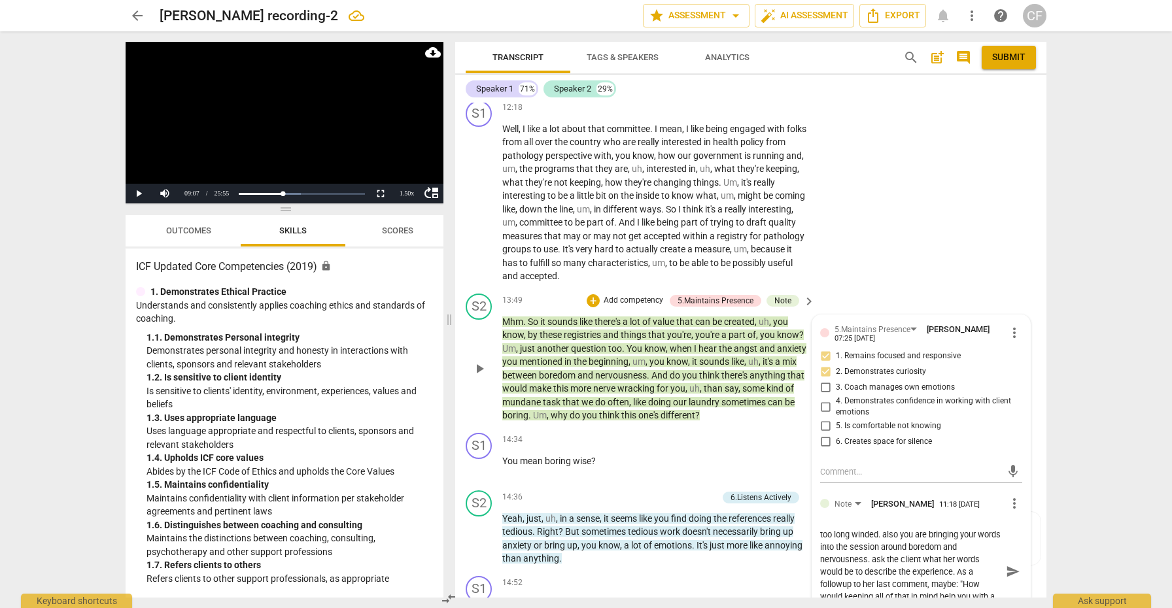
scroll to position [2604, 0]
click at [1007, 564] on span "send" at bounding box center [1013, 571] width 14 height 14
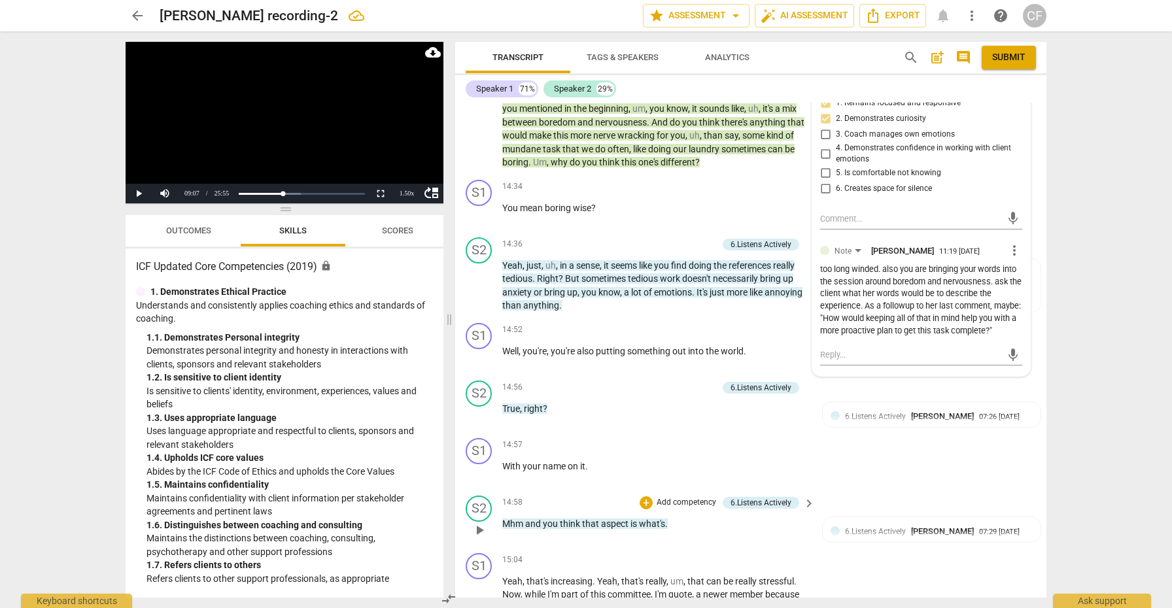
scroll to position [2853, 0]
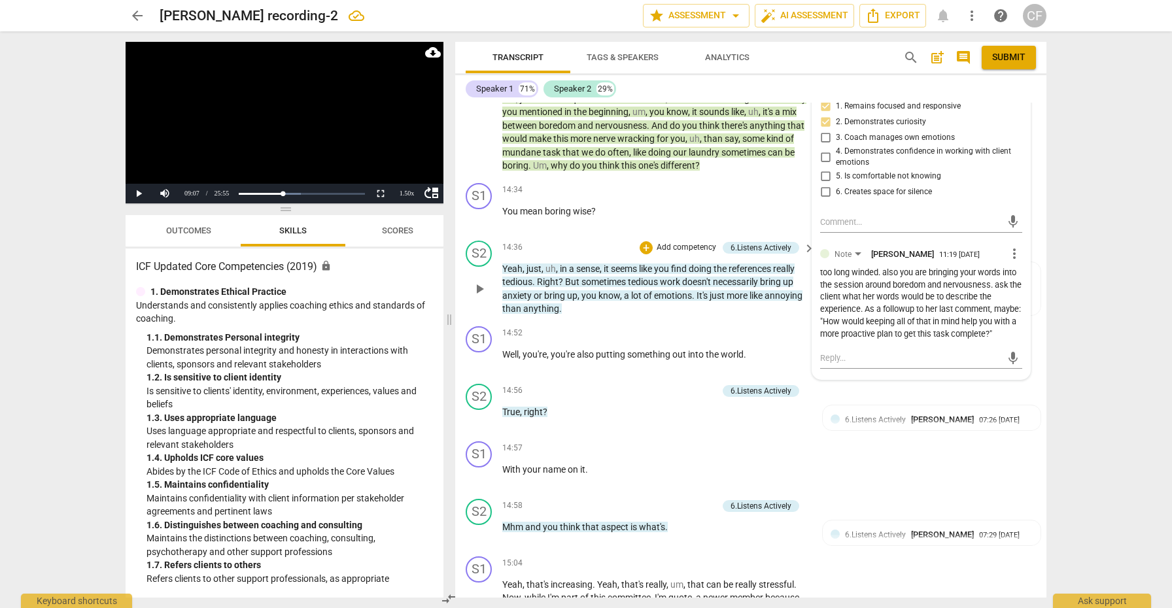
click at [644, 290] on span "of" at bounding box center [649, 295] width 10 height 10
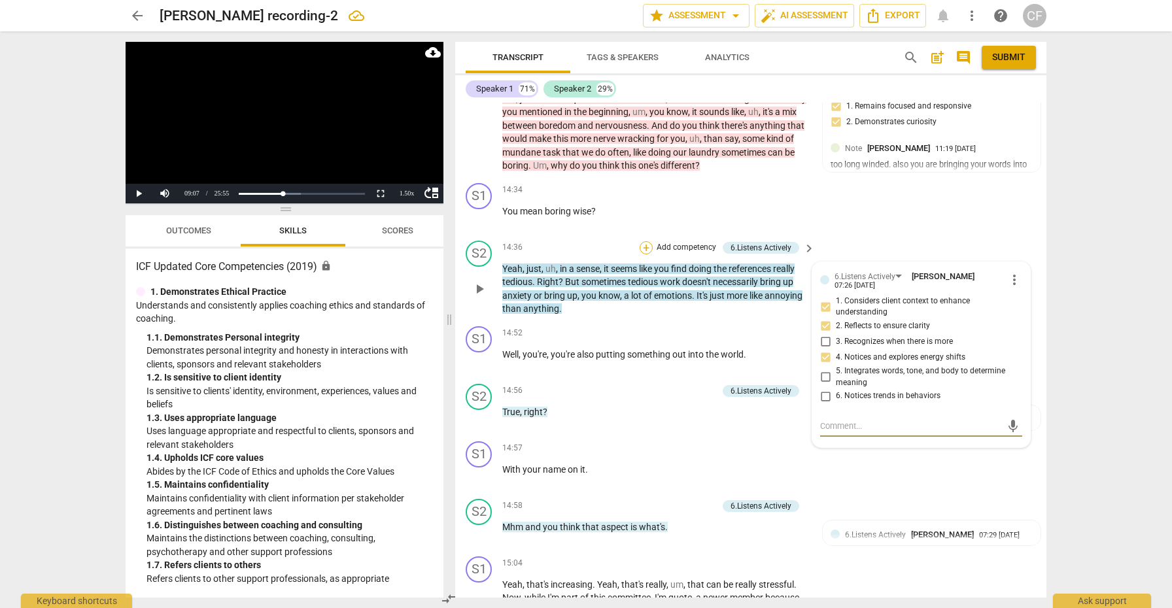
click at [644, 241] on div "+" at bounding box center [646, 247] width 13 height 13
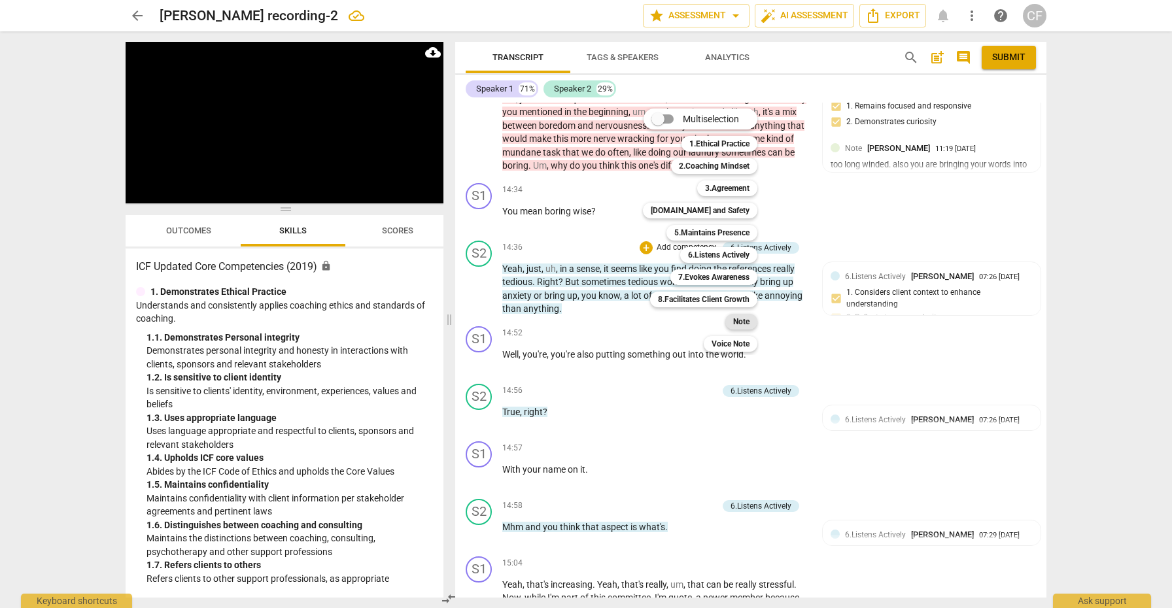
click at [740, 323] on b "Note" at bounding box center [741, 322] width 16 height 16
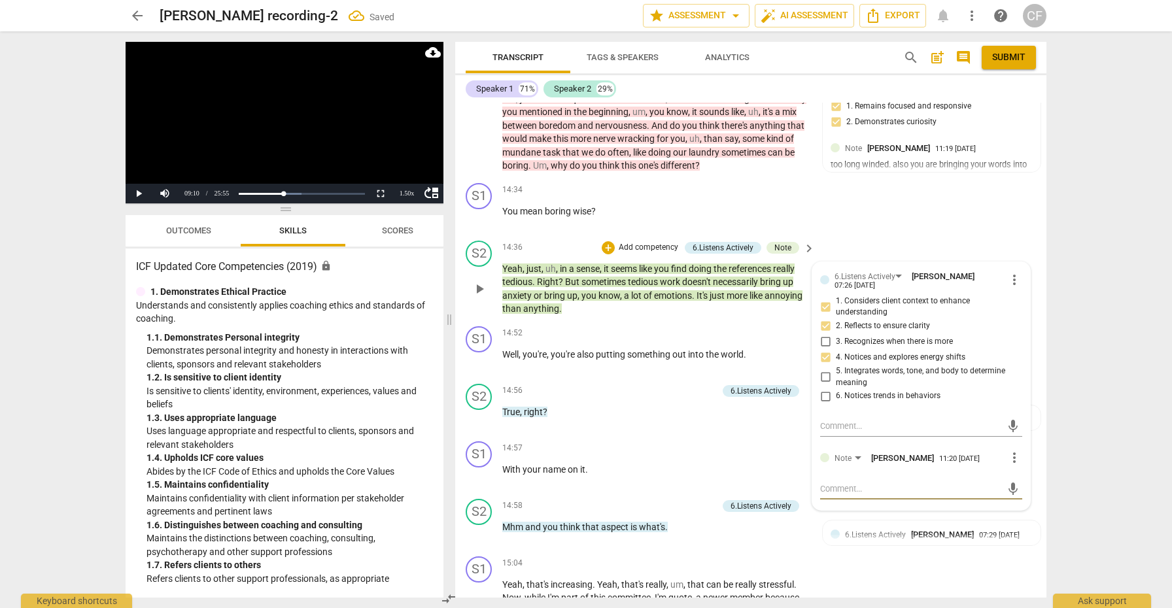
click at [856, 483] on textarea at bounding box center [910, 489] width 181 height 12
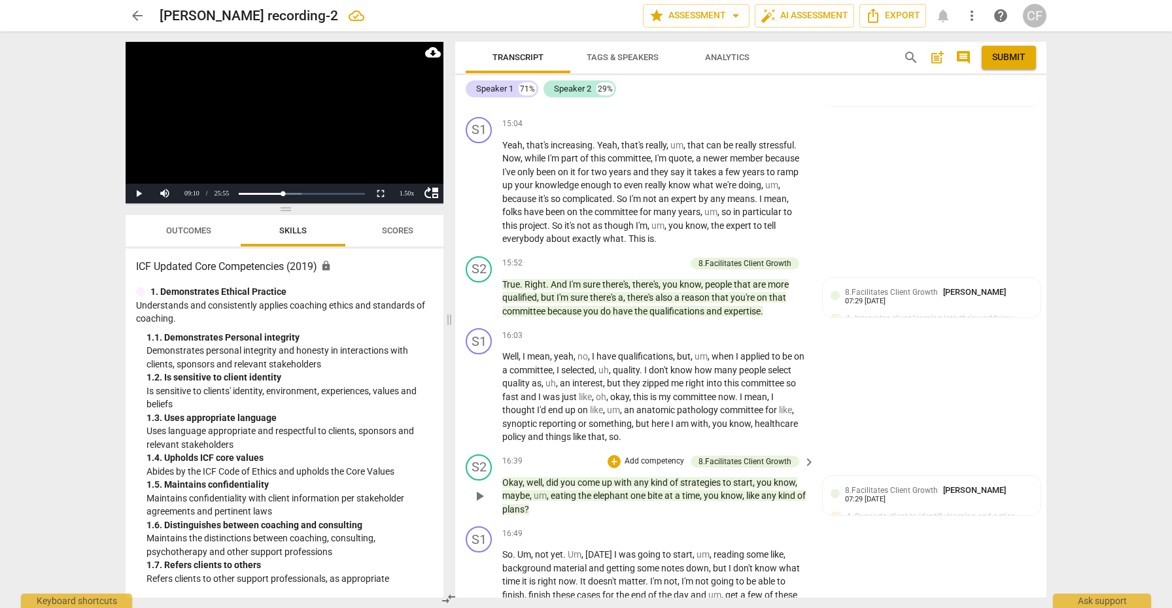
scroll to position [3294, 0]
click at [614, 256] on div "+" at bounding box center [614, 262] width 13 height 13
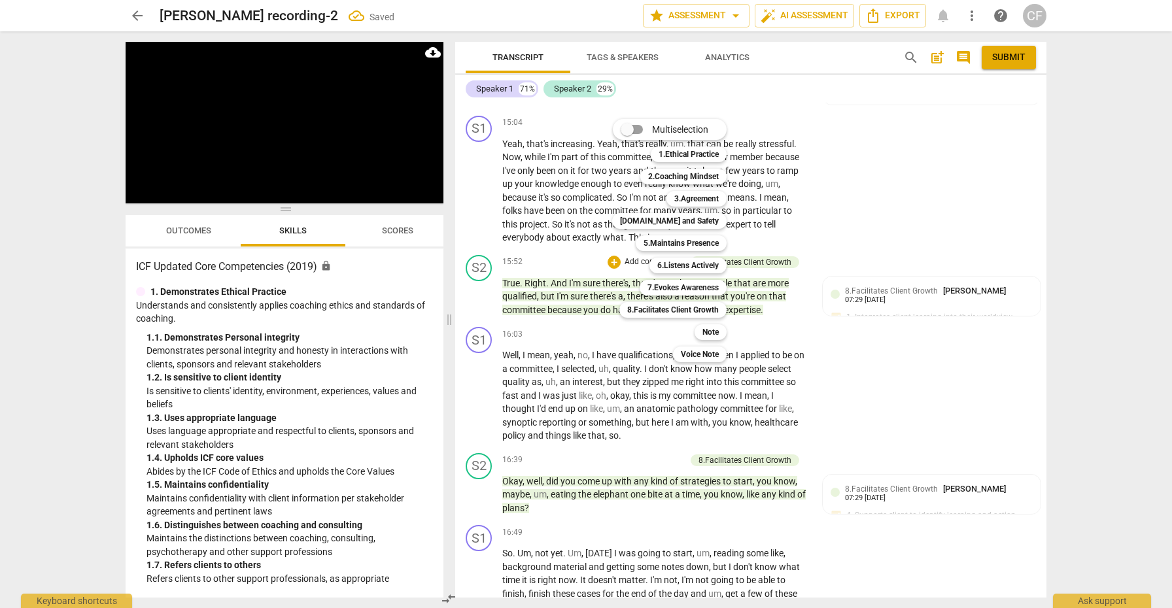
scroll to position [1780, 0]
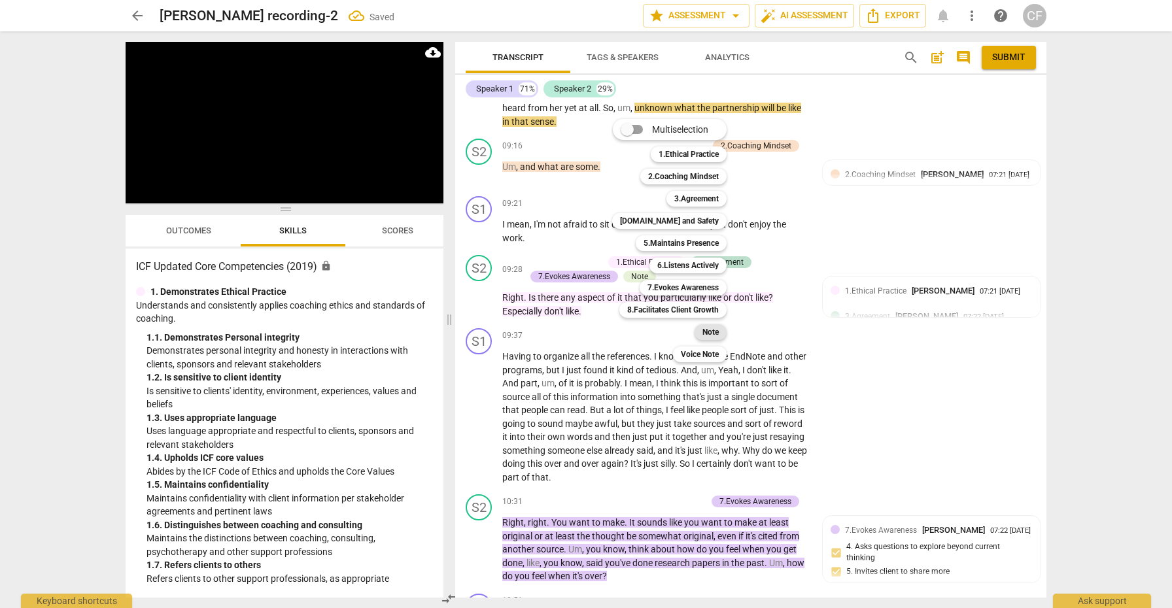
click at [713, 336] on b "Note" at bounding box center [711, 333] width 16 height 16
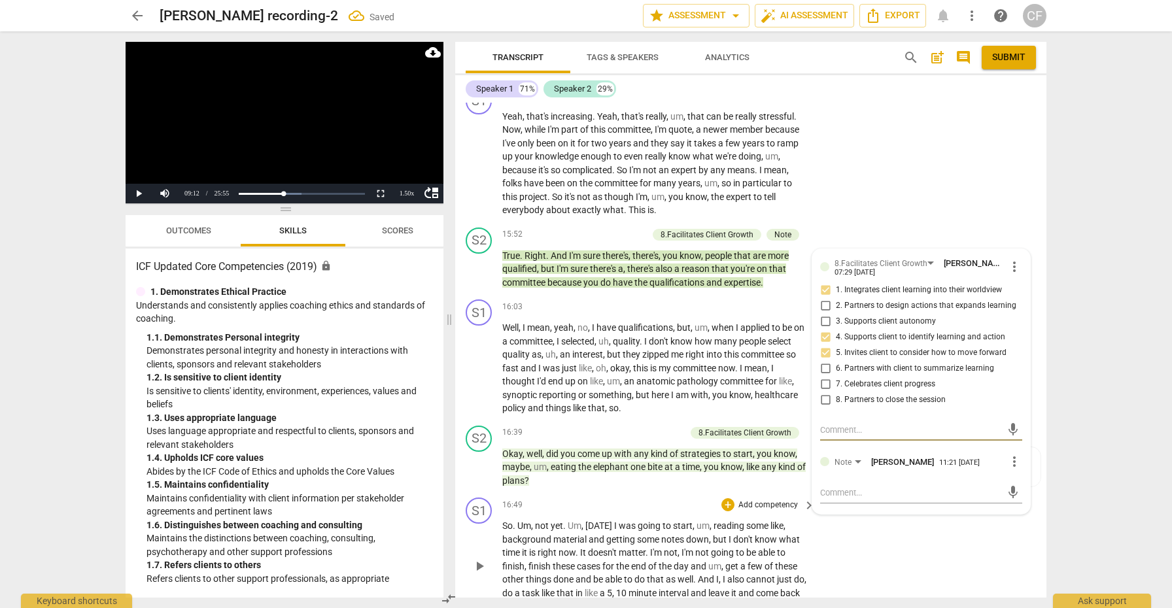
scroll to position [3343, 0]
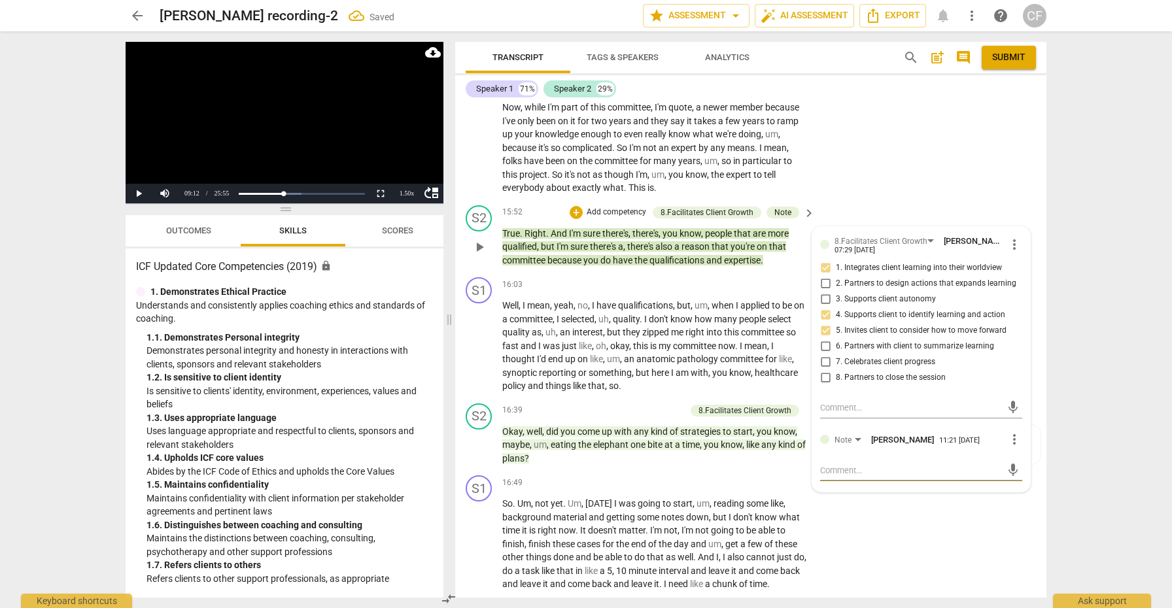
click at [843, 465] on textarea at bounding box center [910, 471] width 181 height 12
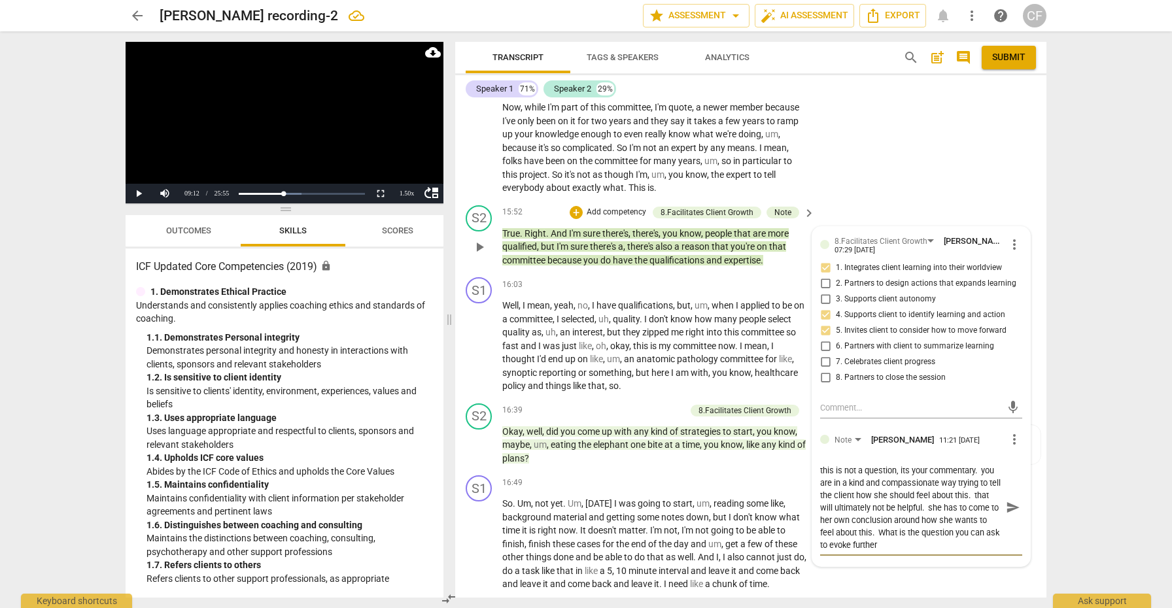
scroll to position [12, 0]
click at [1007, 501] on span "send" at bounding box center [1013, 508] width 14 height 14
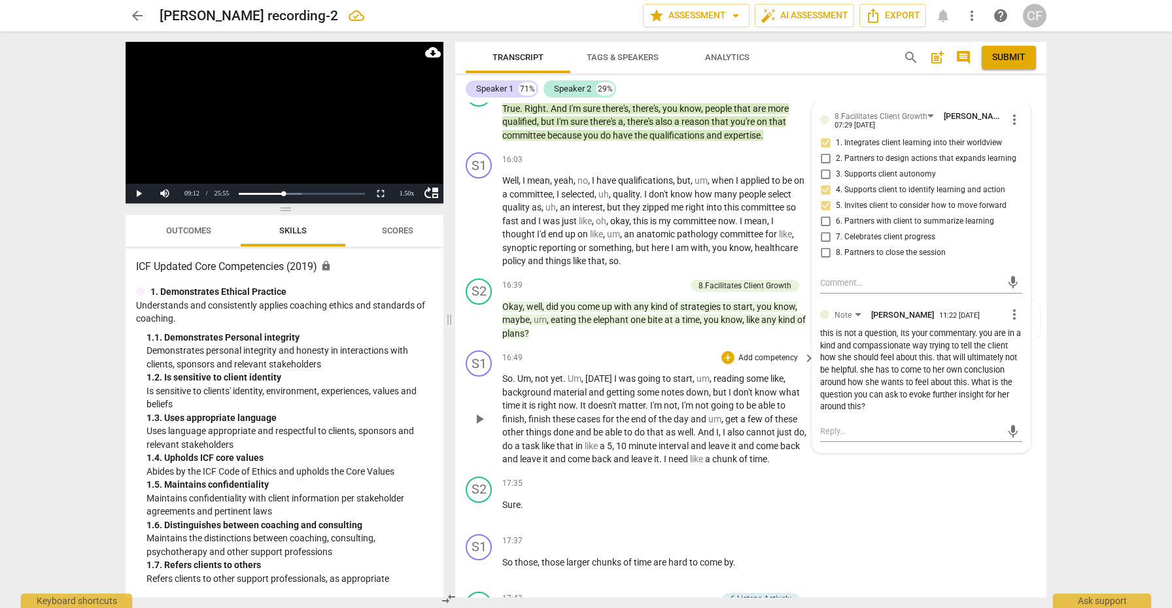
scroll to position [3475, 0]
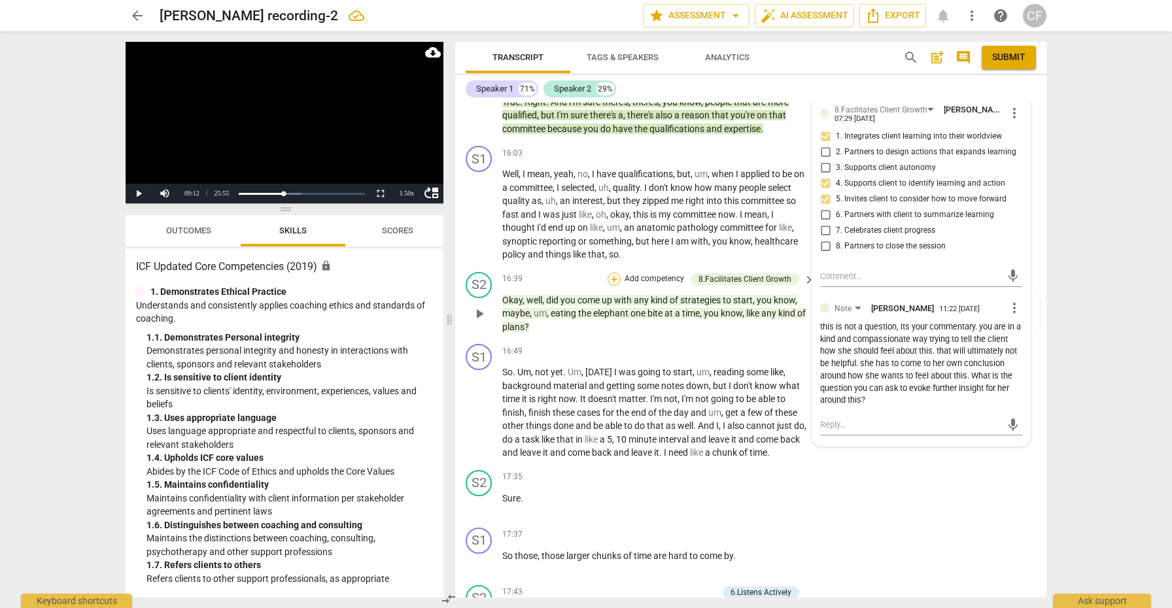
click at [611, 273] on div "+" at bounding box center [614, 279] width 13 height 13
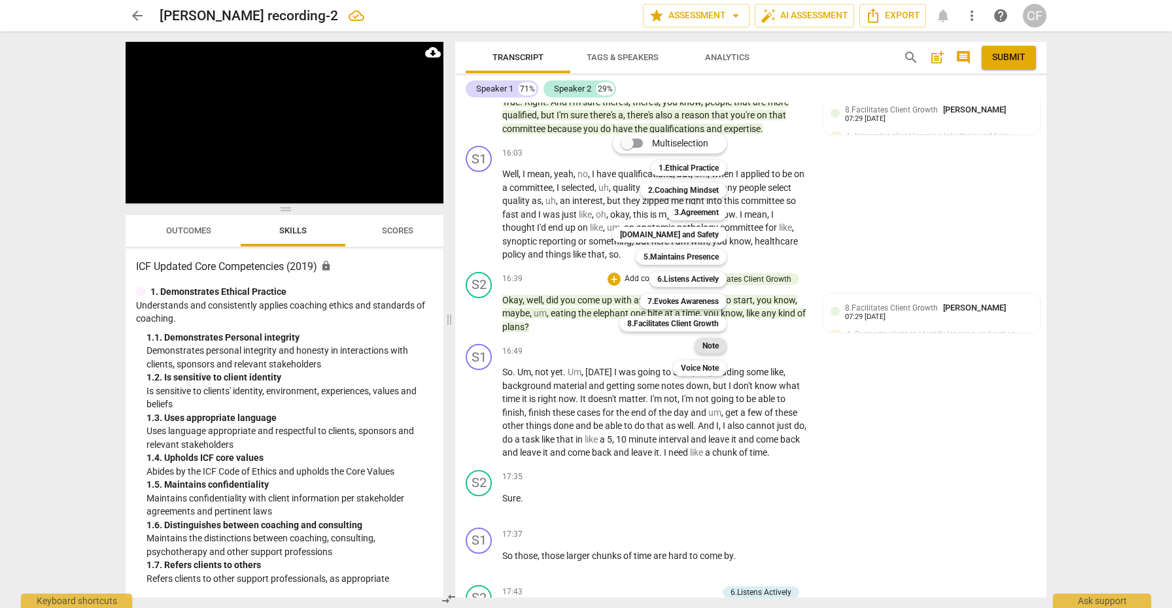
click at [711, 346] on b "Note" at bounding box center [711, 346] width 16 height 16
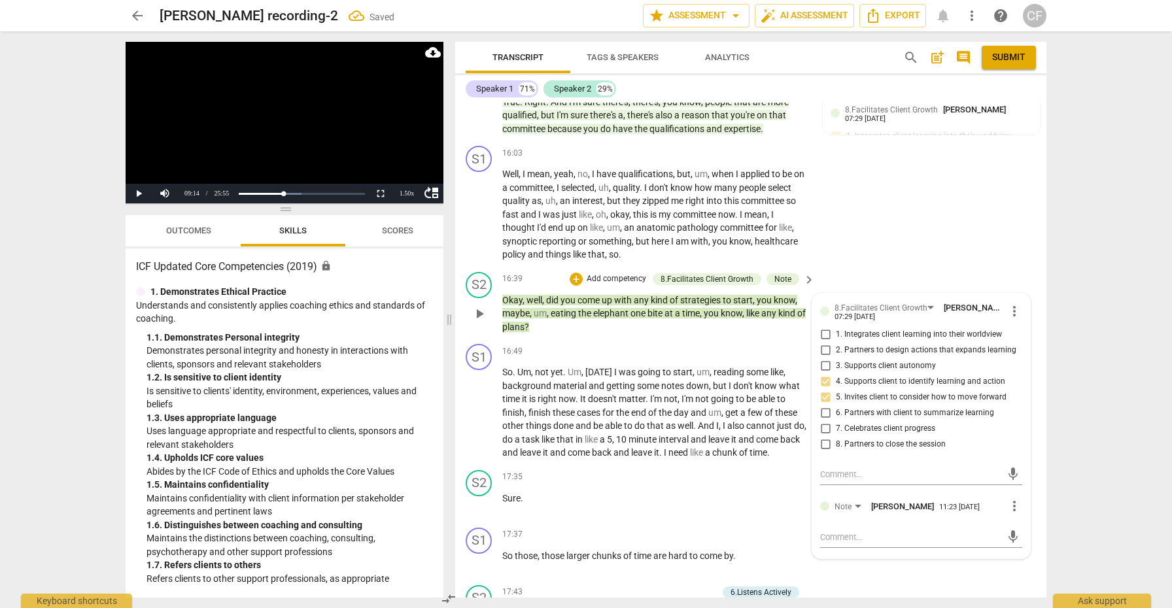
click at [856, 522] on div "mic" at bounding box center [921, 536] width 202 height 29
click at [850, 531] on textarea at bounding box center [910, 537] width 181 height 12
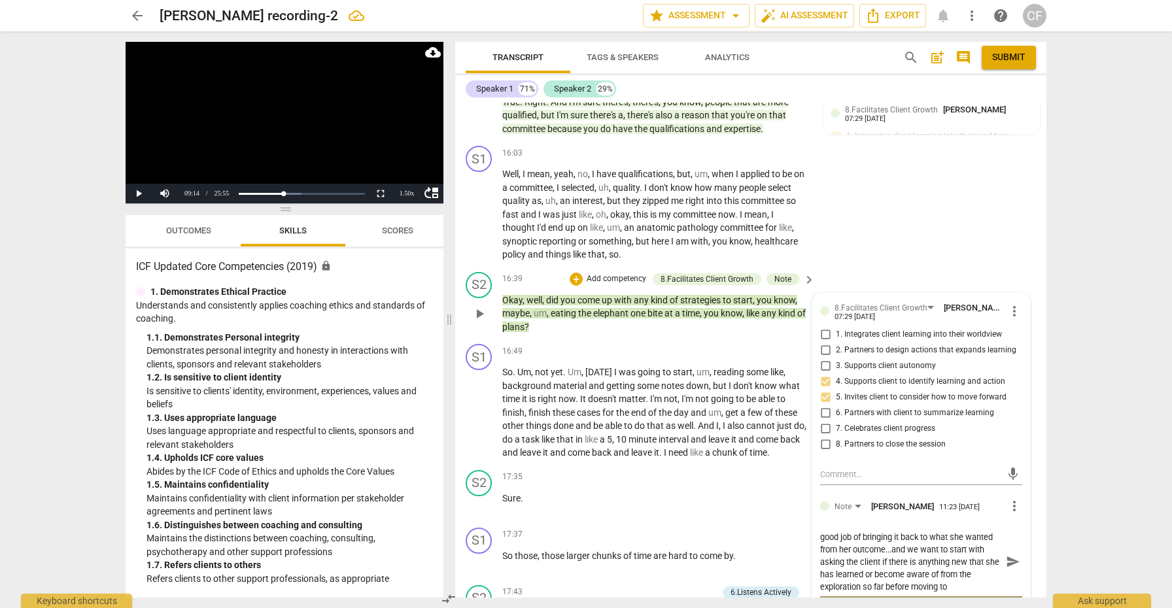
scroll to position [0, 0]
click at [1006, 555] on span "send" at bounding box center [1013, 562] width 14 height 14
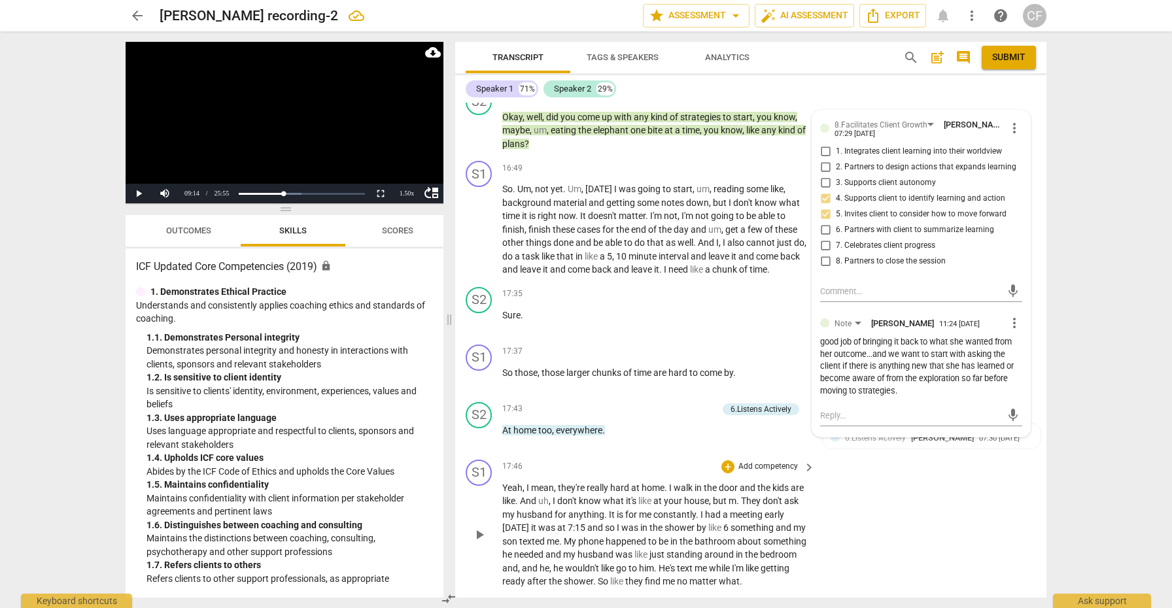
scroll to position [3662, 0]
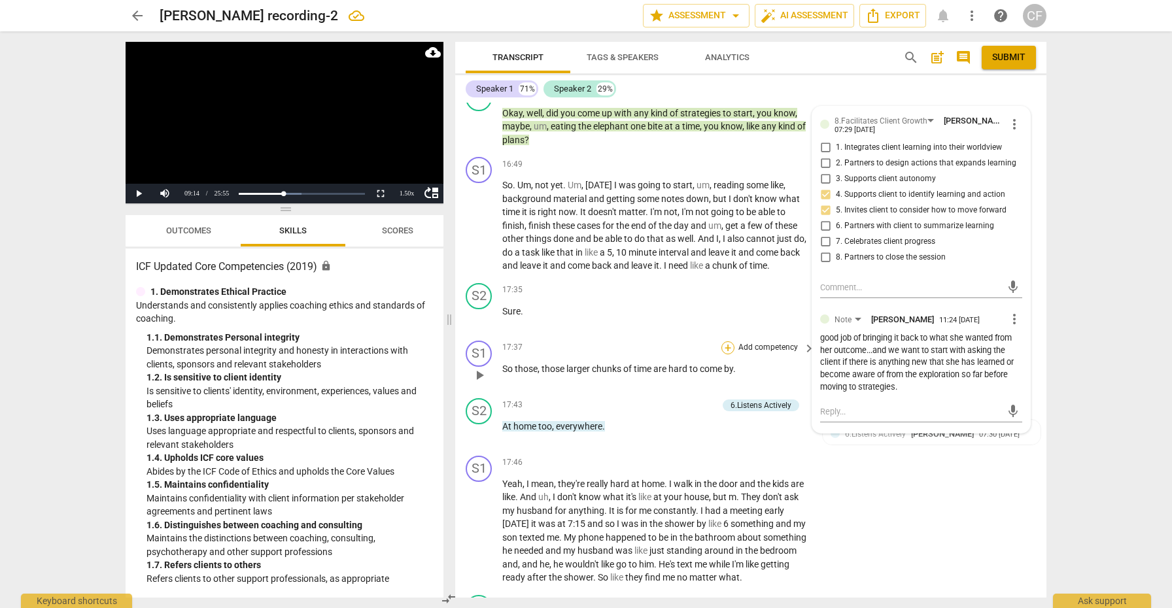
click at [723, 342] on div "+" at bounding box center [728, 348] width 13 height 13
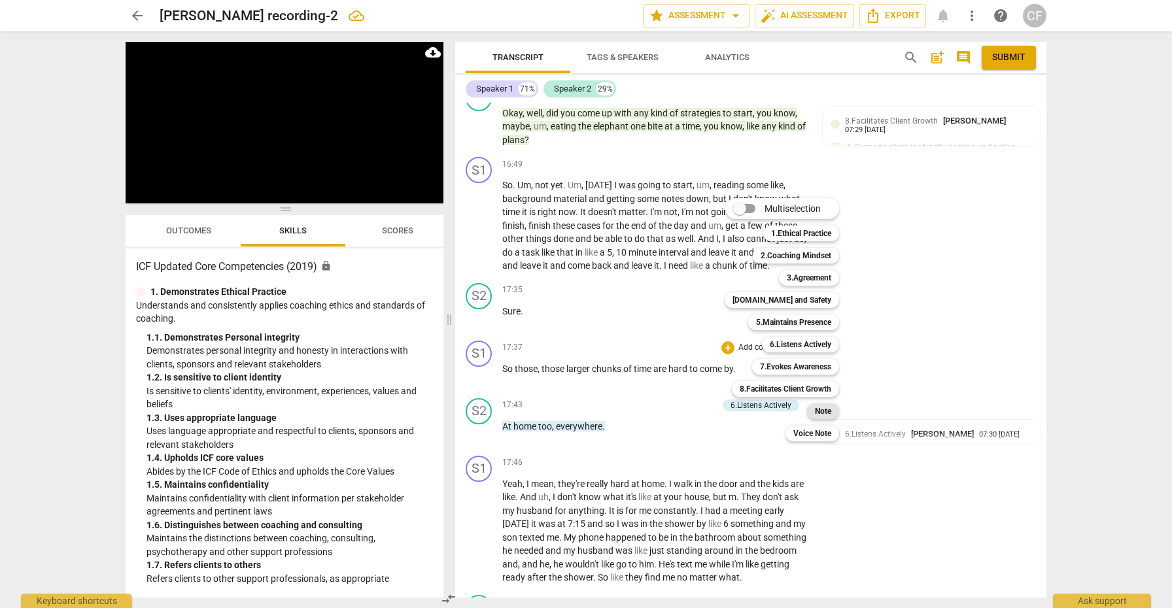
click at [824, 414] on b "Note" at bounding box center [823, 412] width 16 height 16
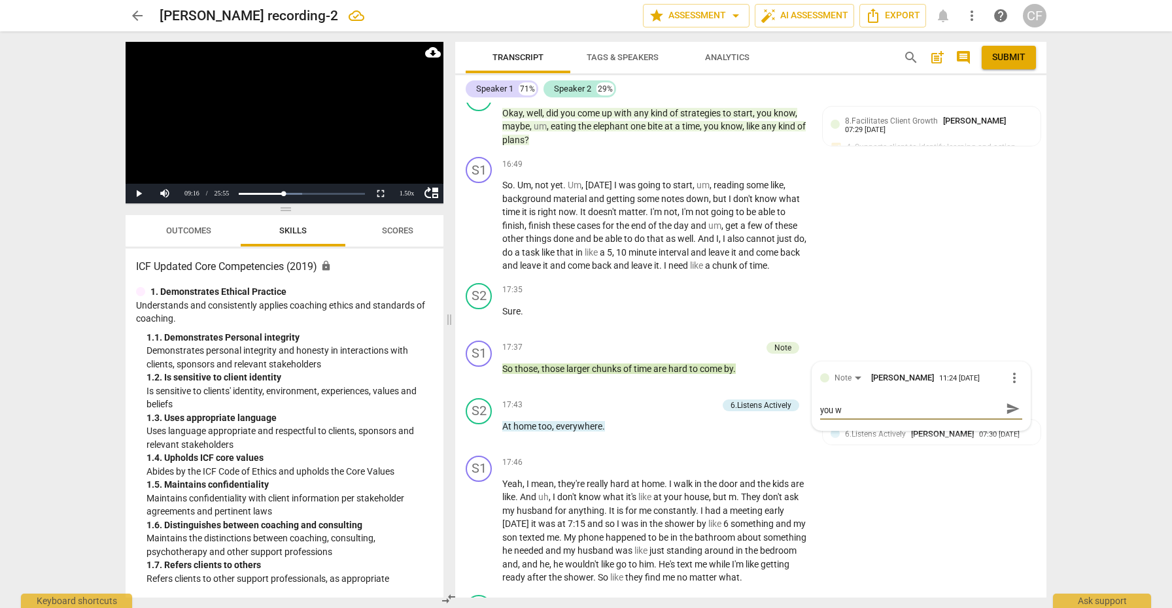
scroll to position [0, 0]
click at [1008, 408] on span "send" at bounding box center [1013, 415] width 14 height 14
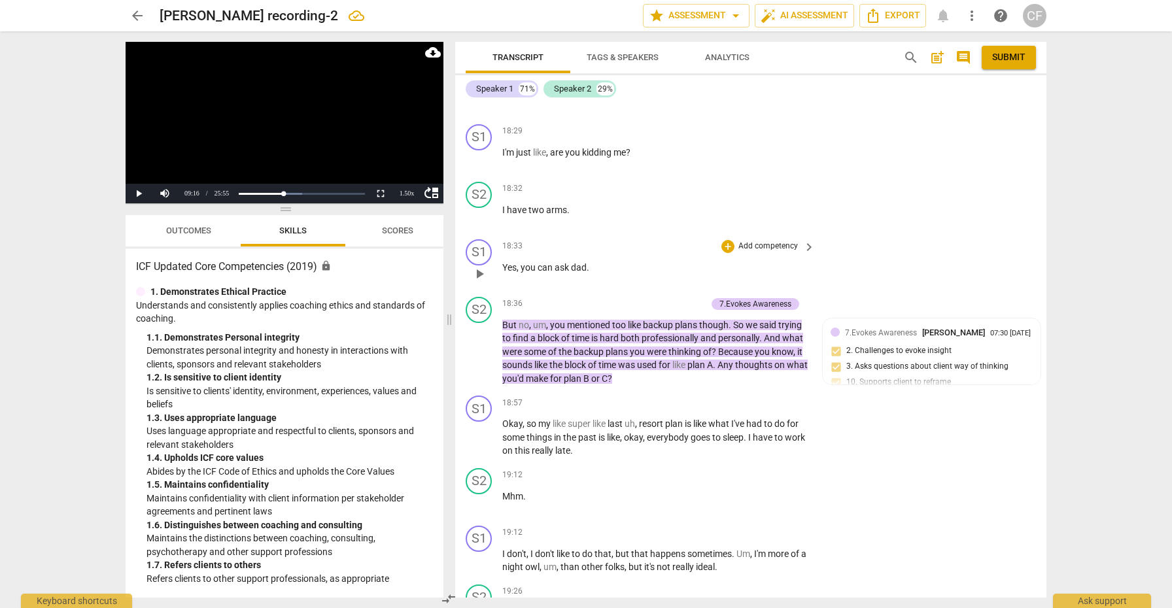
scroll to position [4197, 0]
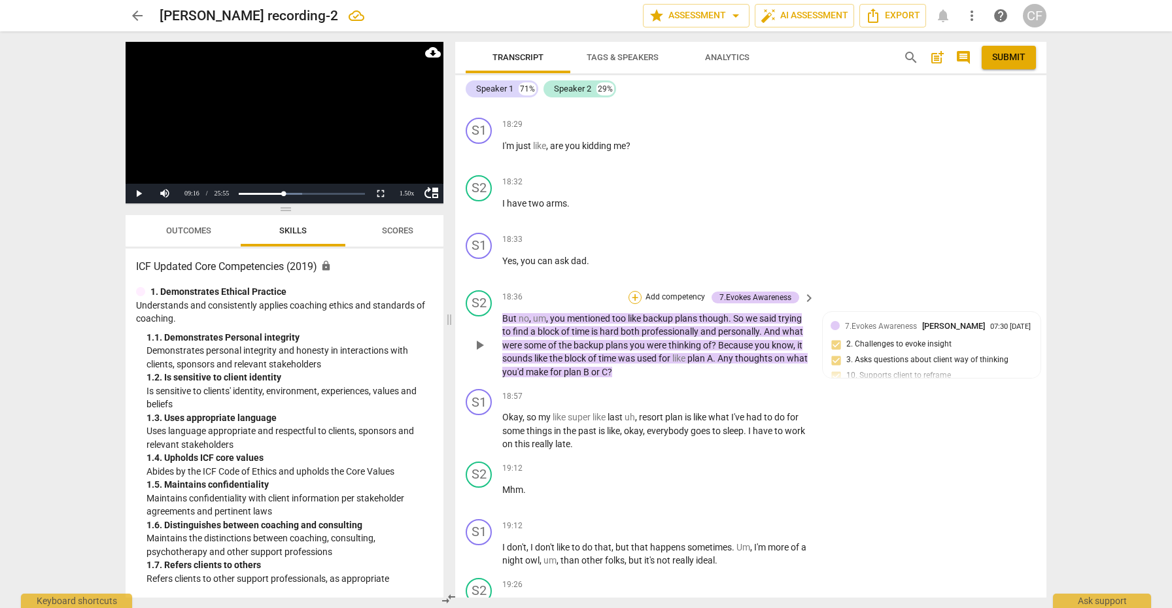
click at [634, 291] on div "+" at bounding box center [635, 297] width 13 height 13
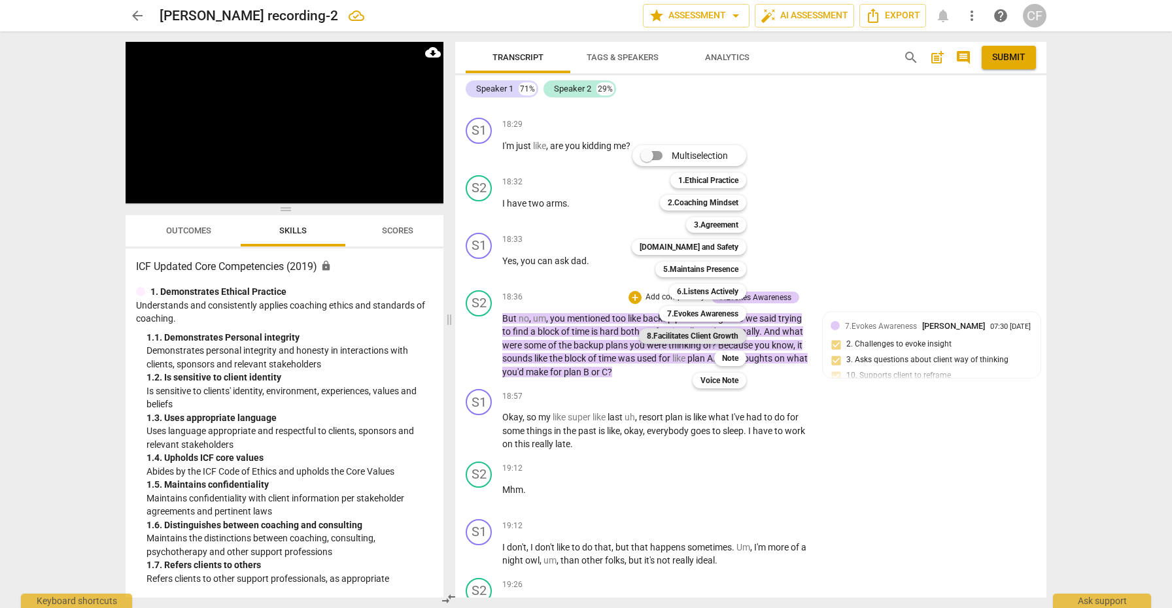
scroll to position [1839, 0]
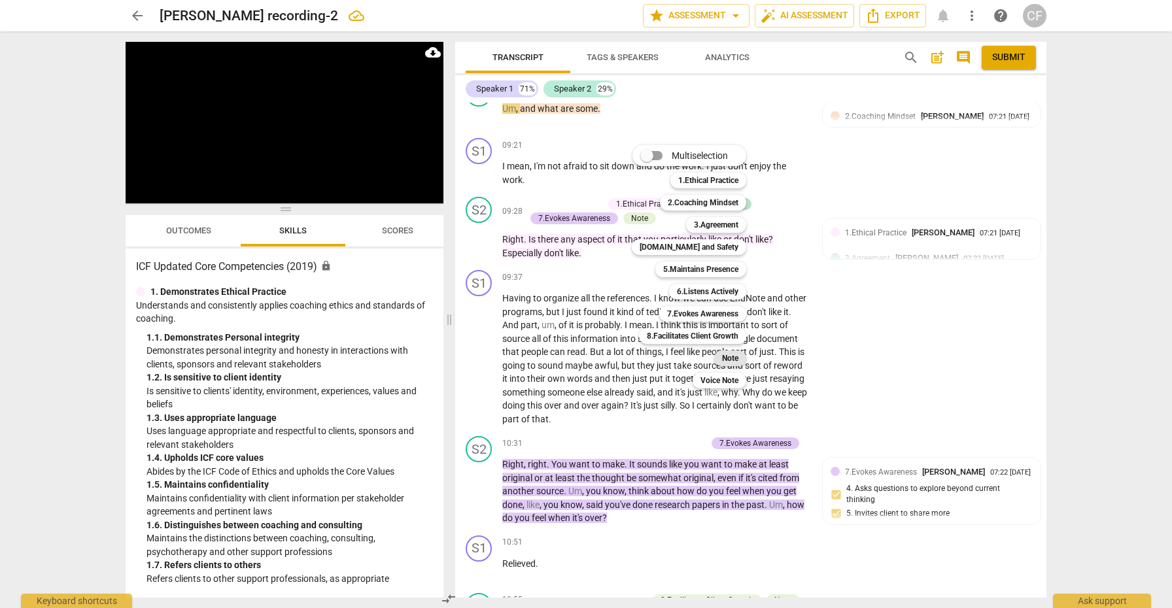
click at [730, 355] on b "Note" at bounding box center [730, 359] width 16 height 16
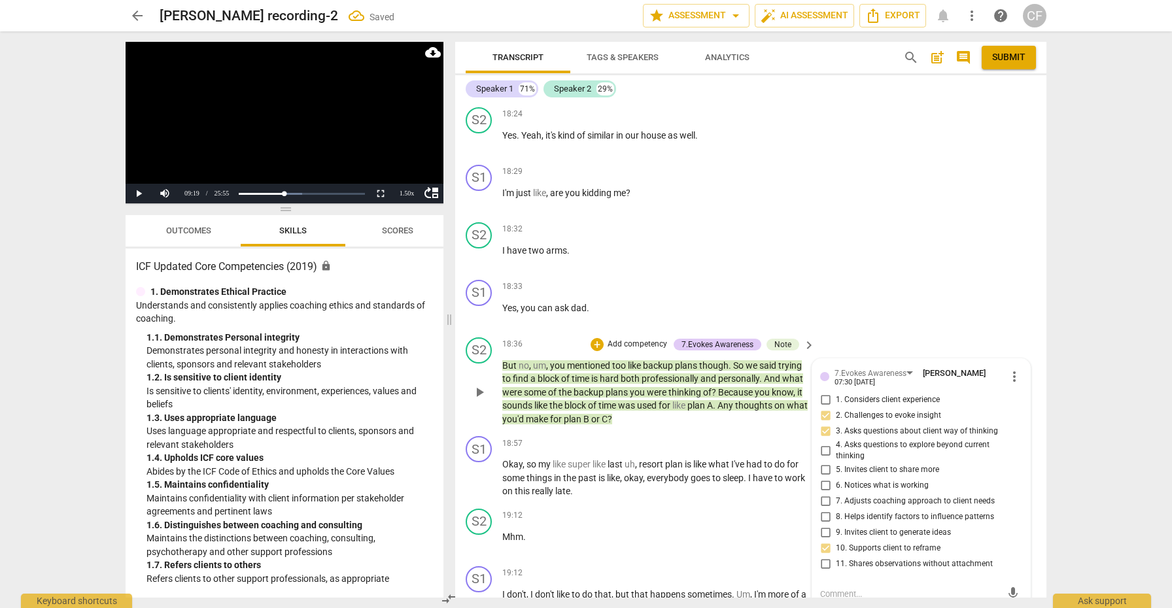
scroll to position [4336, 0]
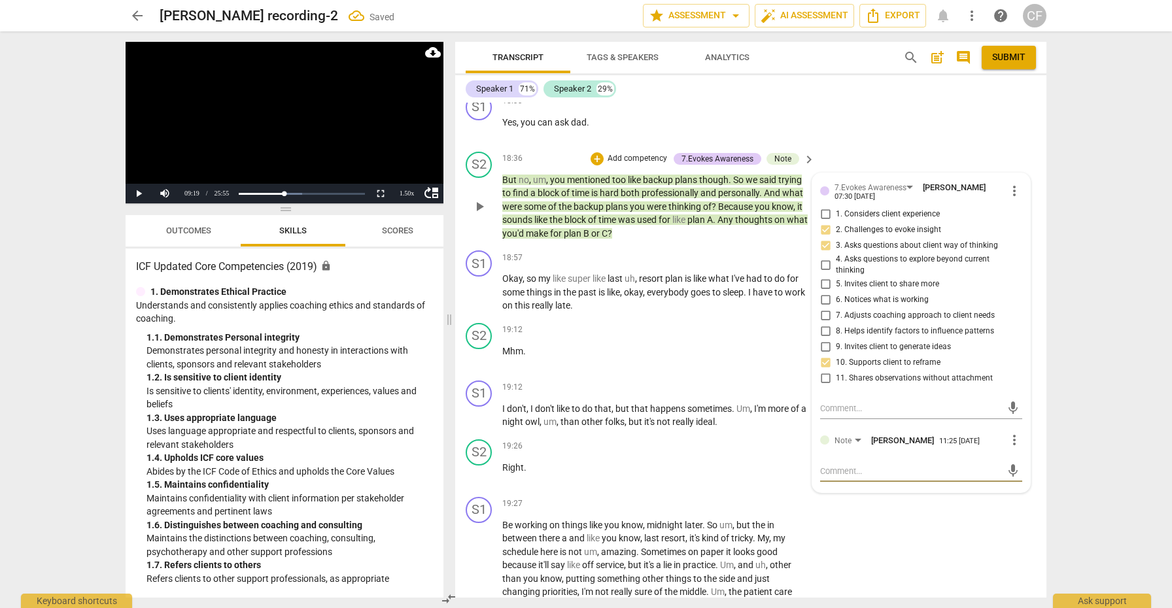
click at [855, 465] on textarea at bounding box center [910, 471] width 181 height 12
click at [1004, 470] on span "send" at bounding box center [1013, 478] width 19 height 16
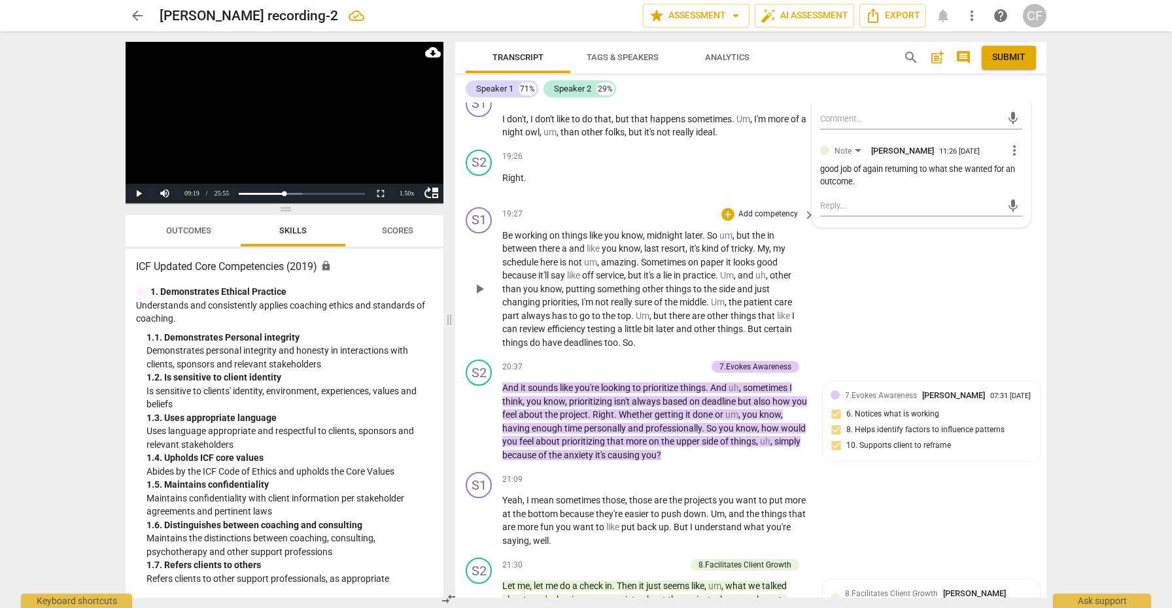
scroll to position [4626, 0]
click at [639, 360] on div "+" at bounding box center [635, 366] width 13 height 13
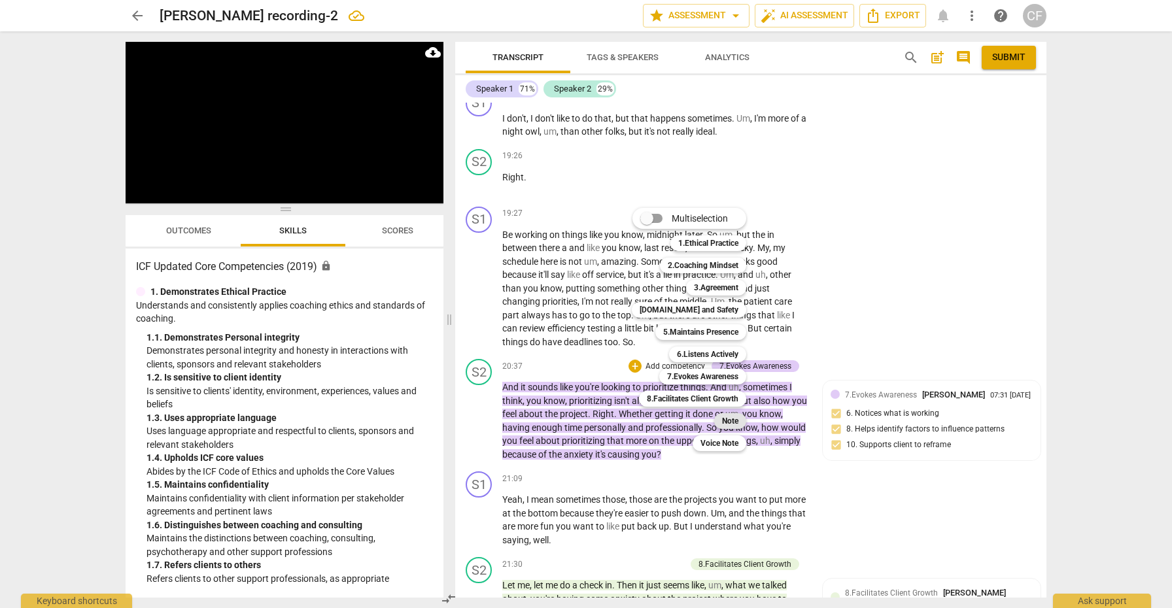
scroll to position [1839, 0]
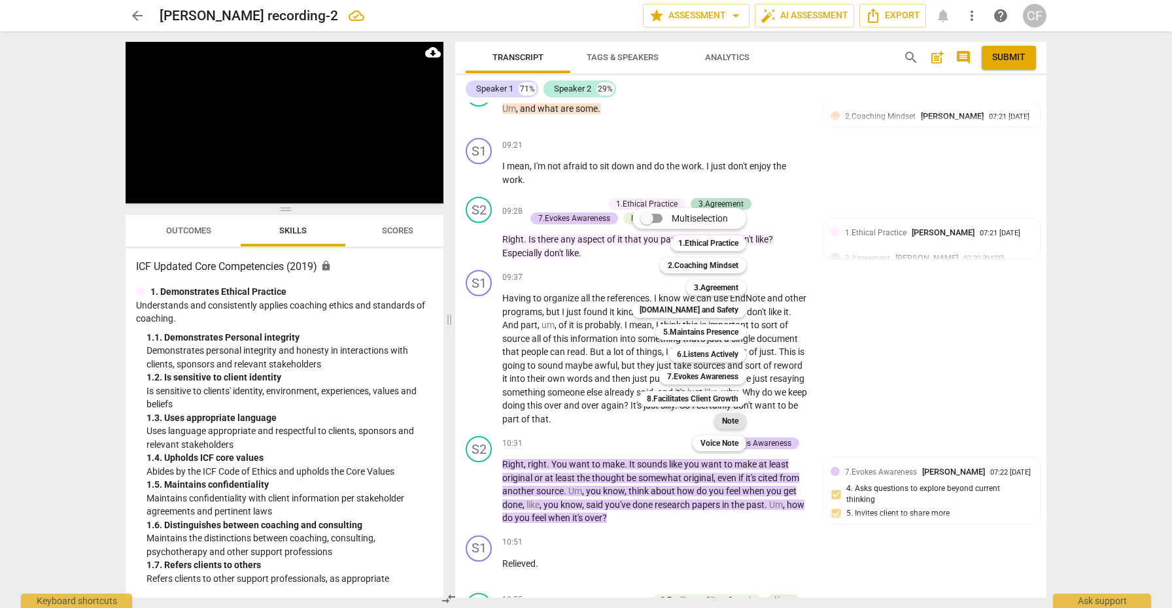
click at [731, 423] on b "Note" at bounding box center [730, 422] width 16 height 16
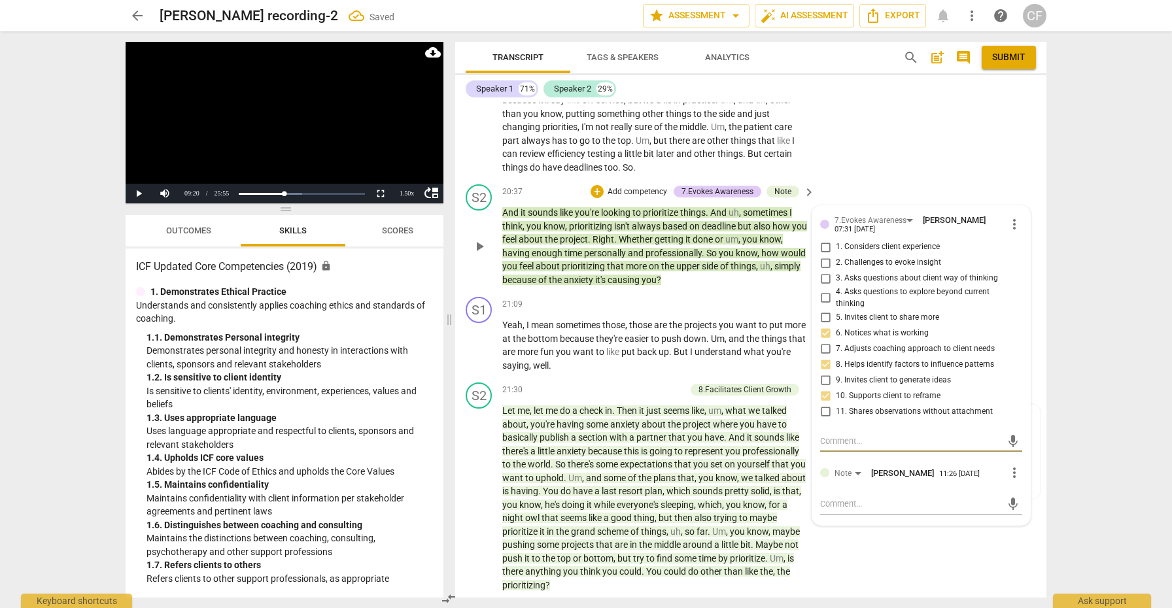
scroll to position [4814, 0]
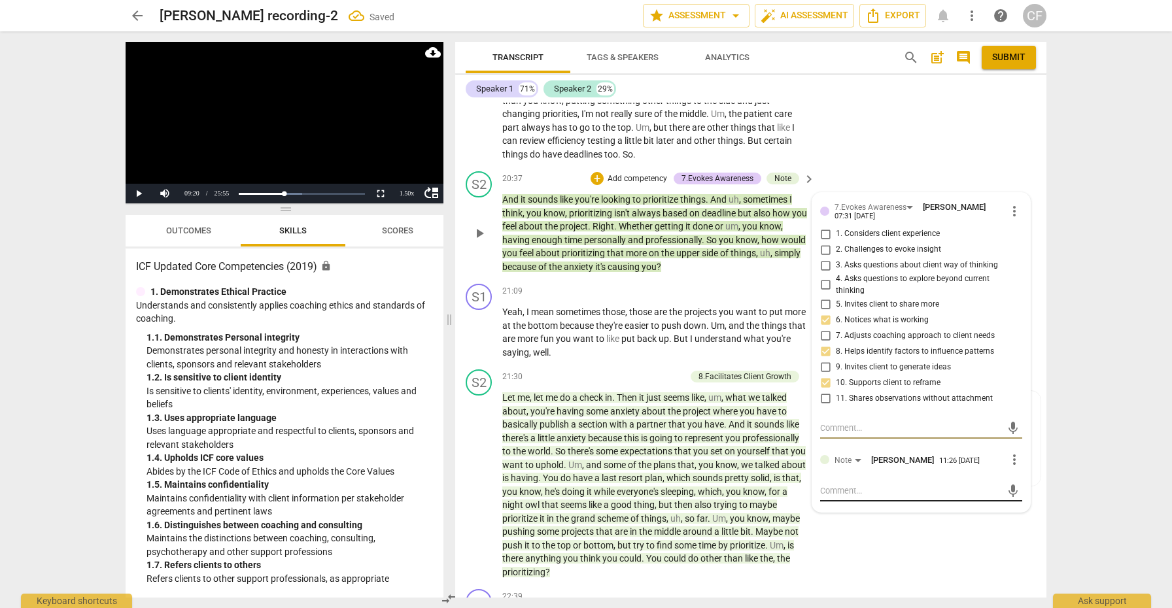
click at [858, 485] on textarea at bounding box center [910, 491] width 181 height 12
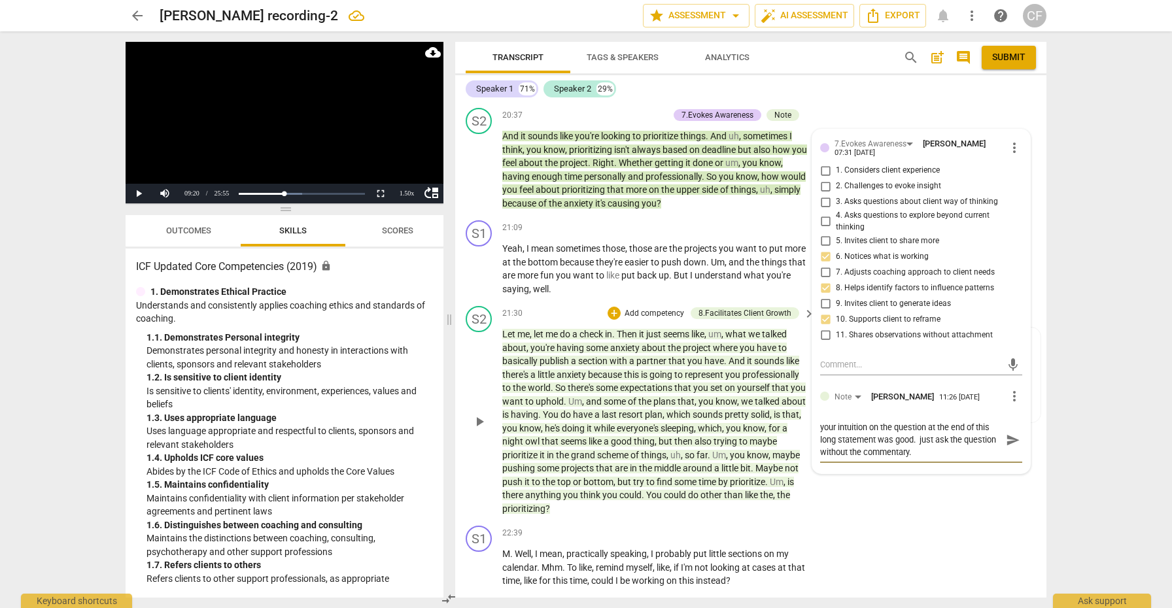
scroll to position [4881, 0]
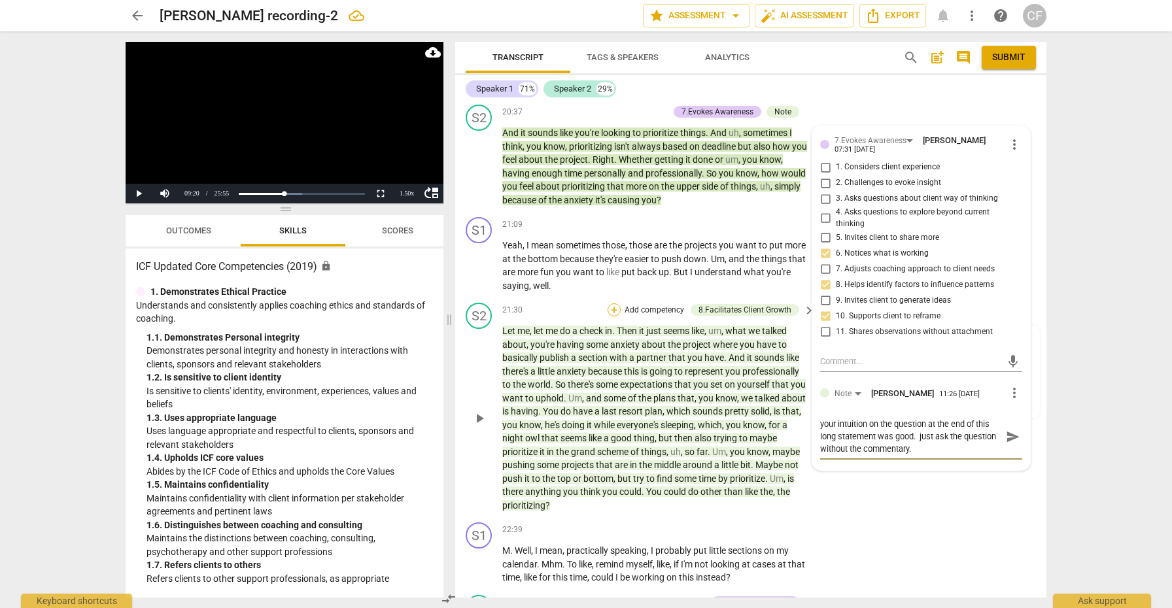
click at [615, 304] on div "+" at bounding box center [614, 310] width 13 height 13
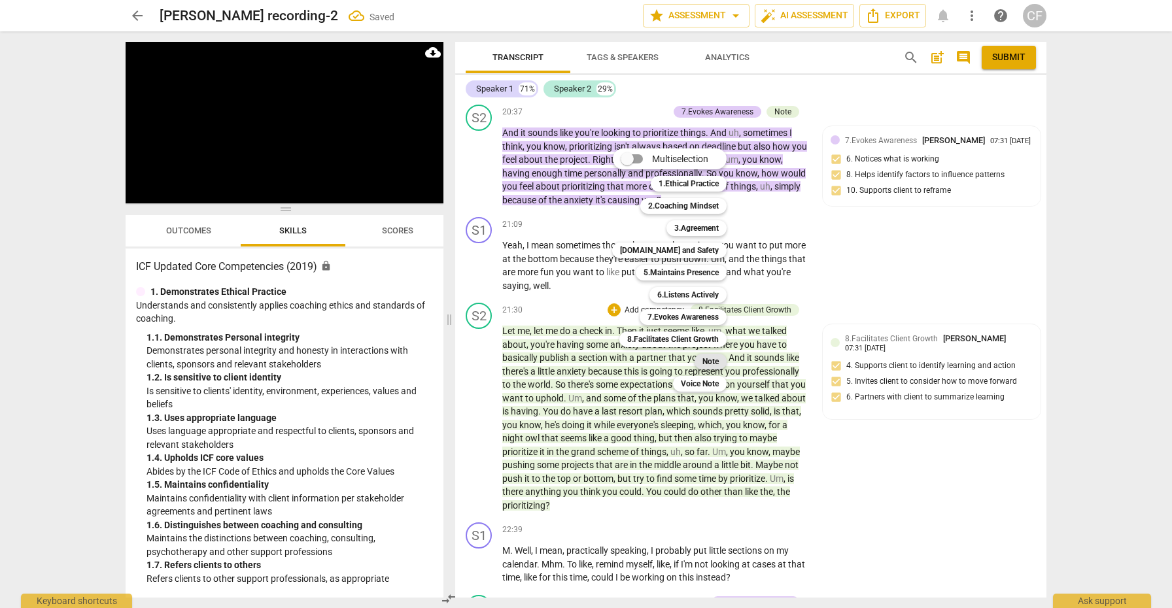
click at [703, 362] on b "Note" at bounding box center [711, 362] width 16 height 16
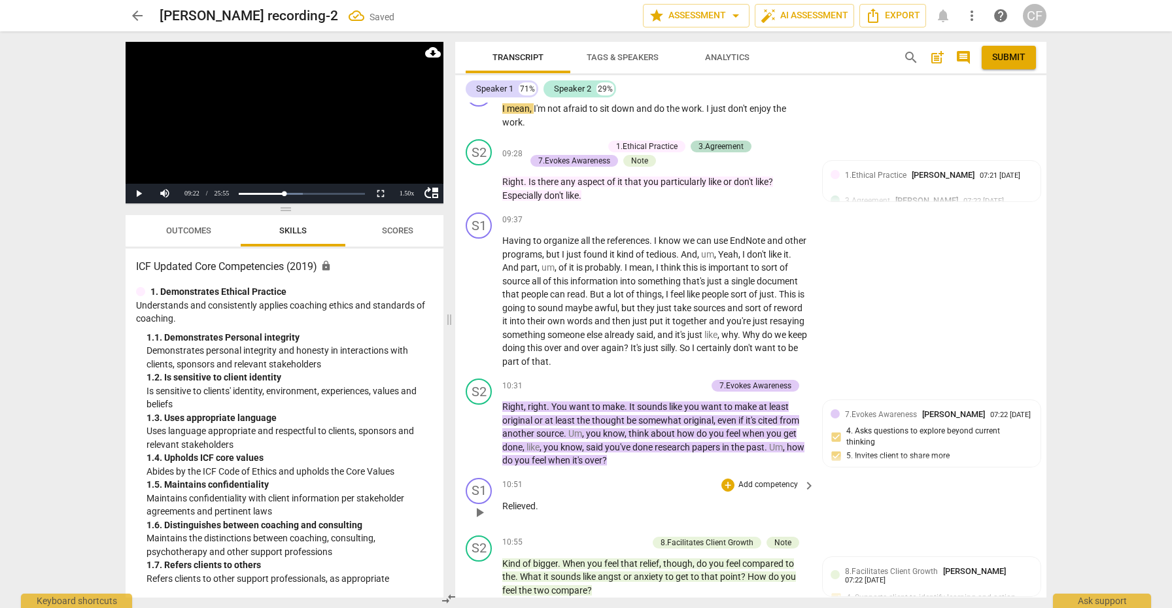
scroll to position [4995, 0]
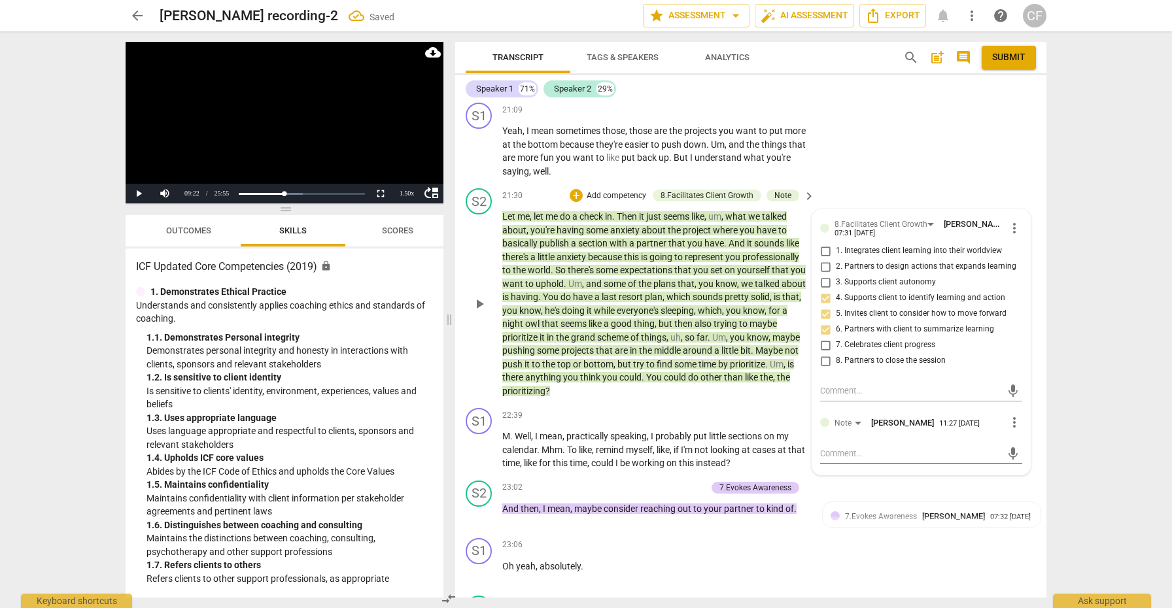
click at [845, 448] on textarea at bounding box center [910, 454] width 181 height 12
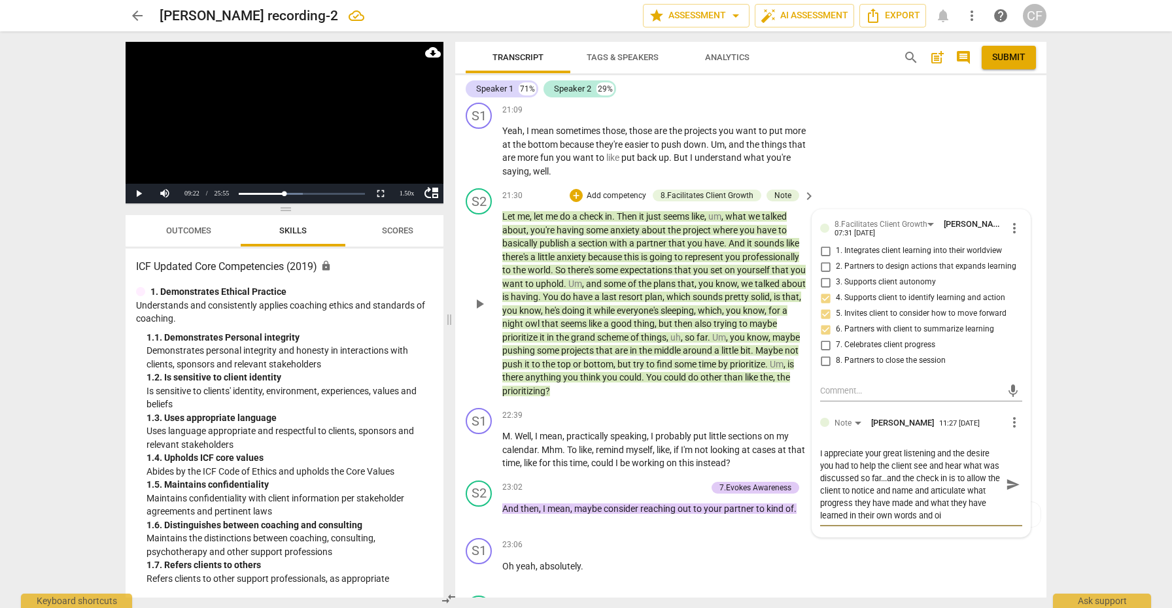
scroll to position [11, 0]
click at [1007, 478] on span "send" at bounding box center [1013, 485] width 14 height 14
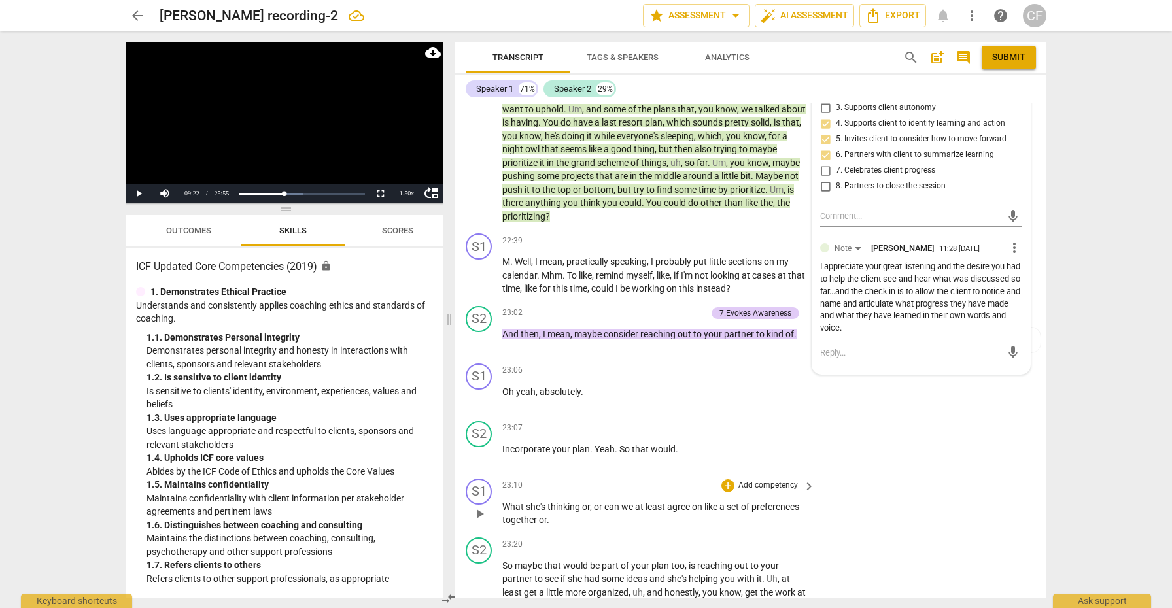
scroll to position [5171, 0]
click at [640, 306] on div "+" at bounding box center [635, 312] width 13 height 13
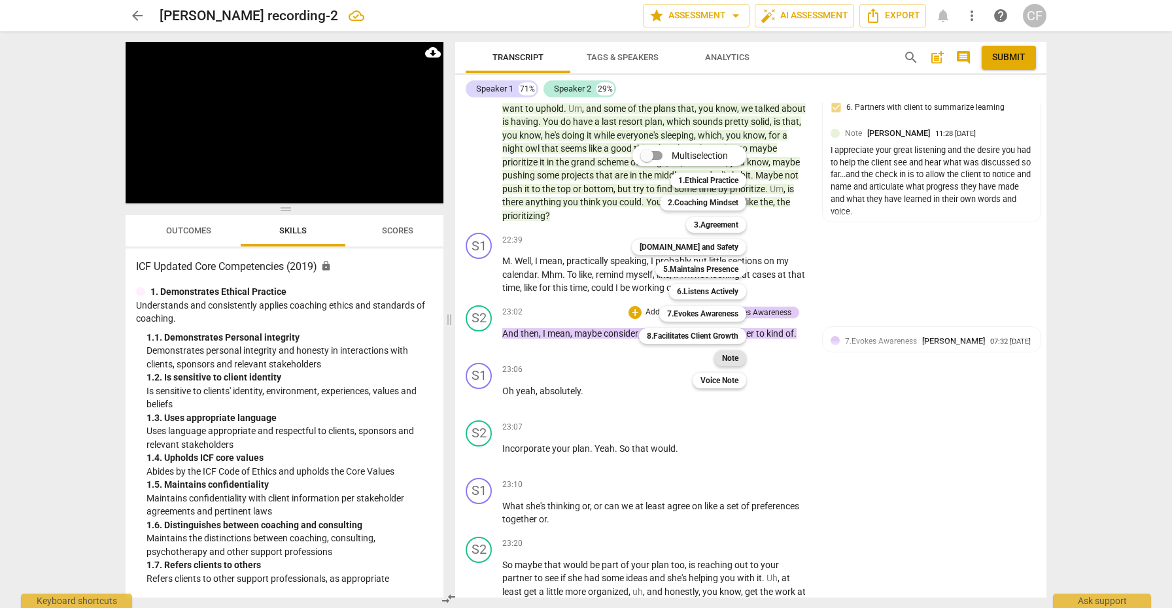
click at [726, 357] on b "Note" at bounding box center [730, 359] width 16 height 16
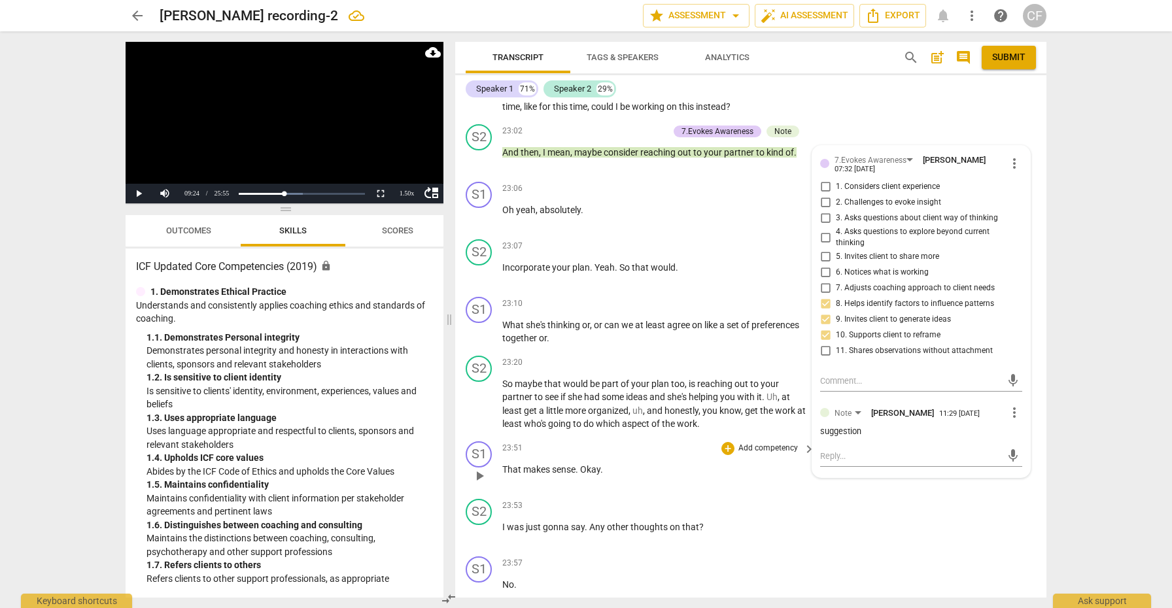
scroll to position [5358, 0]
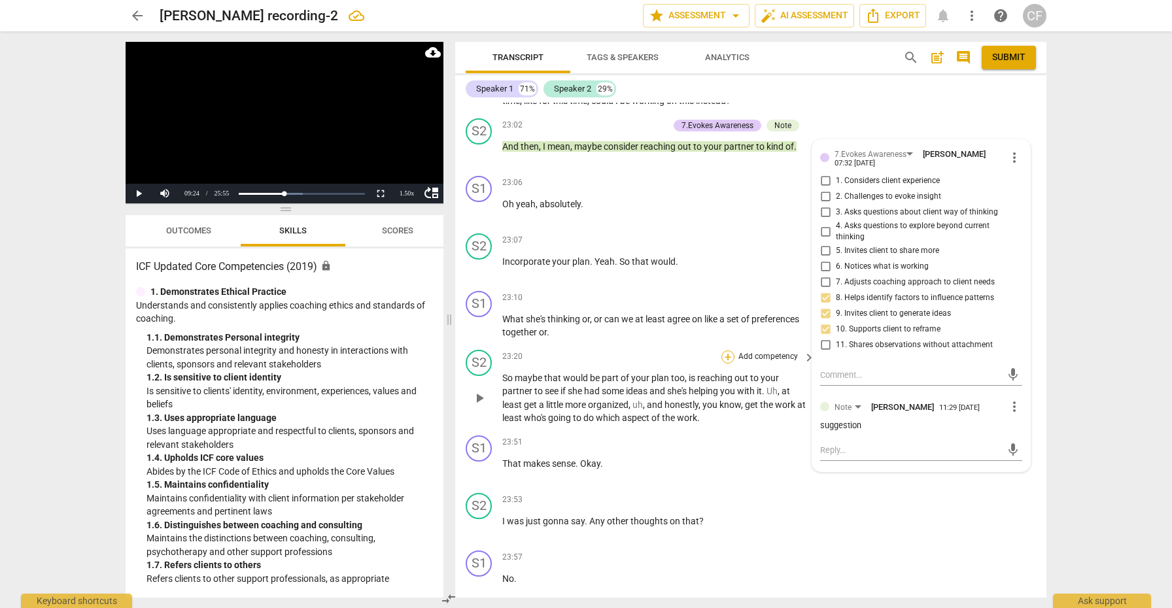
click at [723, 351] on div "+" at bounding box center [728, 357] width 13 height 13
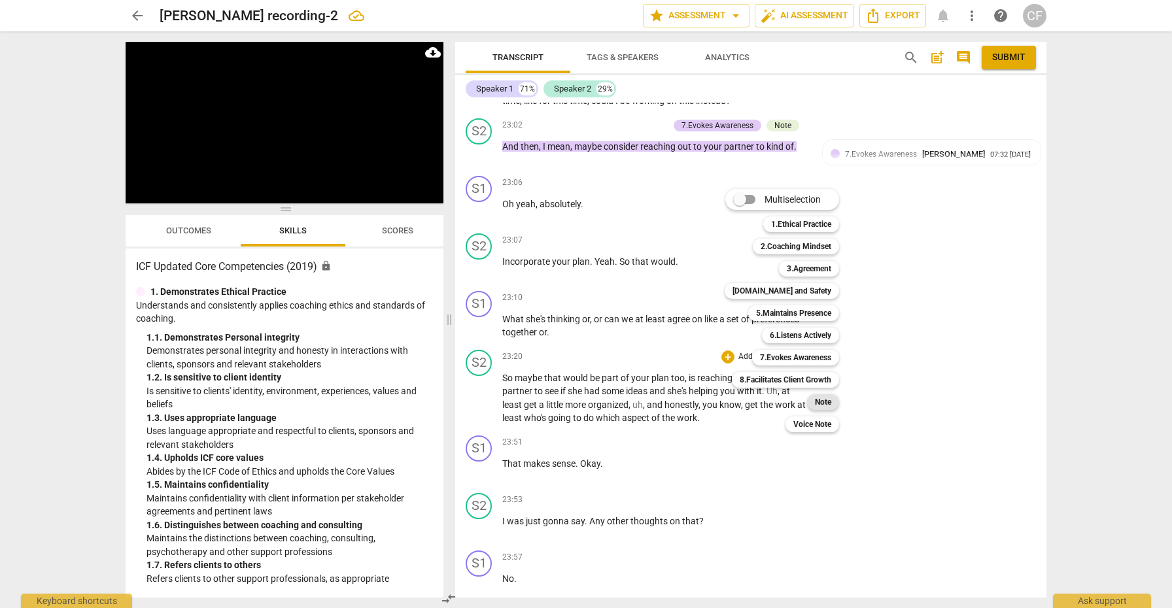
click at [823, 408] on b "Note" at bounding box center [823, 403] width 16 height 16
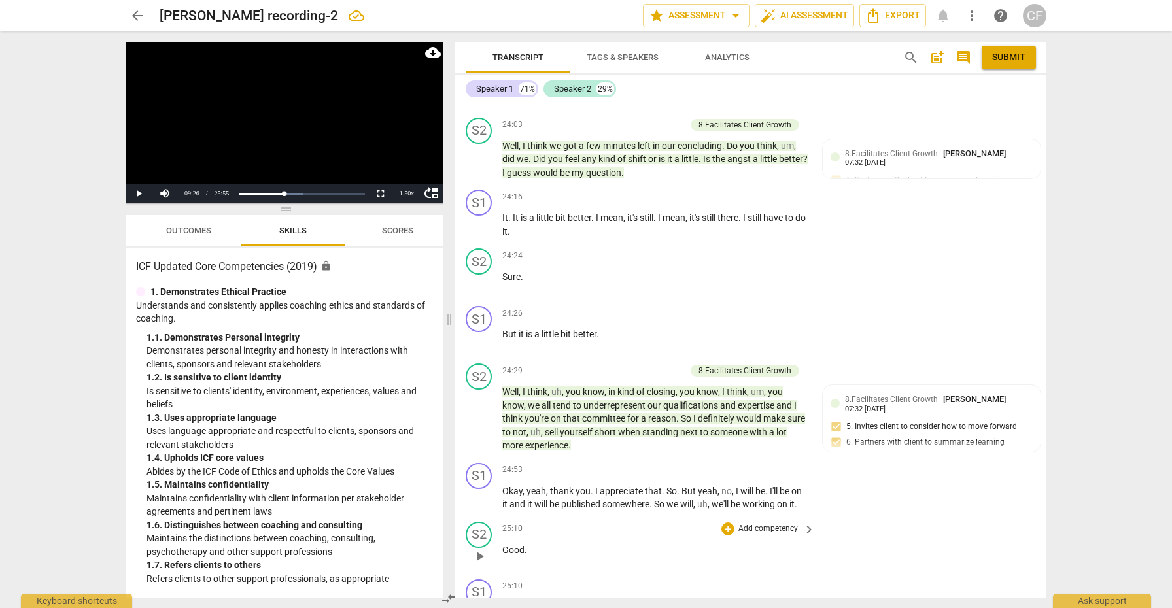
scroll to position [5968, 0]
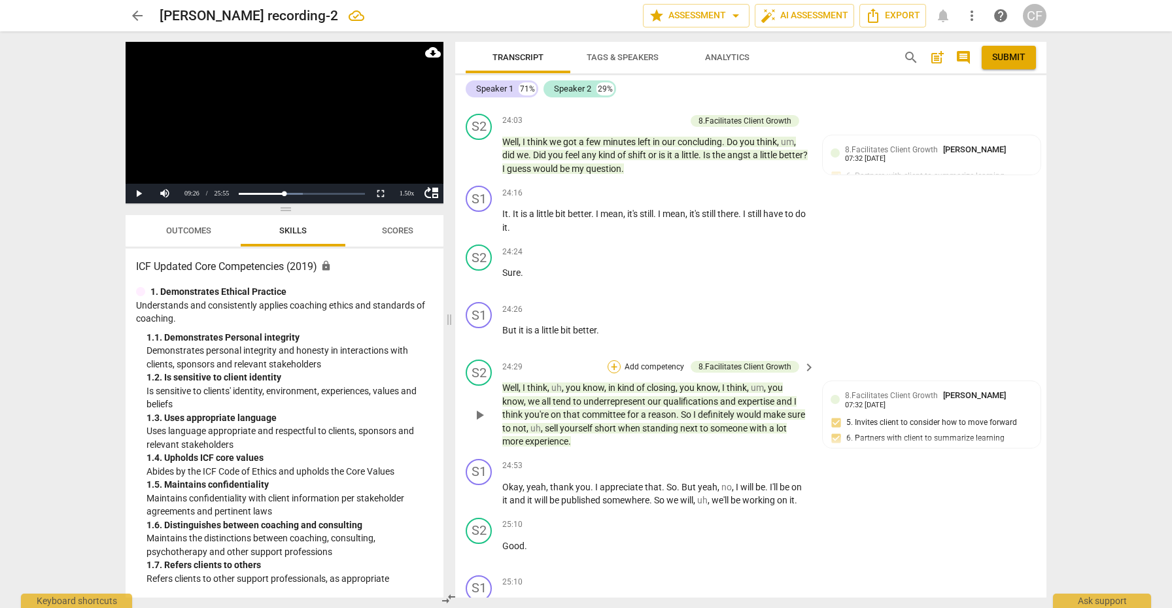
click at [614, 361] on div "+" at bounding box center [614, 367] width 13 height 13
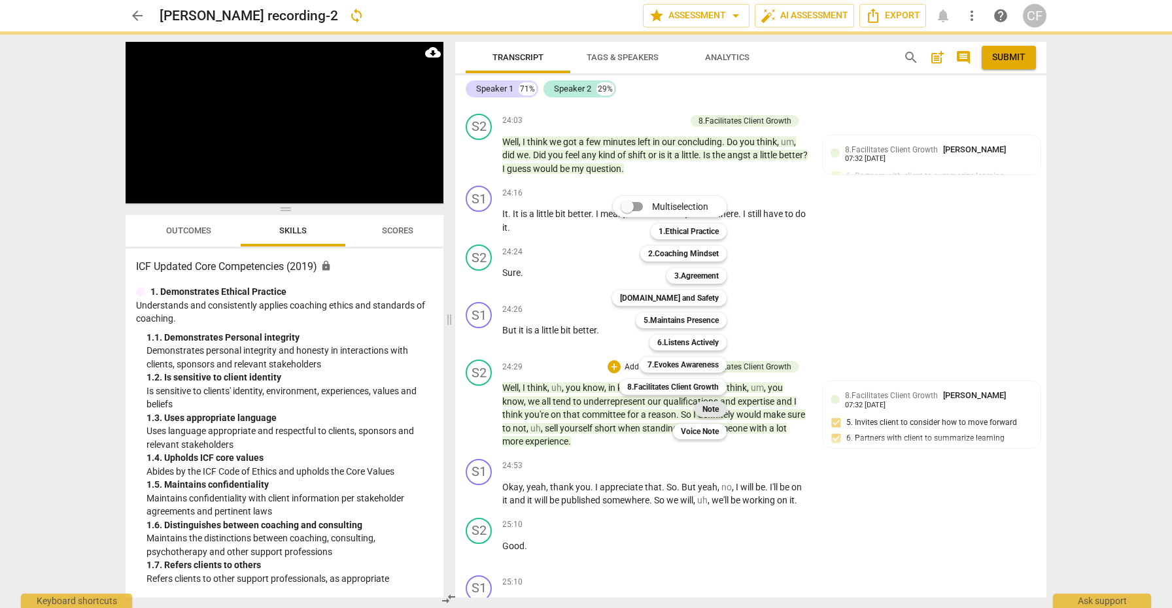
click at [717, 411] on b "Note" at bounding box center [711, 410] width 16 height 16
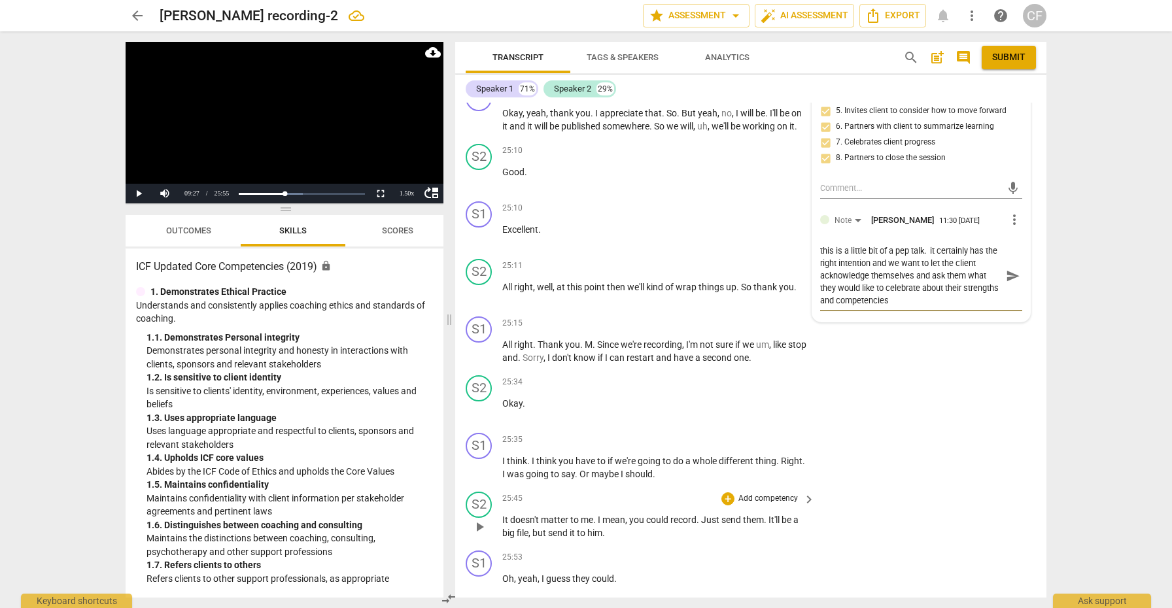
scroll to position [0, 0]
click at [1015, 58] on span "Submit" at bounding box center [1009, 57] width 33 height 13
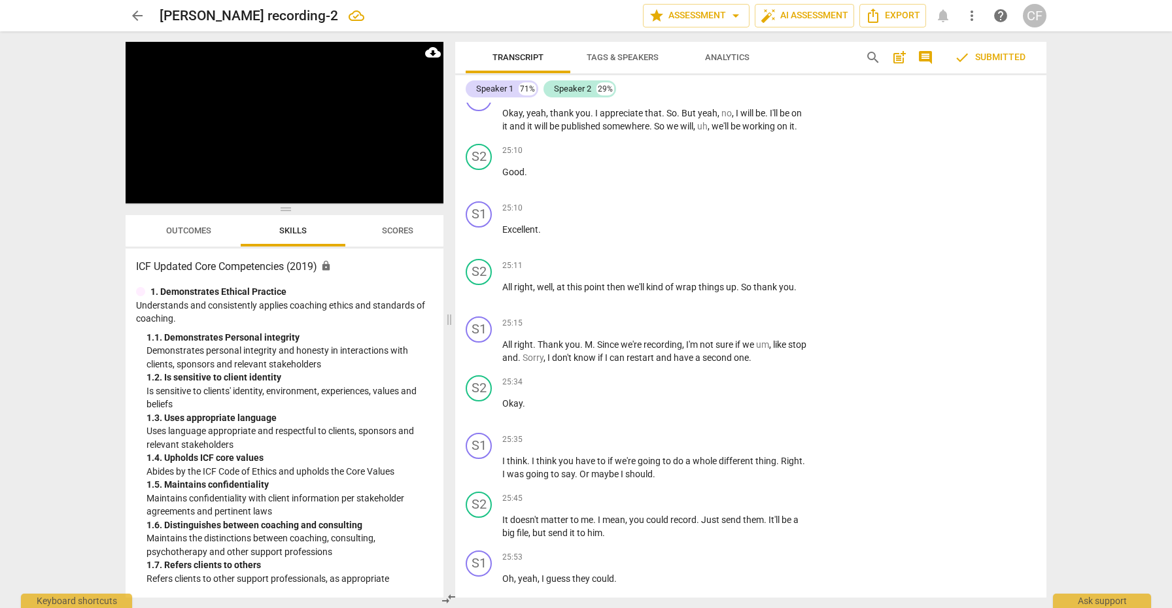
scroll to position [2027, 0]
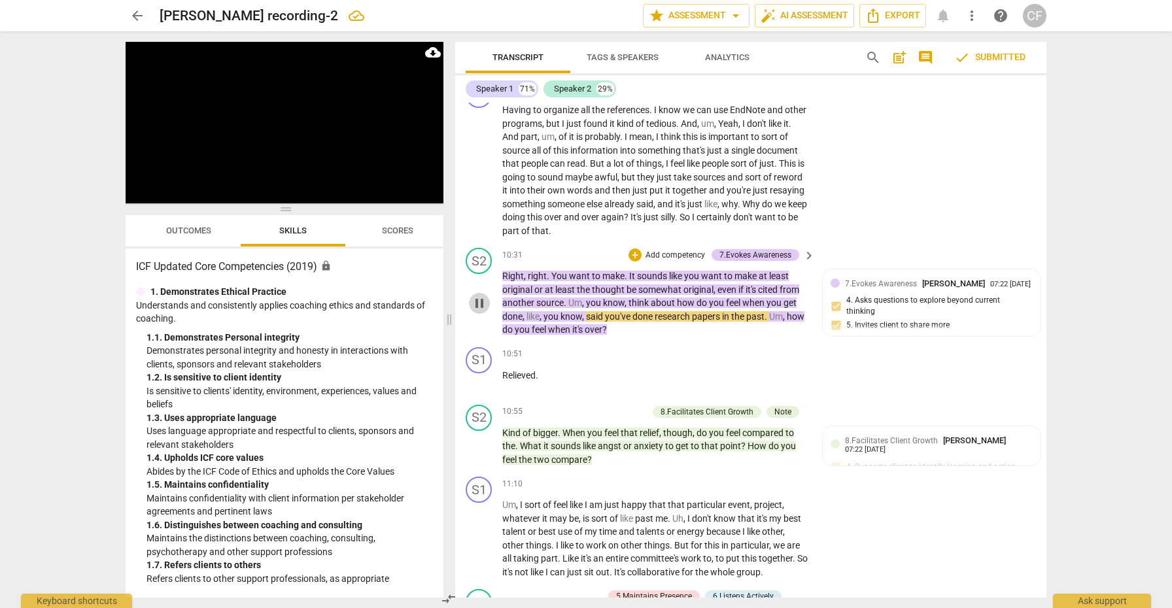
click at [485, 302] on span "pause" at bounding box center [480, 304] width 16 height 16
